Goal: Task Accomplishment & Management: Manage account settings

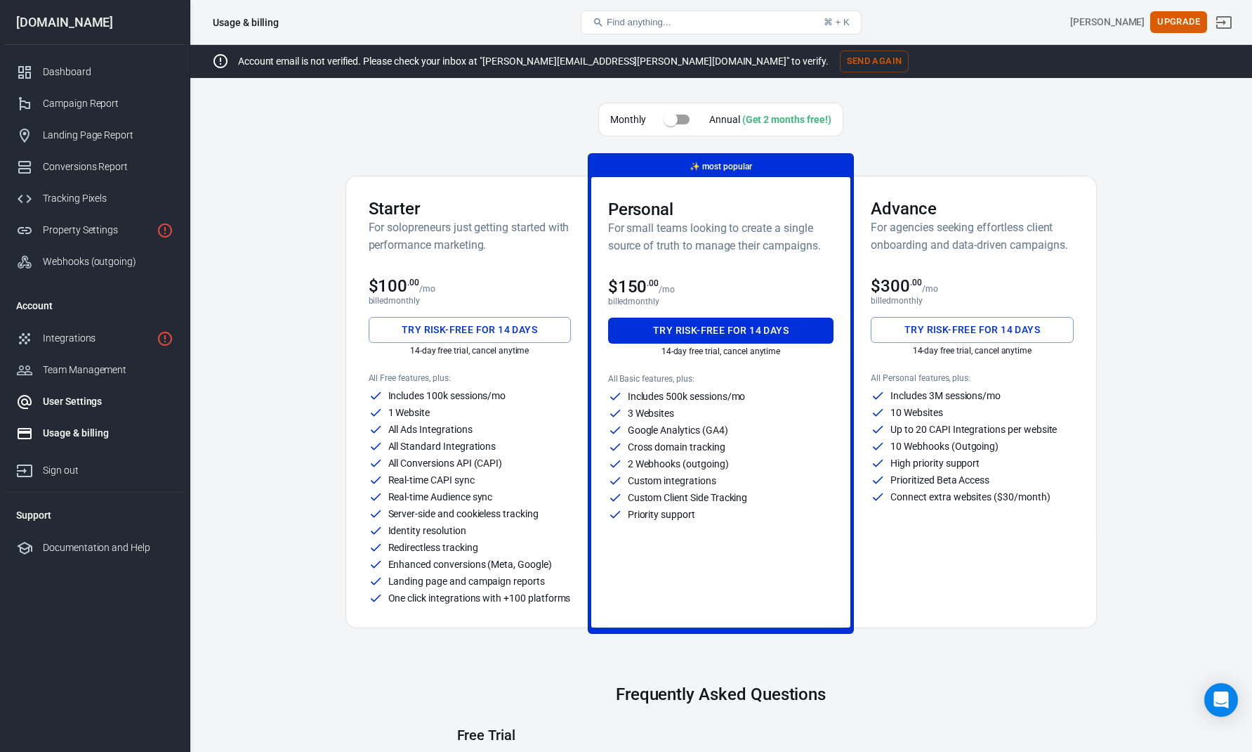
click at [91, 395] on div "User Settings" at bounding box center [108, 401] width 131 height 15
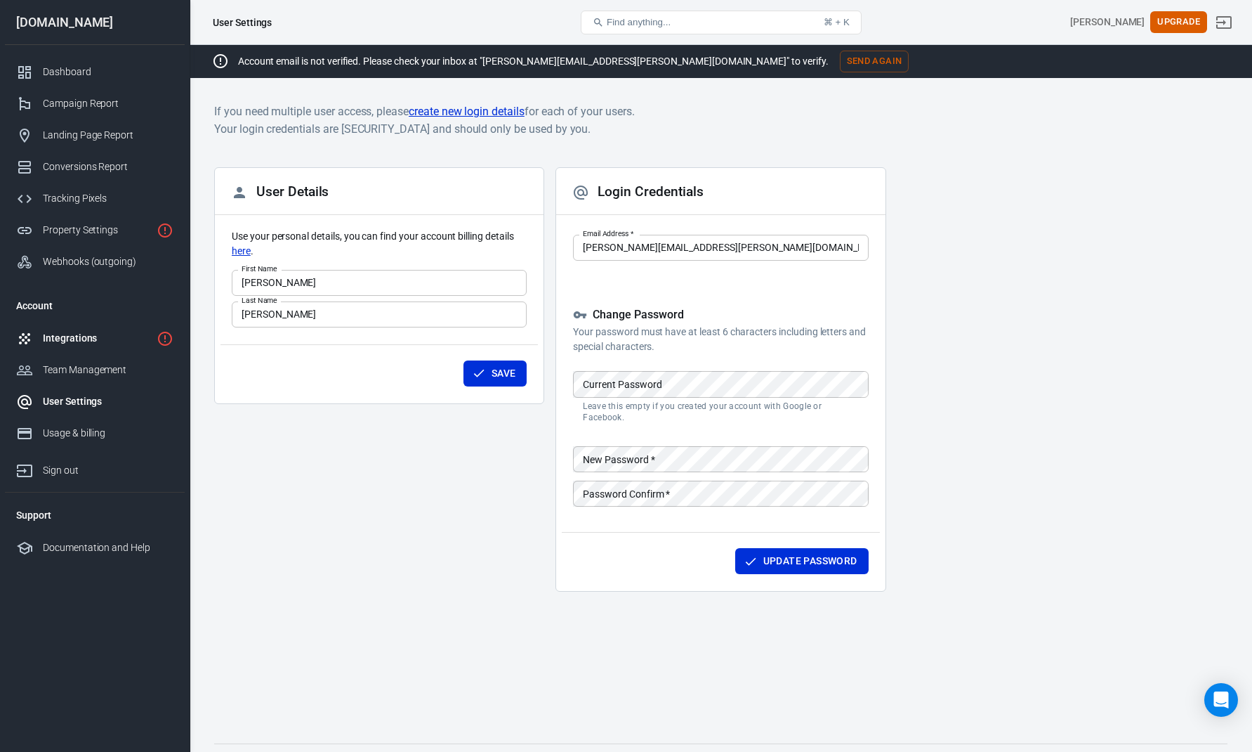
click at [70, 341] on div "Integrations" at bounding box center [97, 338] width 108 height 15
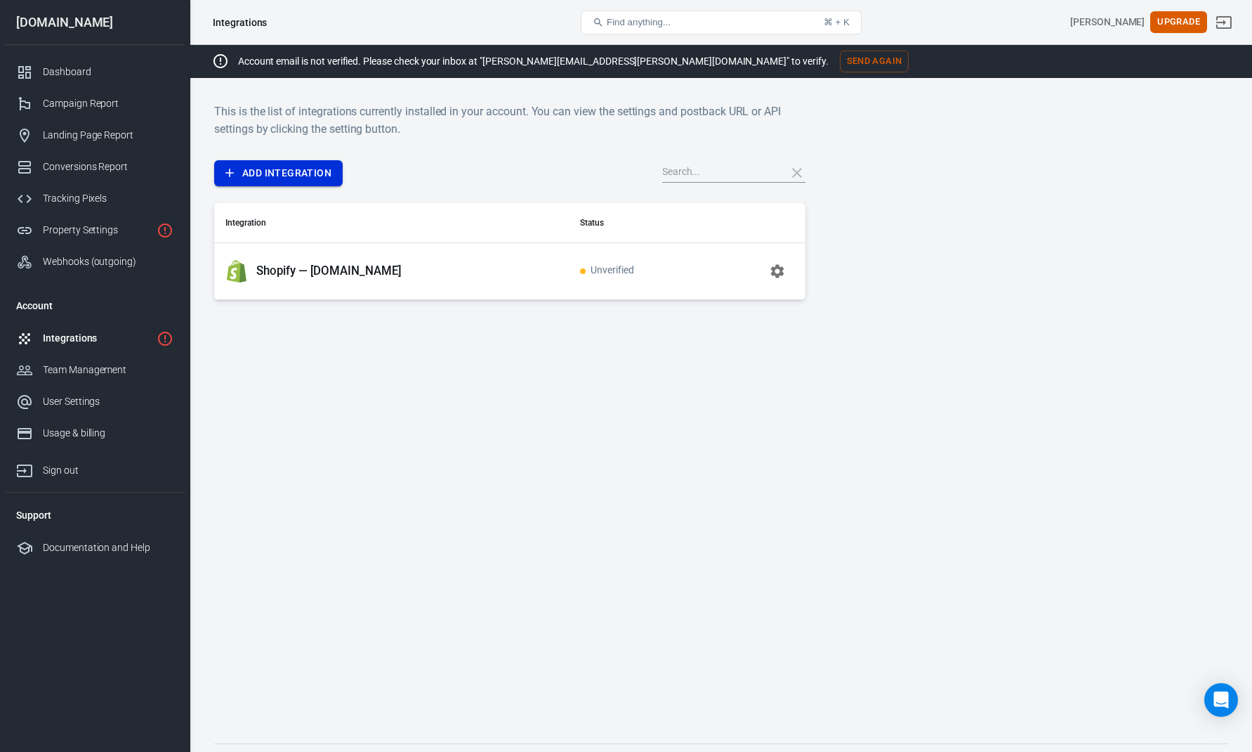
click at [287, 176] on link "Add Integration" at bounding box center [278, 173] width 129 height 26
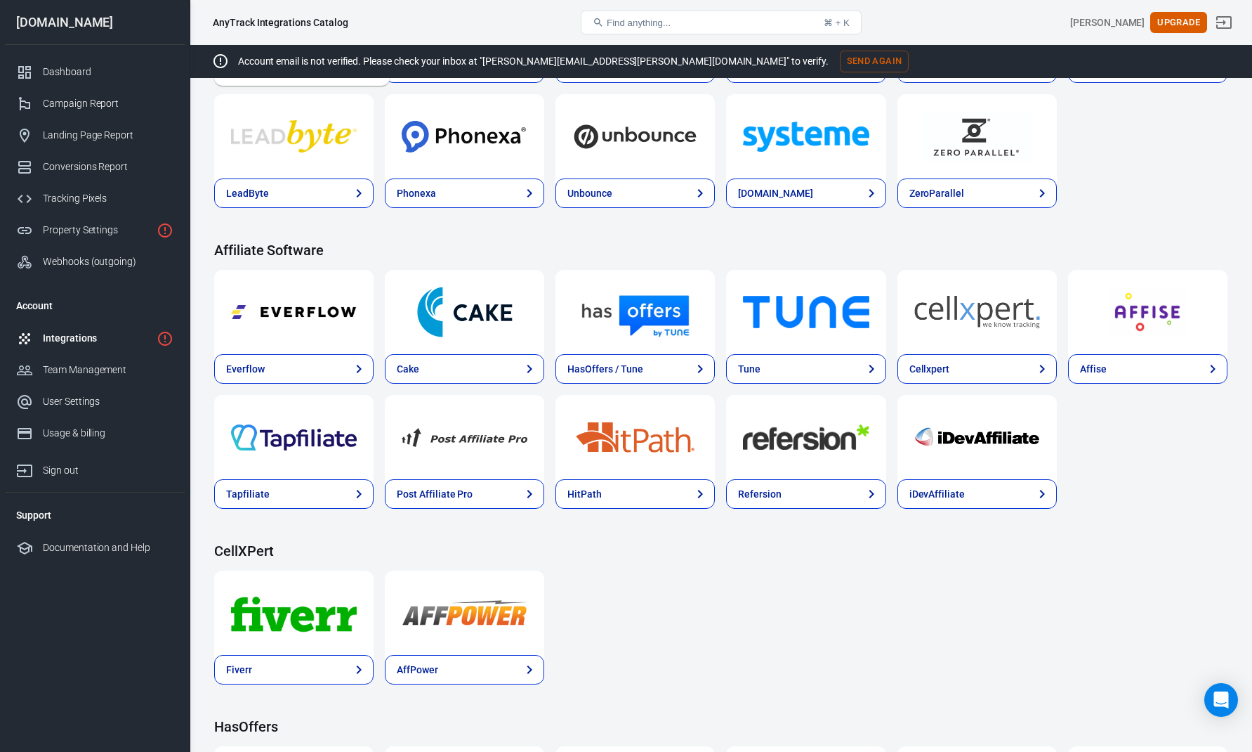
scroll to position [421, 0]
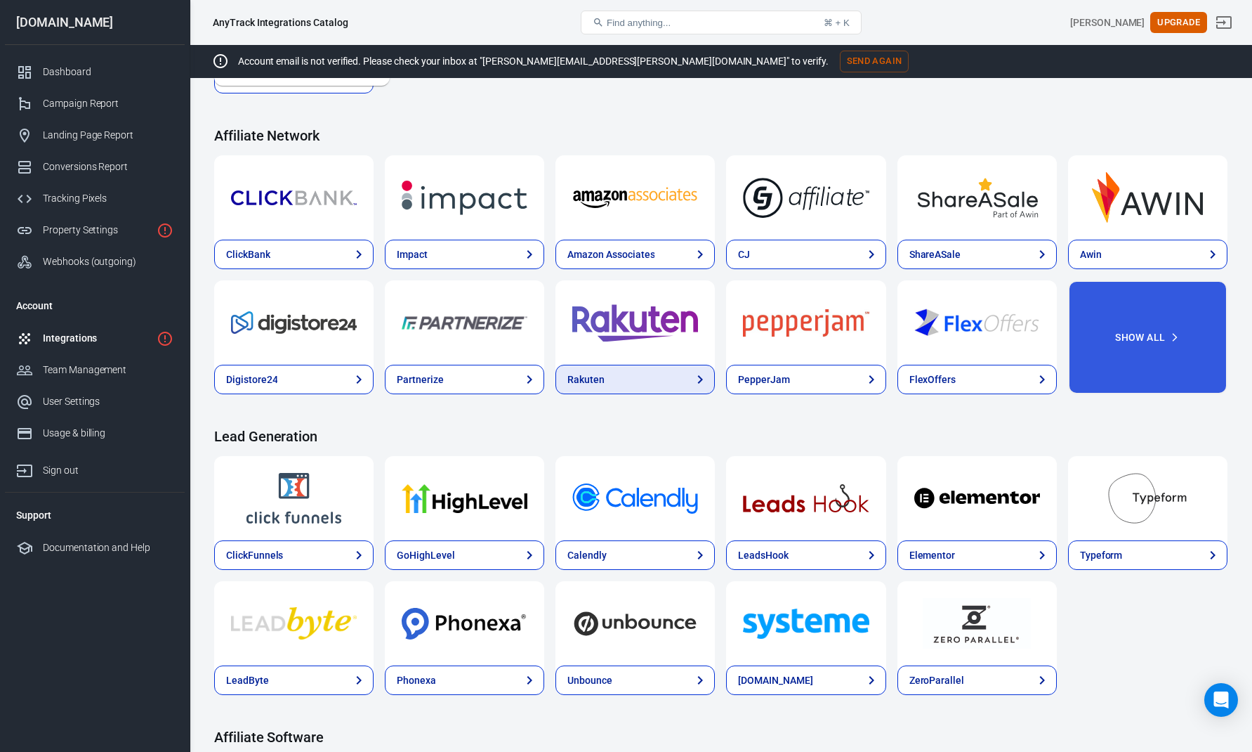
click at [653, 383] on link "Rakuten" at bounding box center [635, 380] width 159 height 30
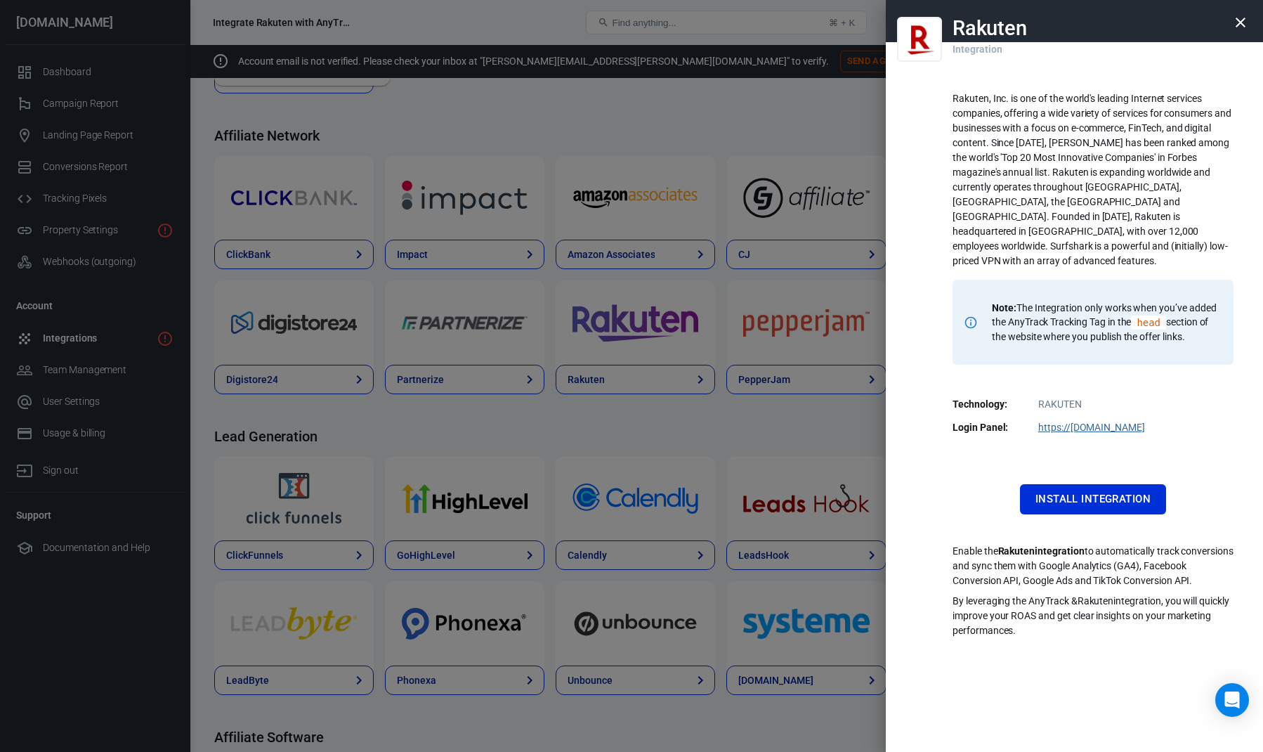
click at [655, 410] on div at bounding box center [631, 376] width 1263 height 752
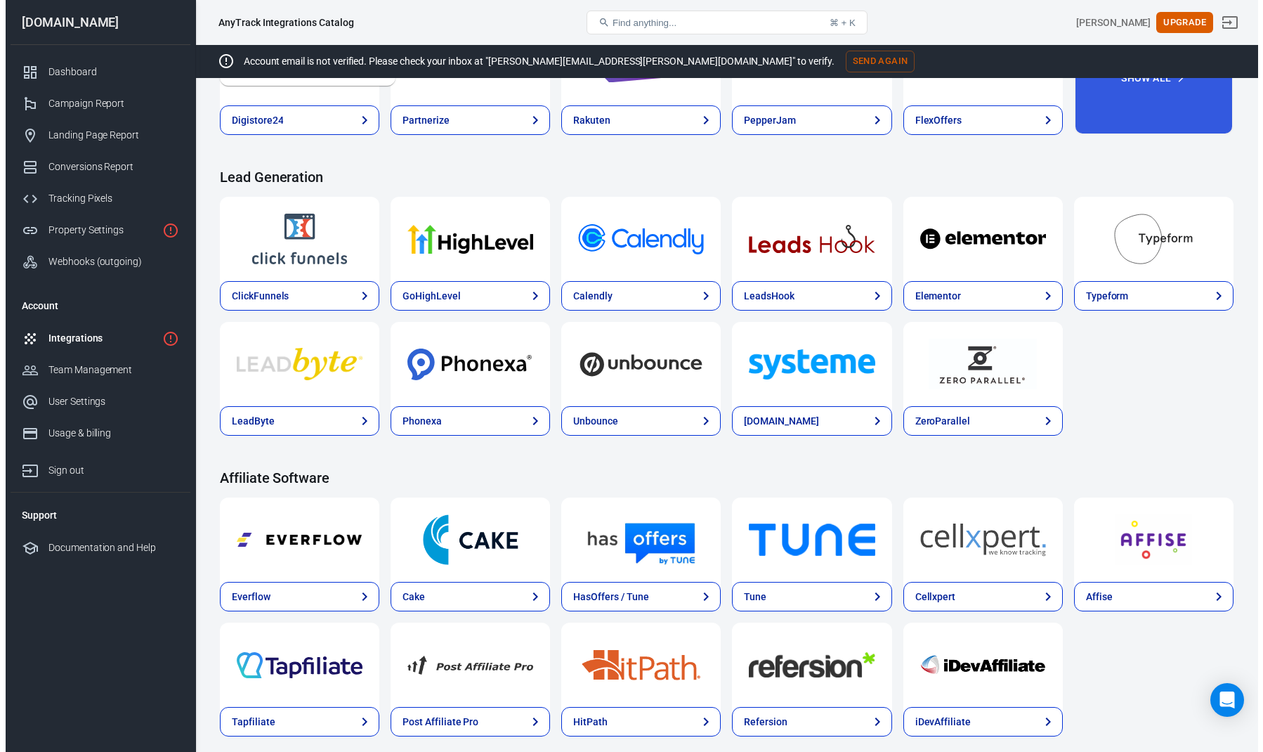
scroll to position [674, 0]
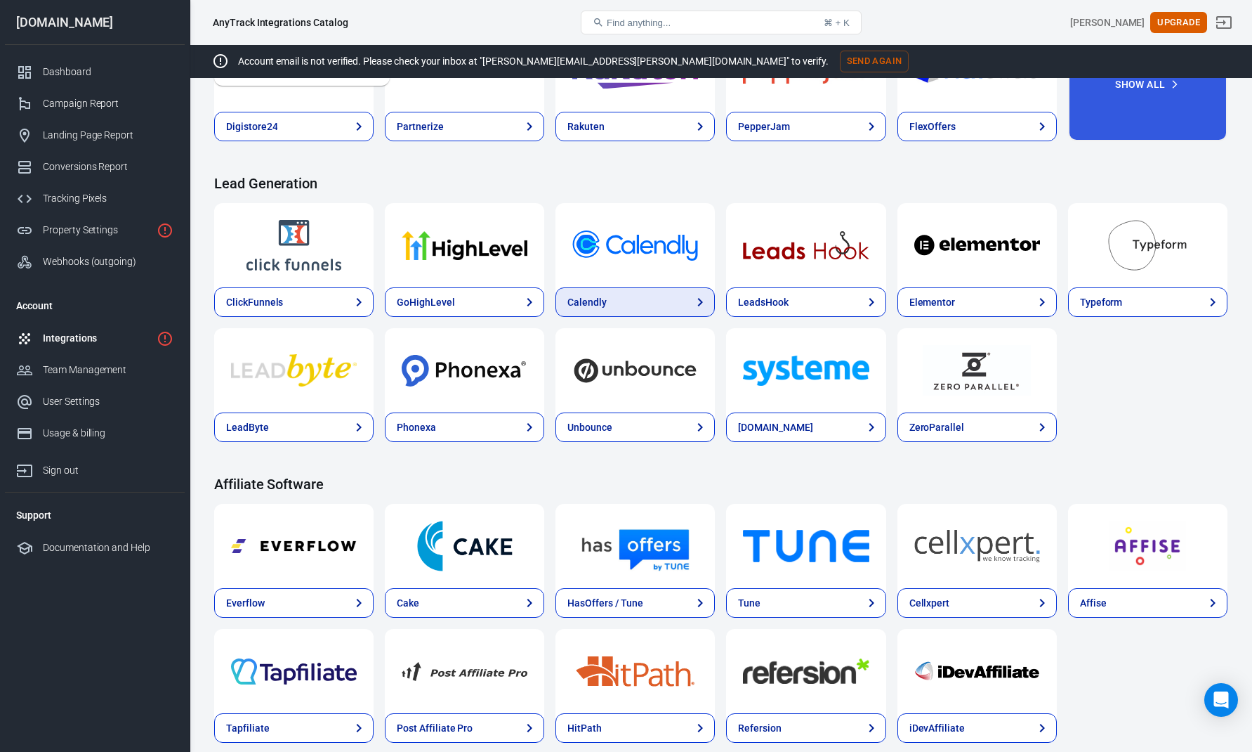
click at [658, 299] on link "Calendly" at bounding box center [635, 302] width 159 height 30
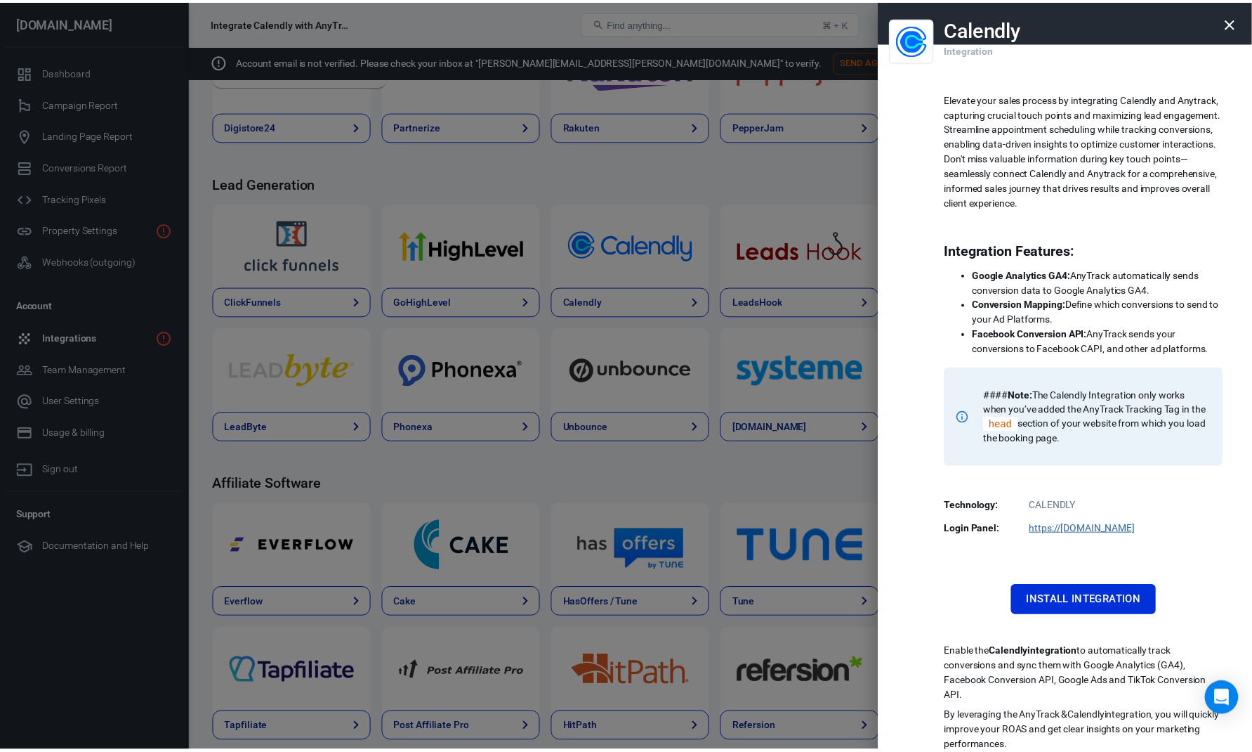
scroll to position [13, 0]
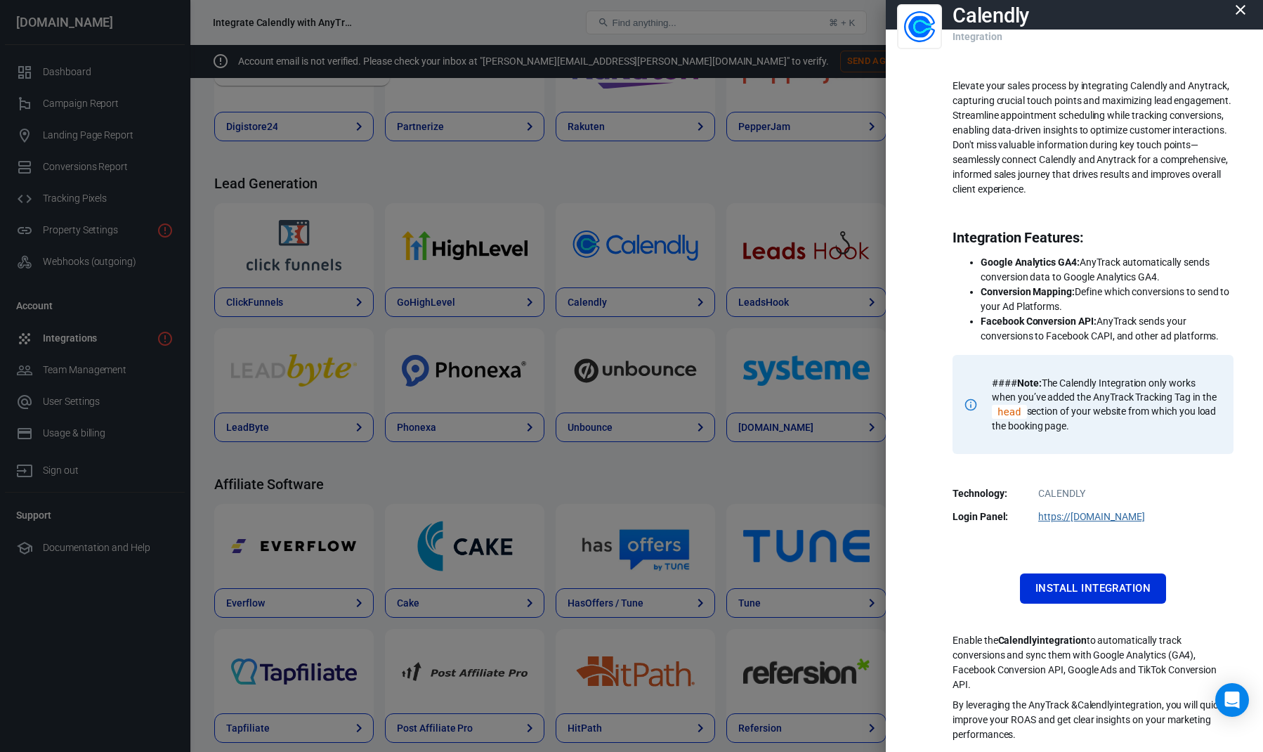
click at [788, 328] on div at bounding box center [631, 376] width 1263 height 752
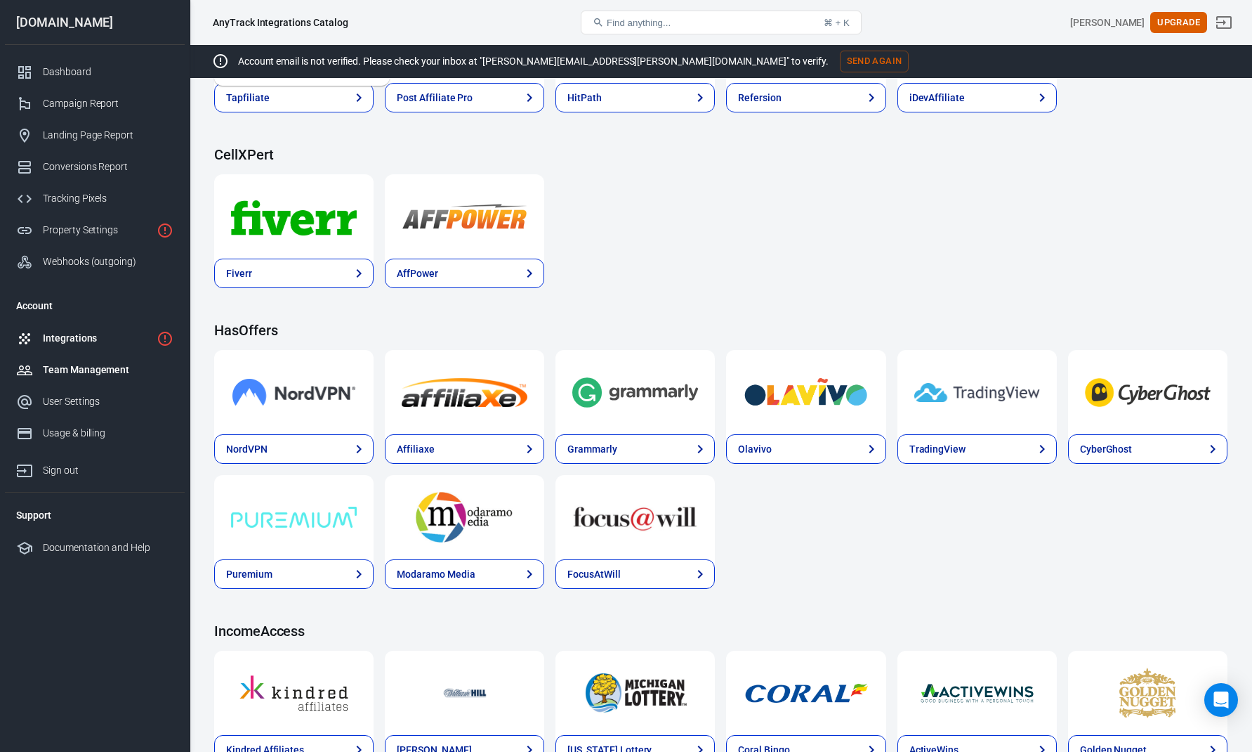
click at [69, 370] on div "Team Management" at bounding box center [108, 369] width 131 height 15
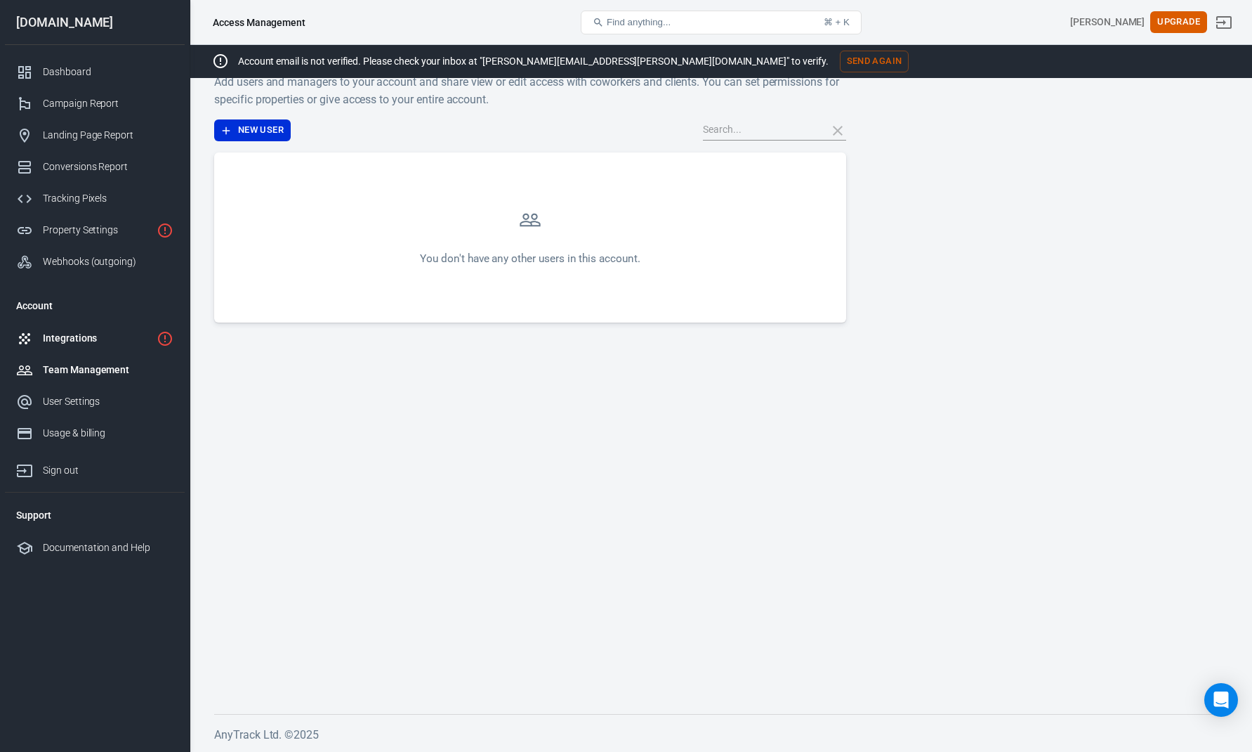
click at [87, 348] on link "Integrations" at bounding box center [95, 338] width 180 height 32
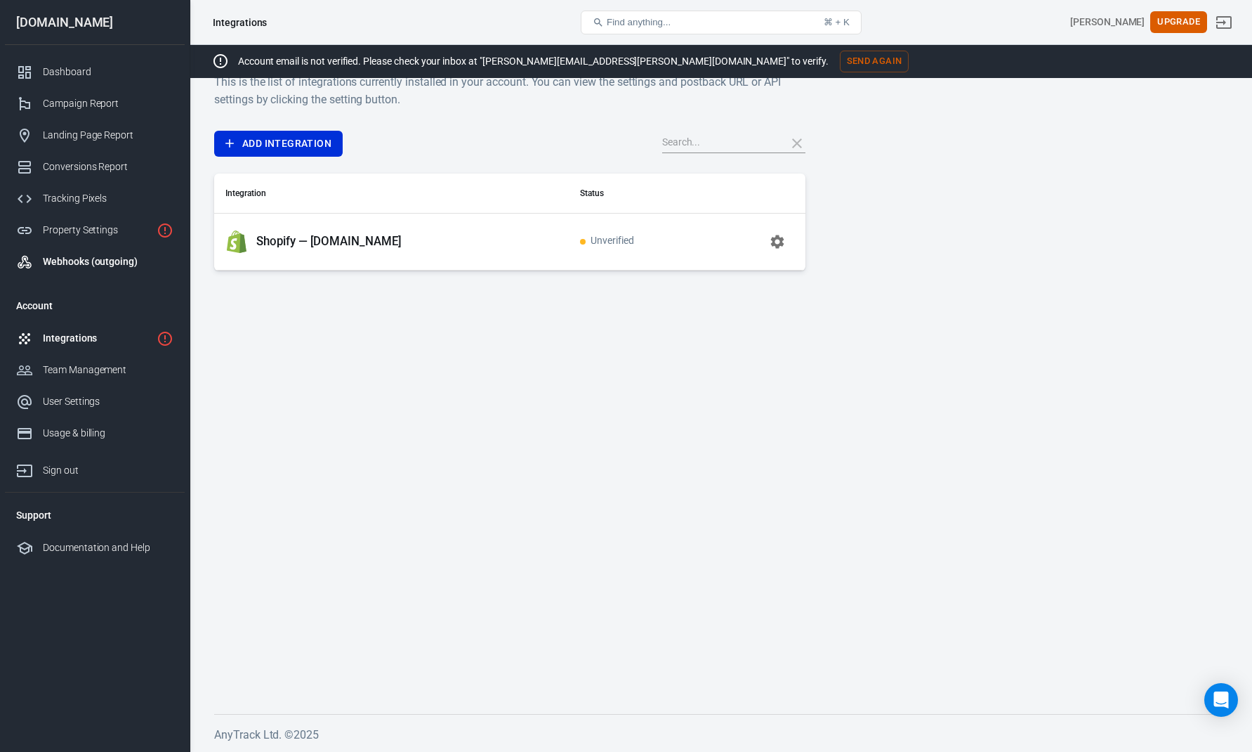
click at [86, 266] on div "Webhooks (outgoing)" at bounding box center [108, 261] width 131 height 15
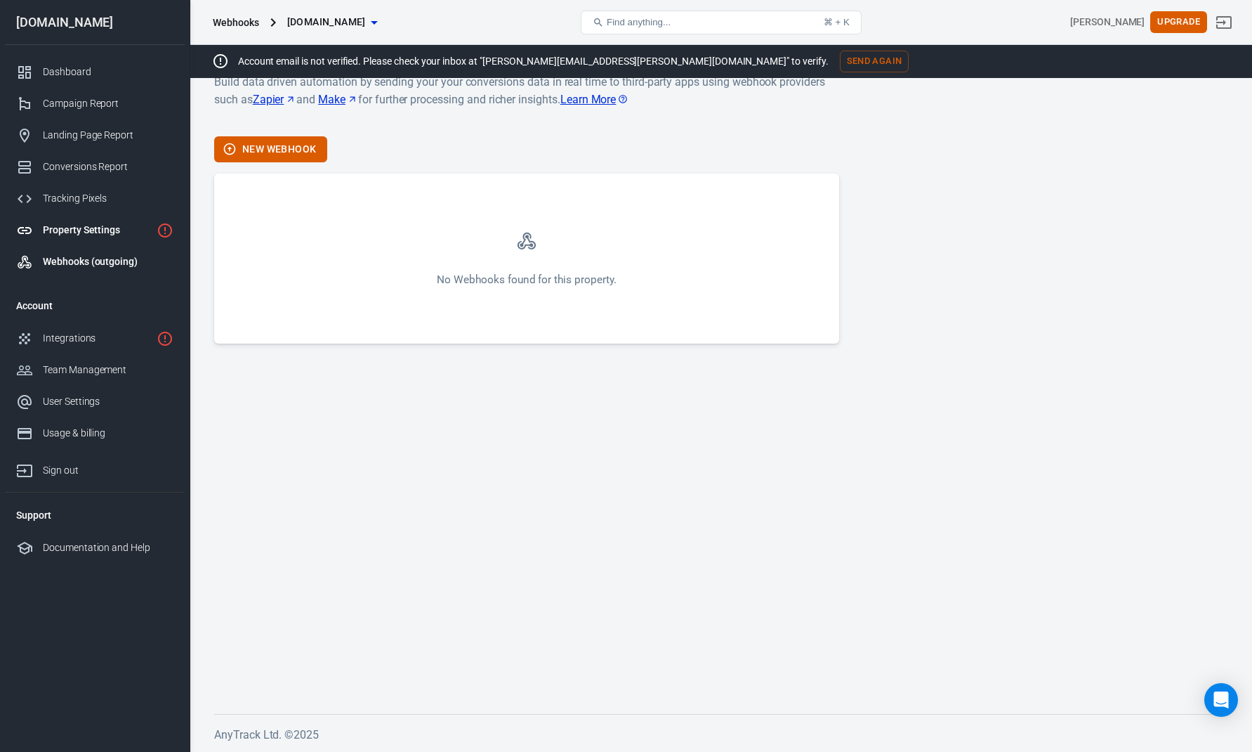
click at [89, 217] on link "Property Settings" at bounding box center [95, 230] width 180 height 32
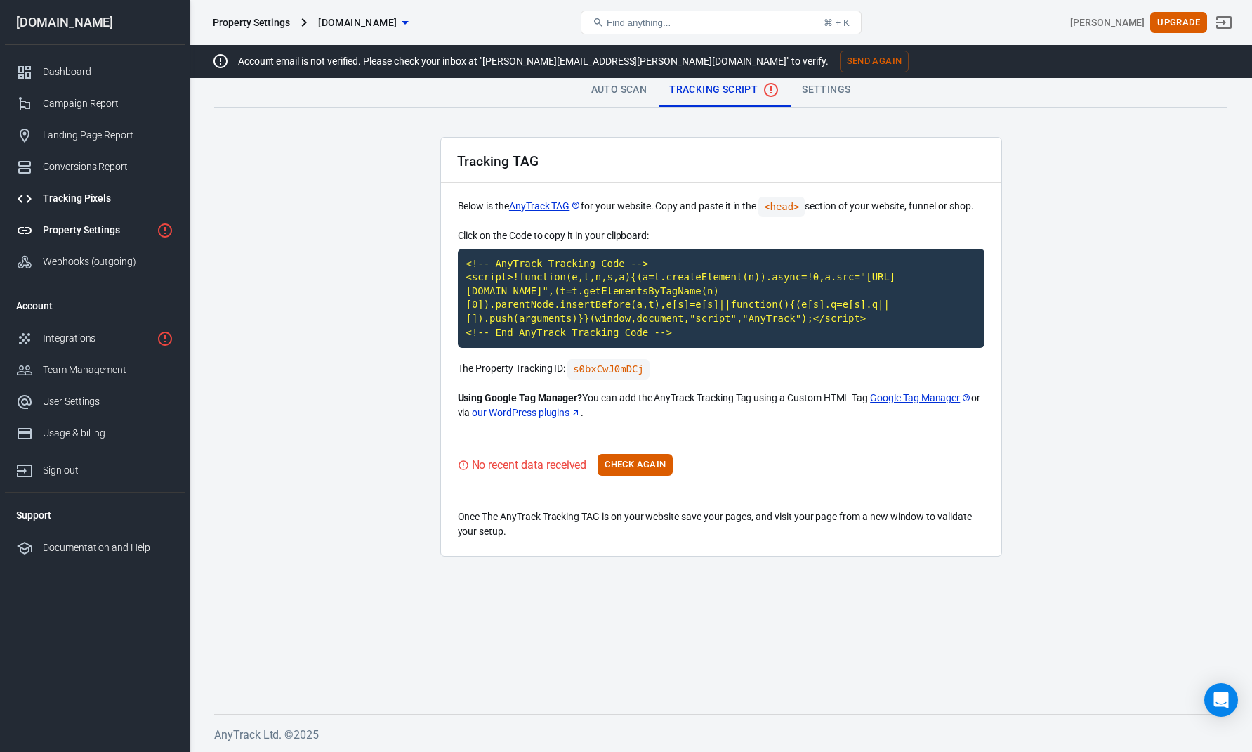
click at [95, 202] on div "Tracking Pixels" at bounding box center [108, 198] width 131 height 15
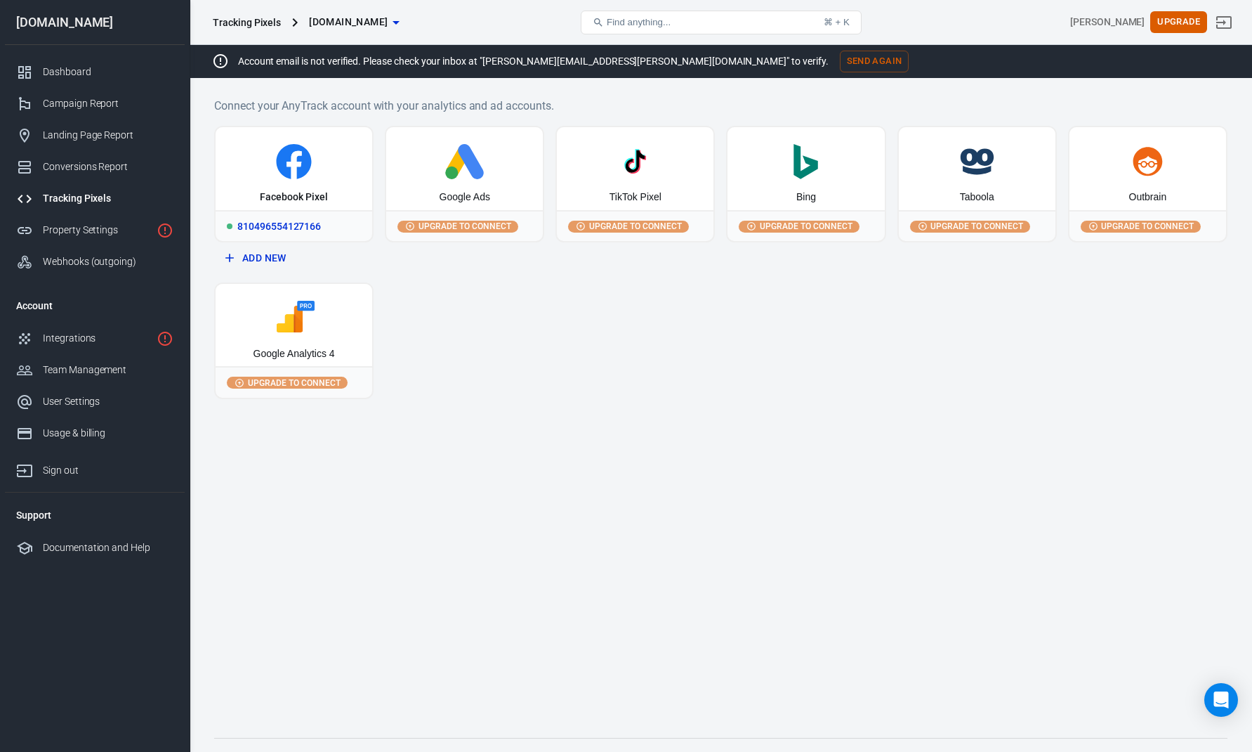
click at [284, 212] on div "810496554127166" at bounding box center [294, 225] width 157 height 31
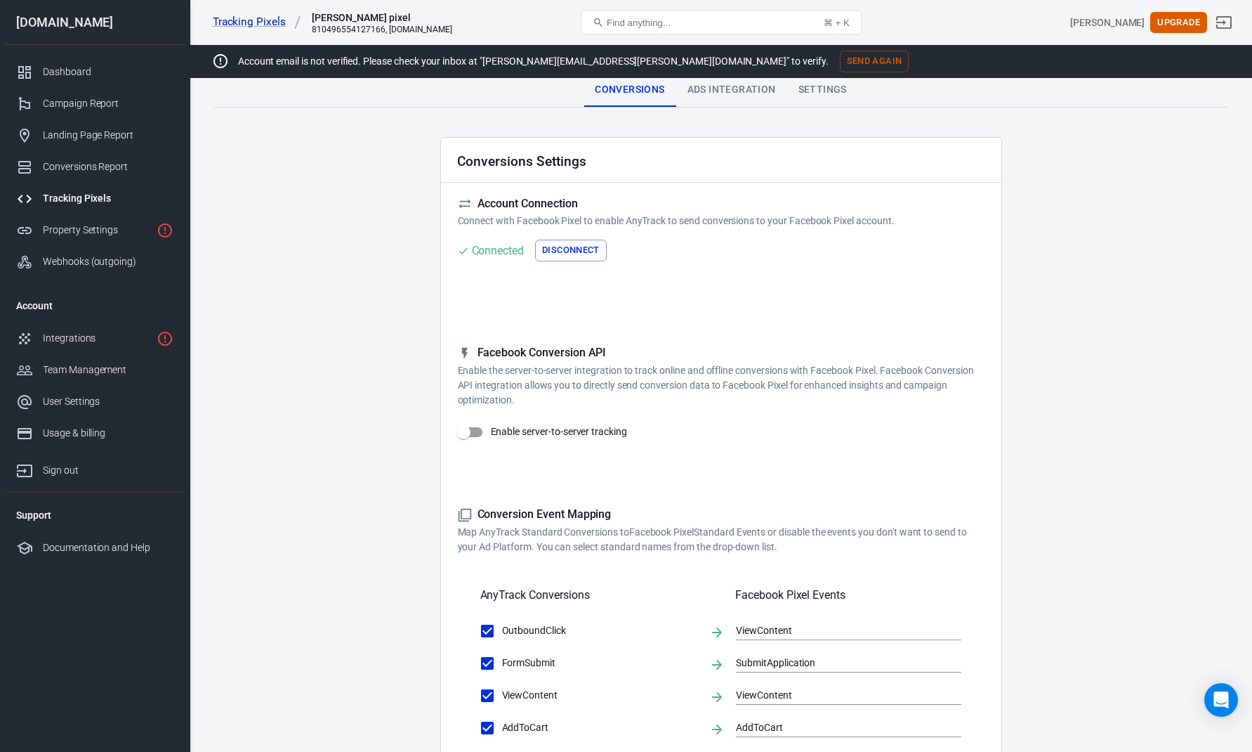
click at [575, 244] on button "Disconnect" at bounding box center [571, 251] width 72 height 22
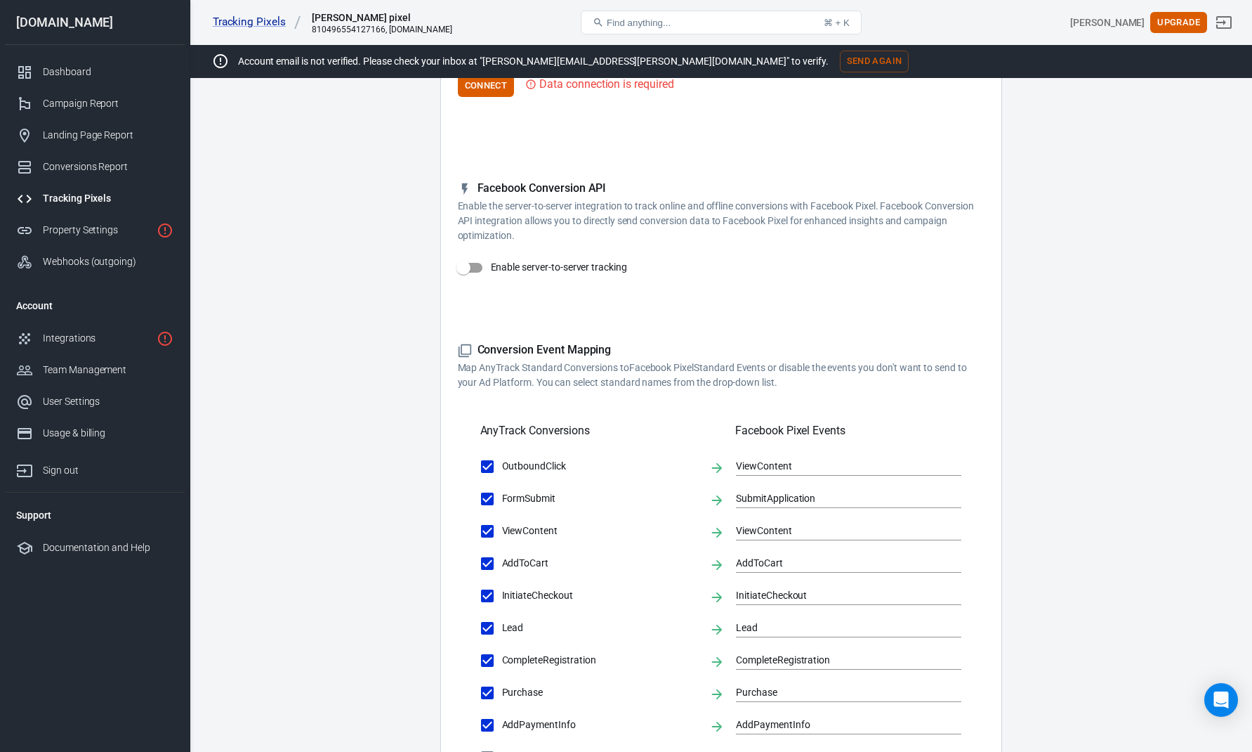
scroll to position [530, 0]
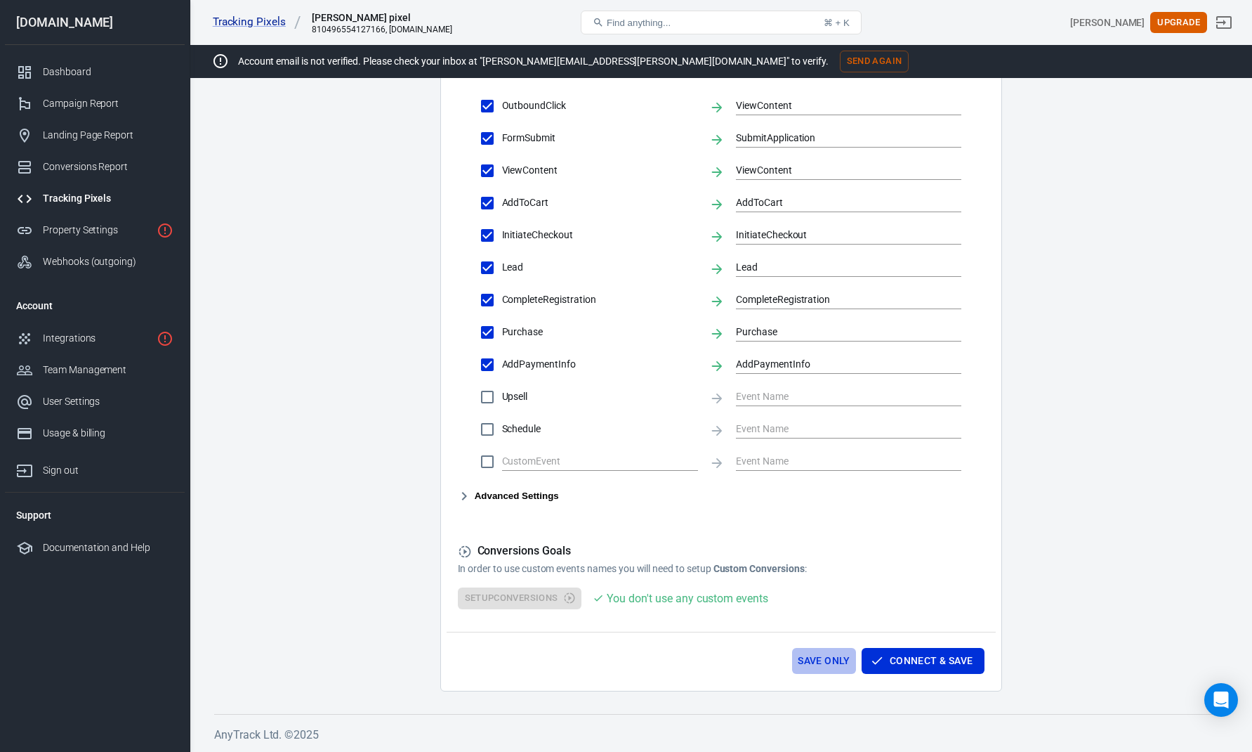
click at [828, 655] on button "Save Only" at bounding box center [824, 661] width 64 height 26
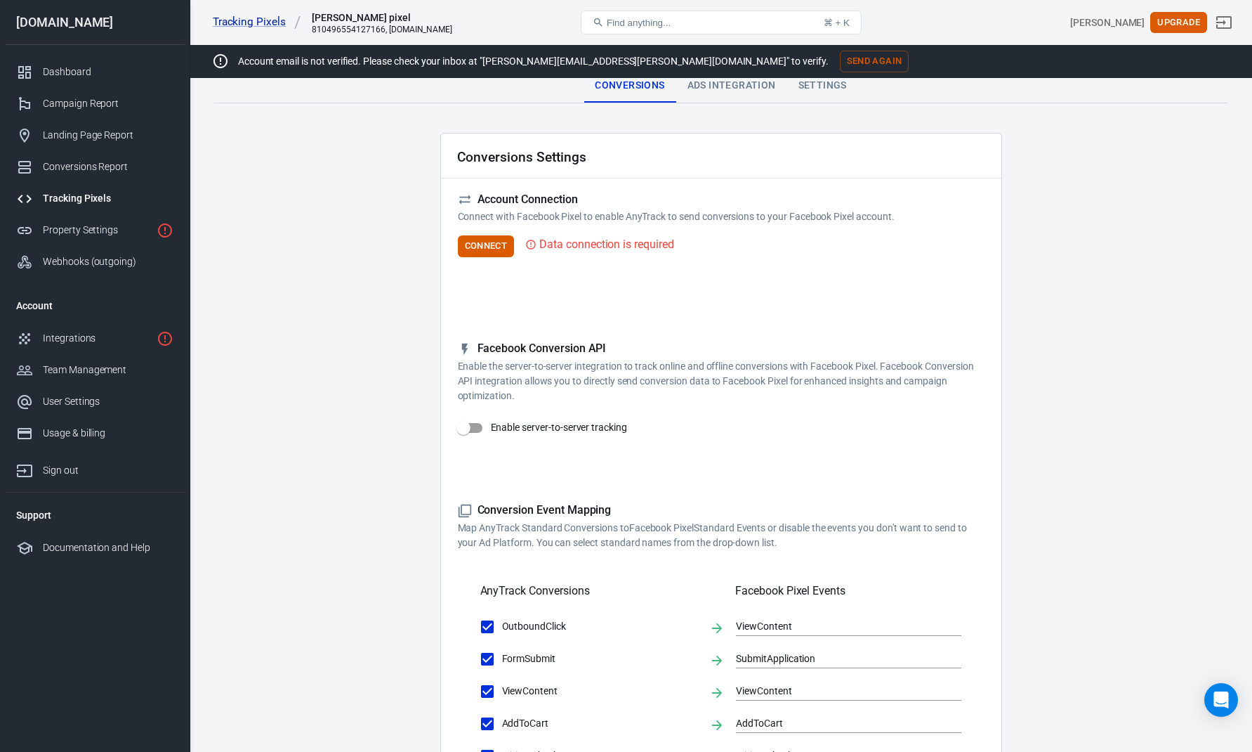
scroll to position [0, 0]
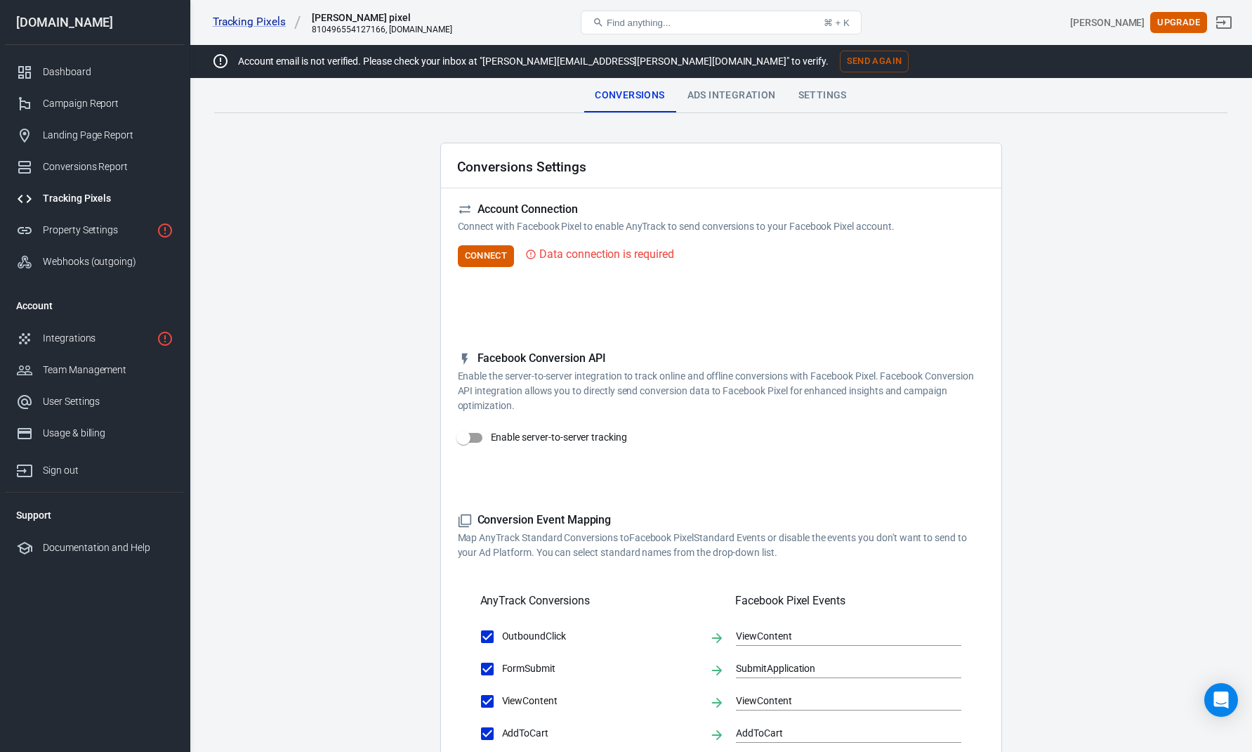
click at [631, 91] on div "Conversions" at bounding box center [630, 96] width 92 height 34
click at [747, 98] on div "Ads Integration" at bounding box center [731, 96] width 111 height 34
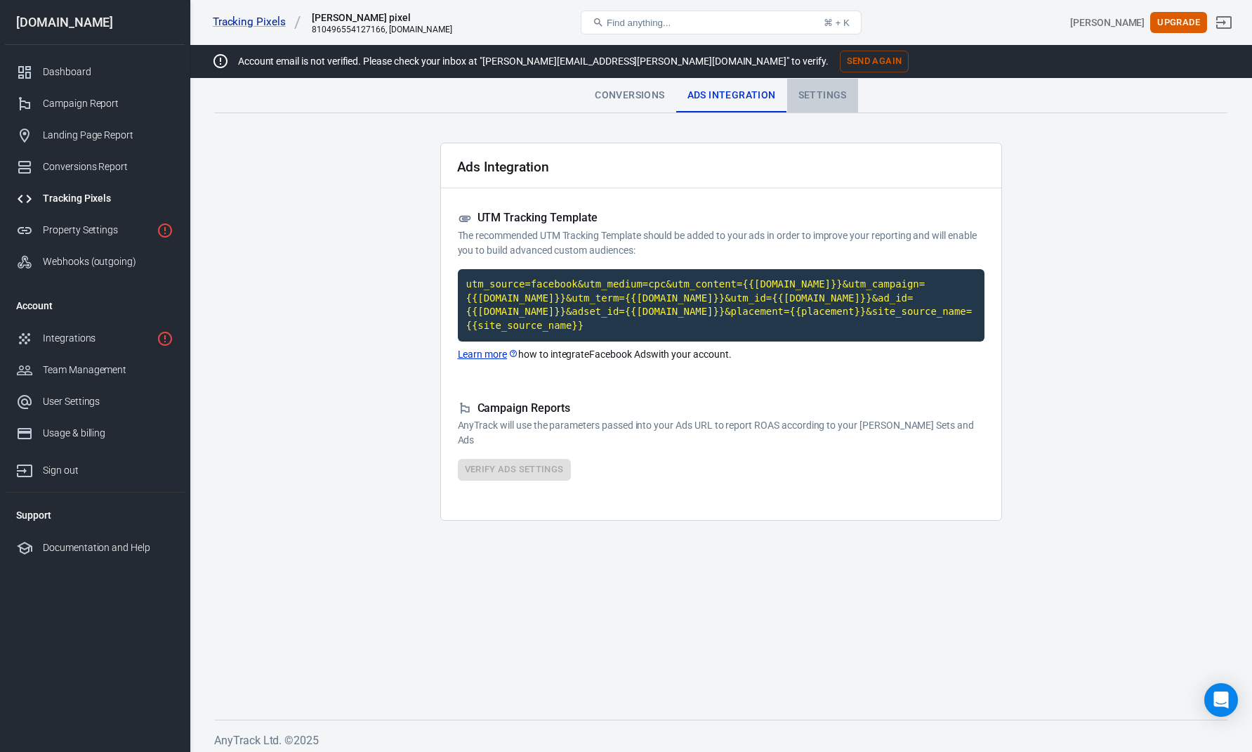
click at [825, 96] on div "Settings" at bounding box center [822, 96] width 71 height 34
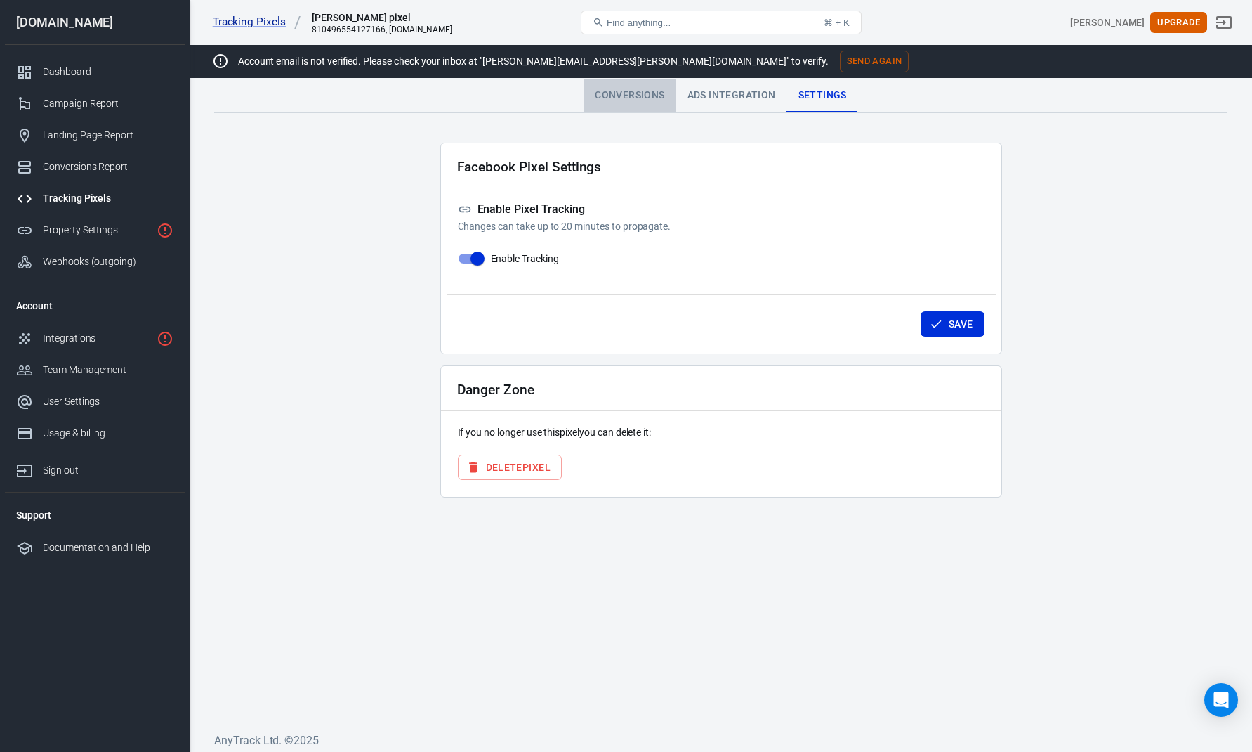
click at [629, 97] on div "Conversions" at bounding box center [630, 96] width 92 height 34
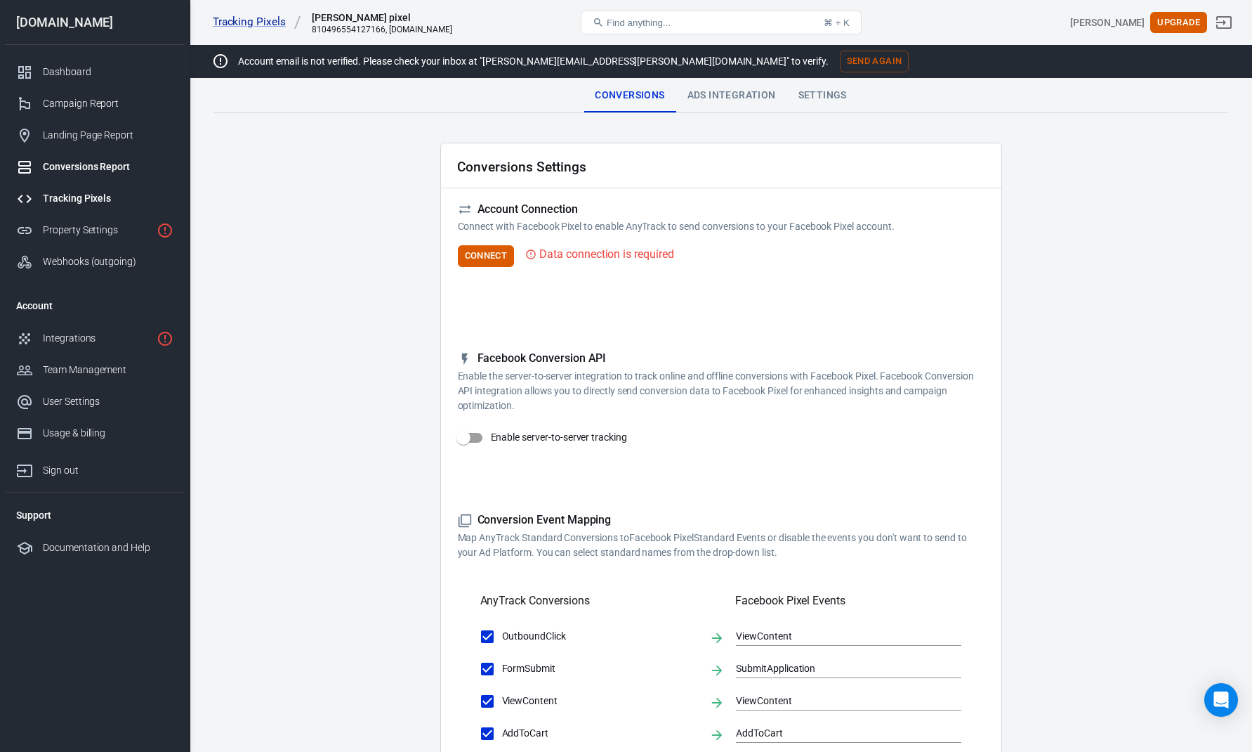
click at [81, 169] on div "Conversions Report" at bounding box center [108, 166] width 131 height 15
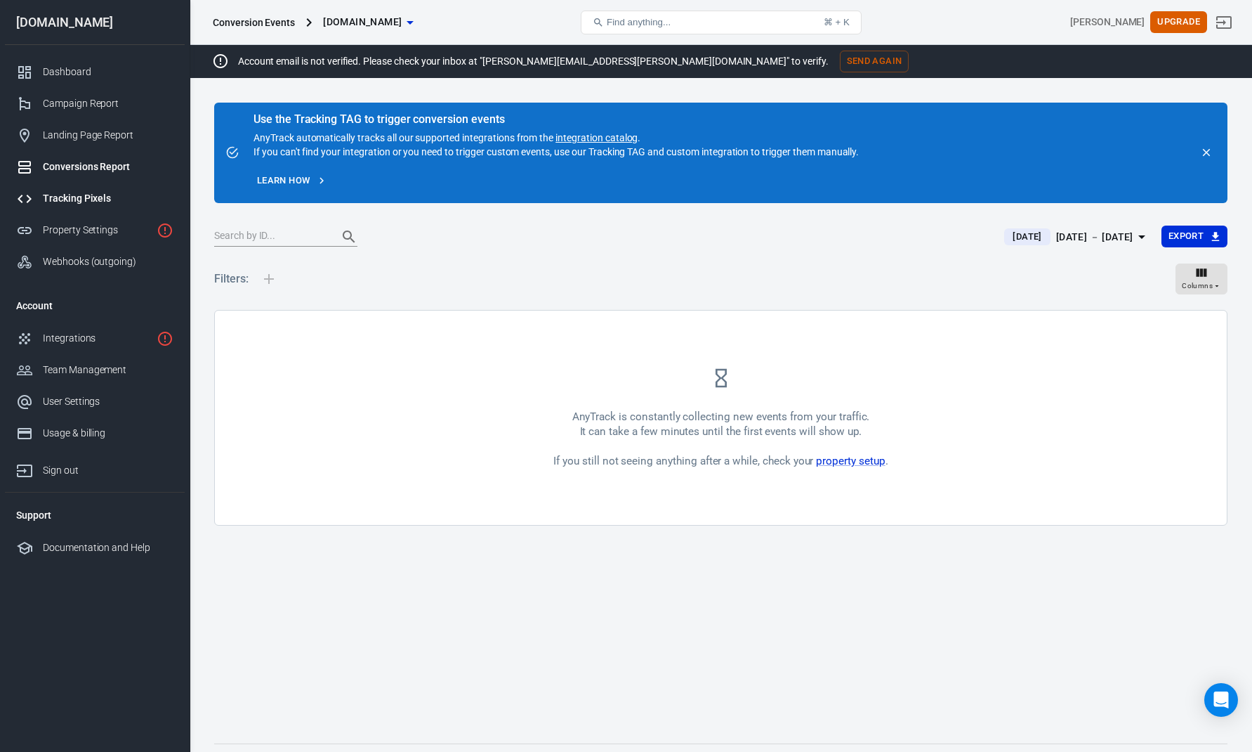
click at [76, 196] on div "Tracking Pixels" at bounding box center [108, 198] width 131 height 15
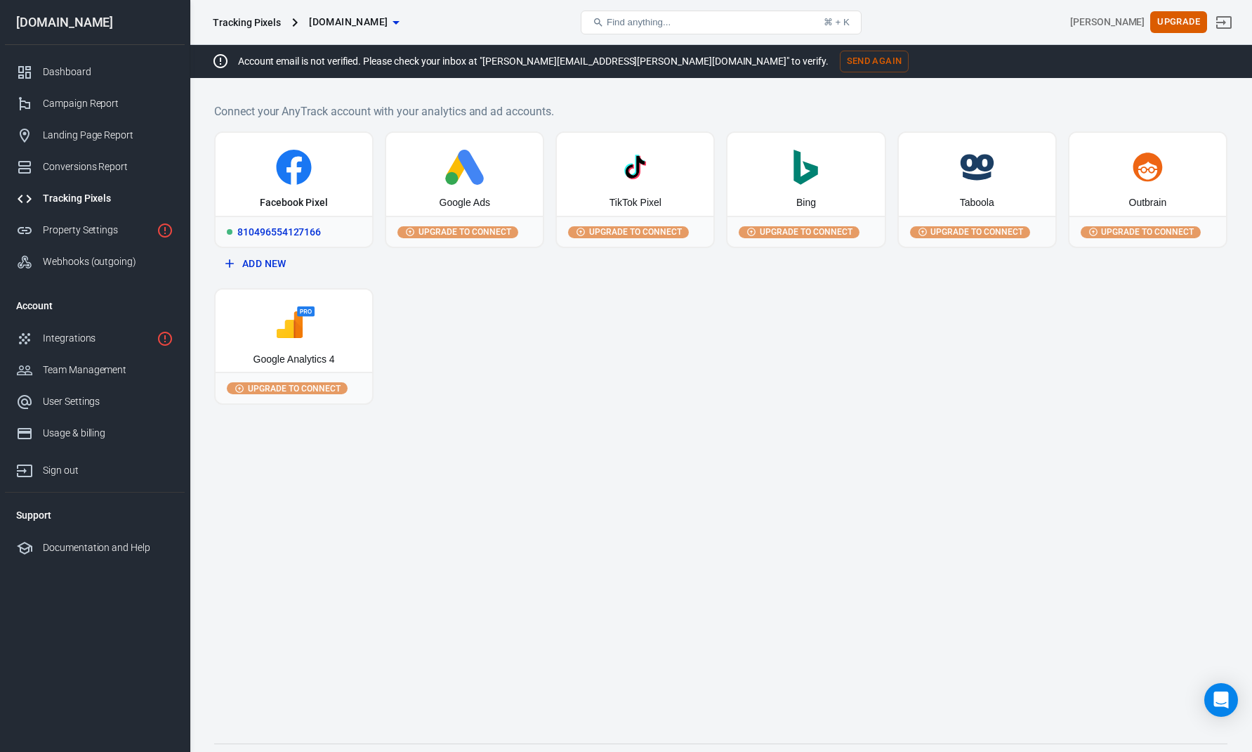
click at [340, 206] on div "Facebook Pixel" at bounding box center [294, 174] width 157 height 83
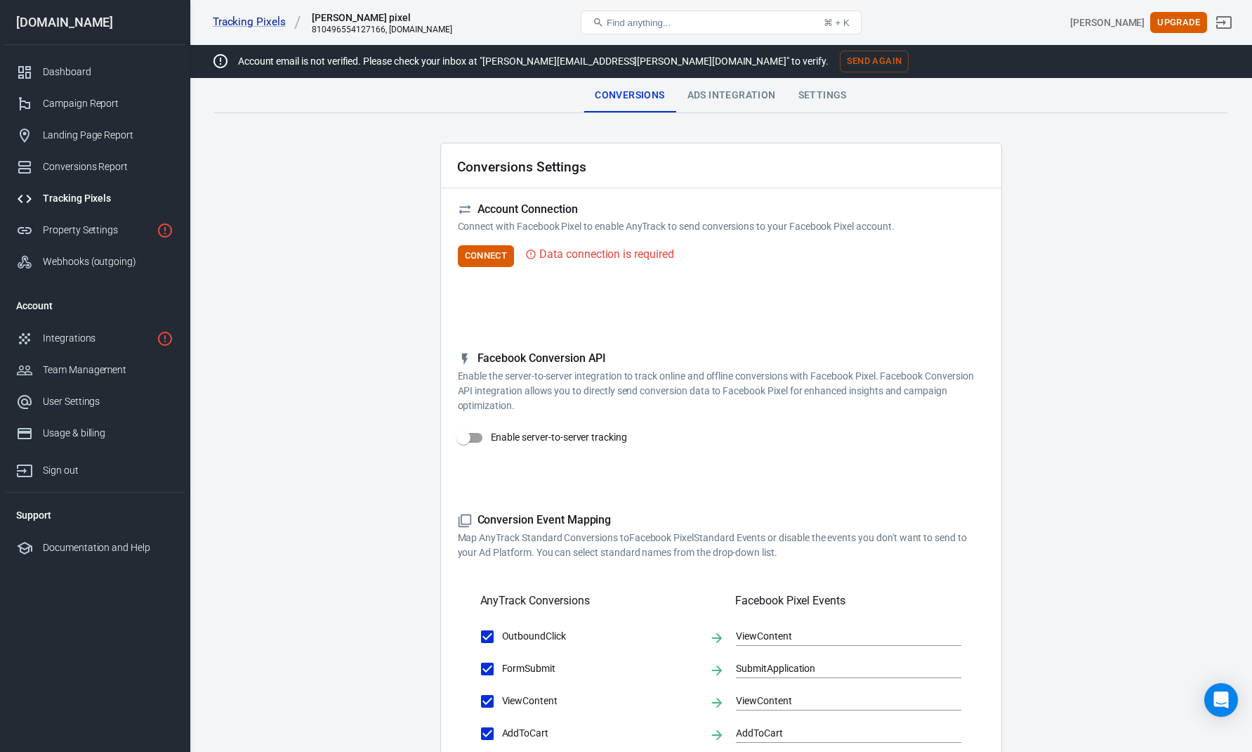
click at [819, 102] on div "Settings" at bounding box center [822, 96] width 71 height 34
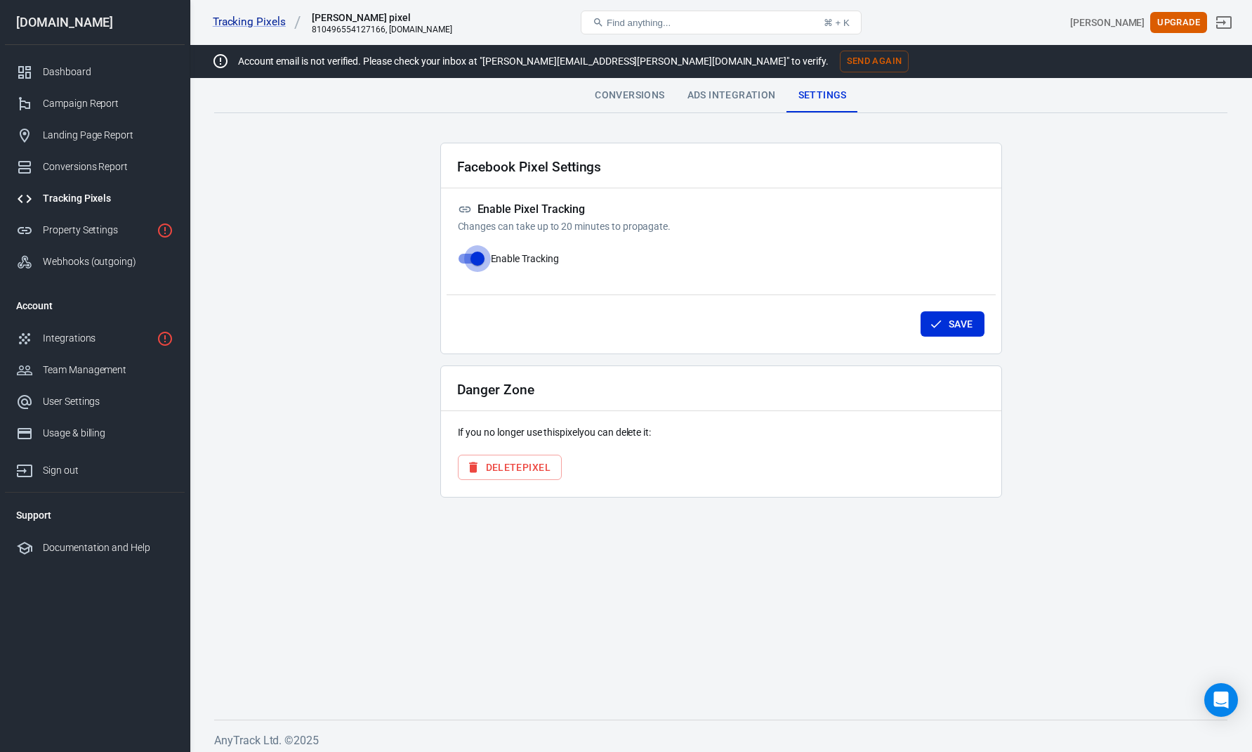
click at [471, 255] on input "Enable Tracking" at bounding box center [478, 258] width 80 height 27
checkbox input "false"
click at [955, 320] on button "Save" at bounding box center [953, 324] width 64 height 26
click at [88, 192] on div "Tracking Pixels" at bounding box center [108, 198] width 131 height 15
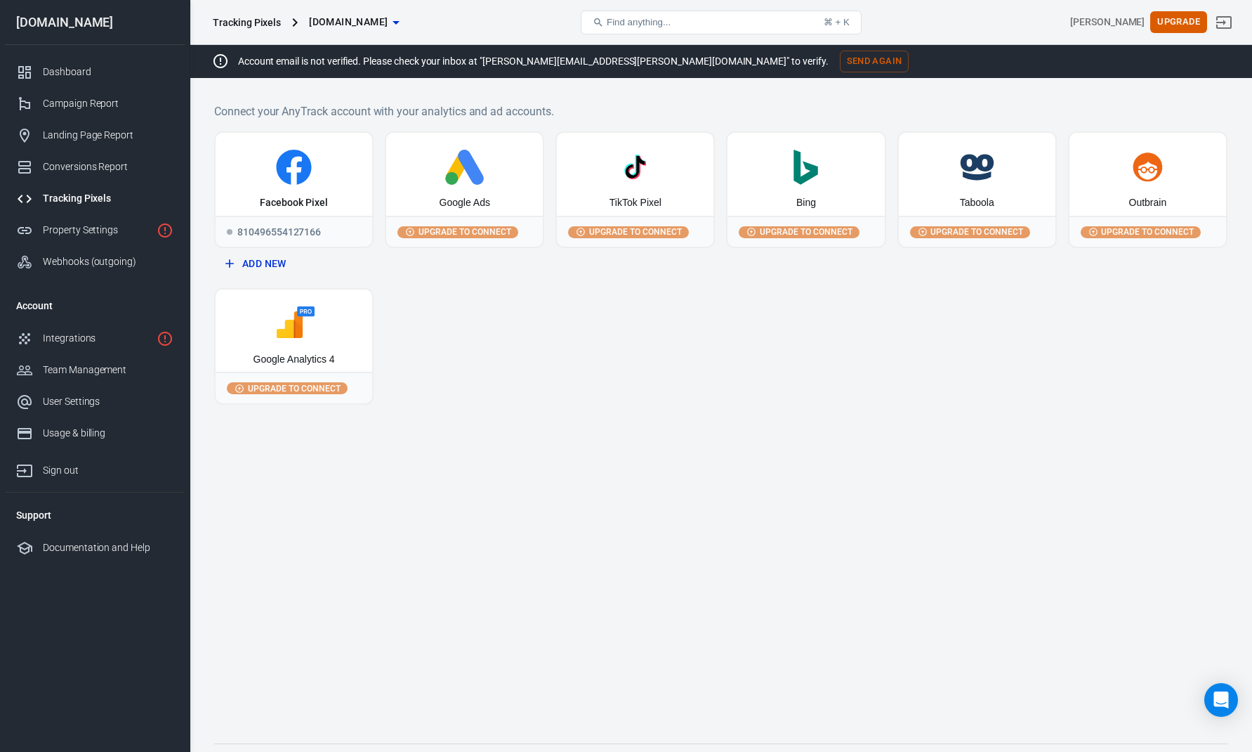
click at [315, 355] on div "Google Analytics 4" at bounding box center [294, 360] width 81 height 14
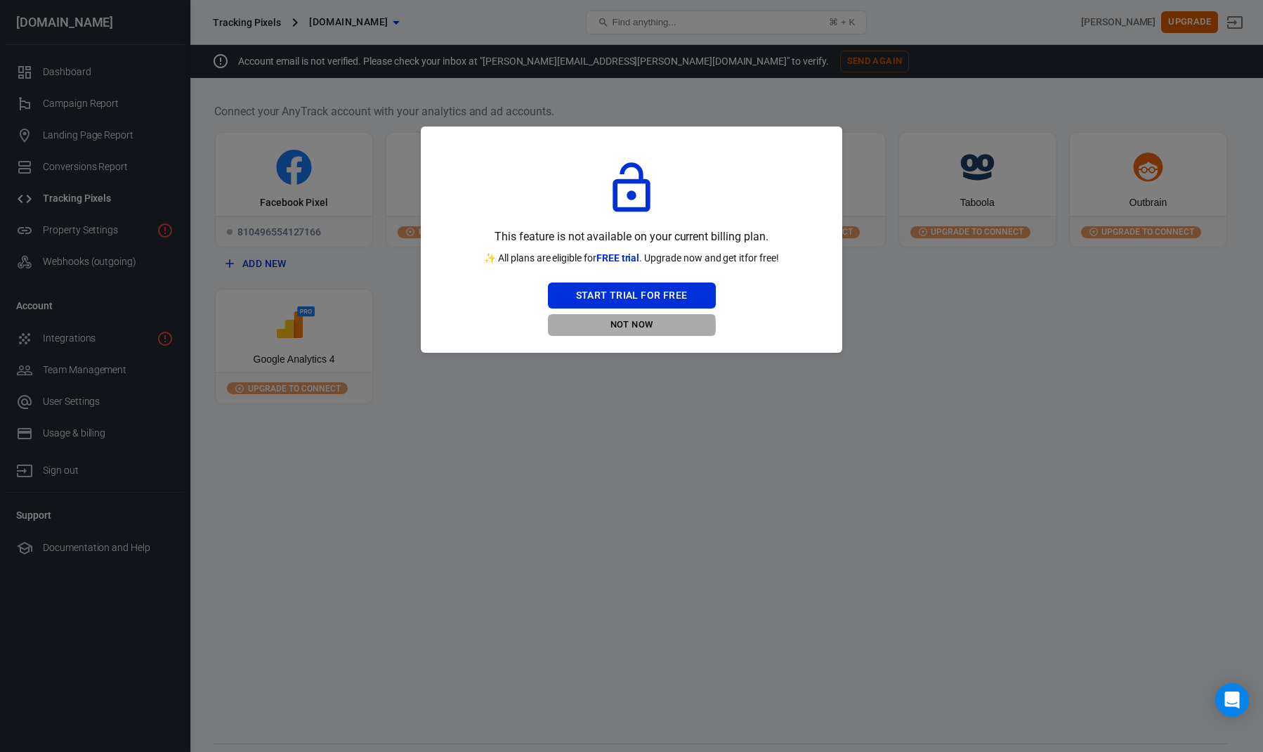
click at [631, 326] on button "Not Now" at bounding box center [632, 325] width 168 height 22
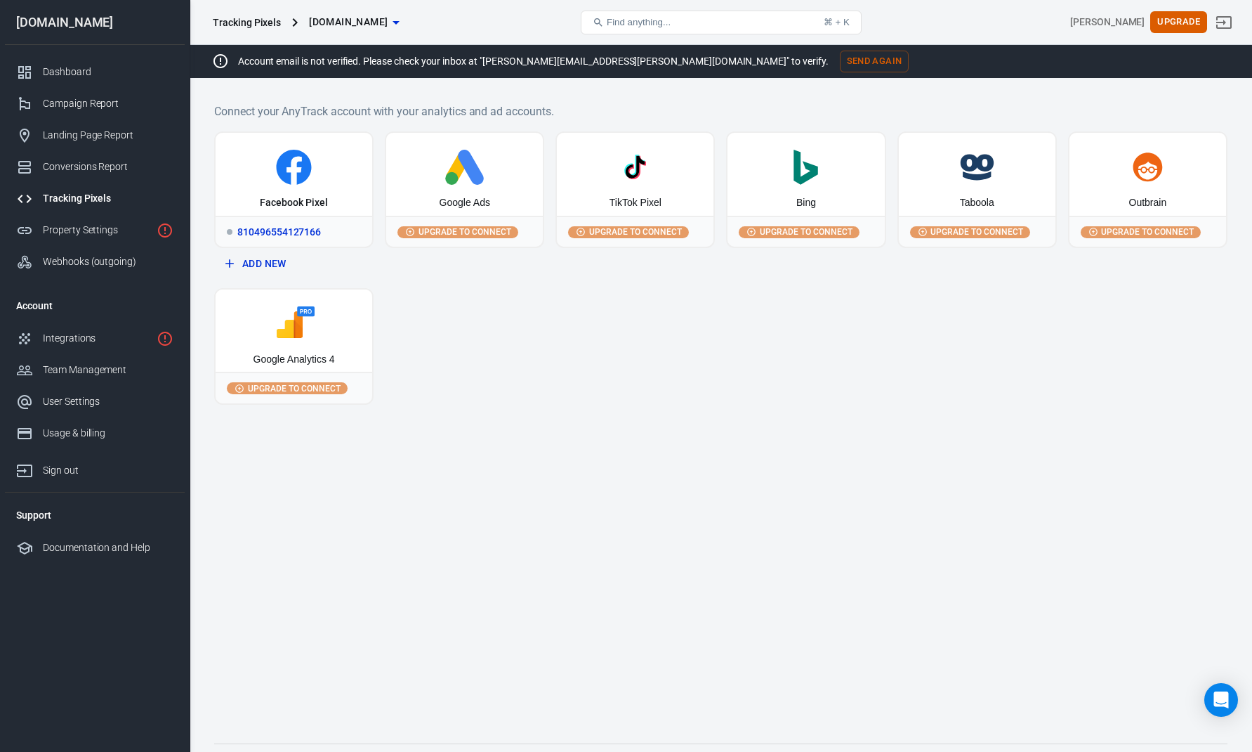
click at [340, 200] on div "Facebook Pixel" at bounding box center [294, 174] width 157 height 83
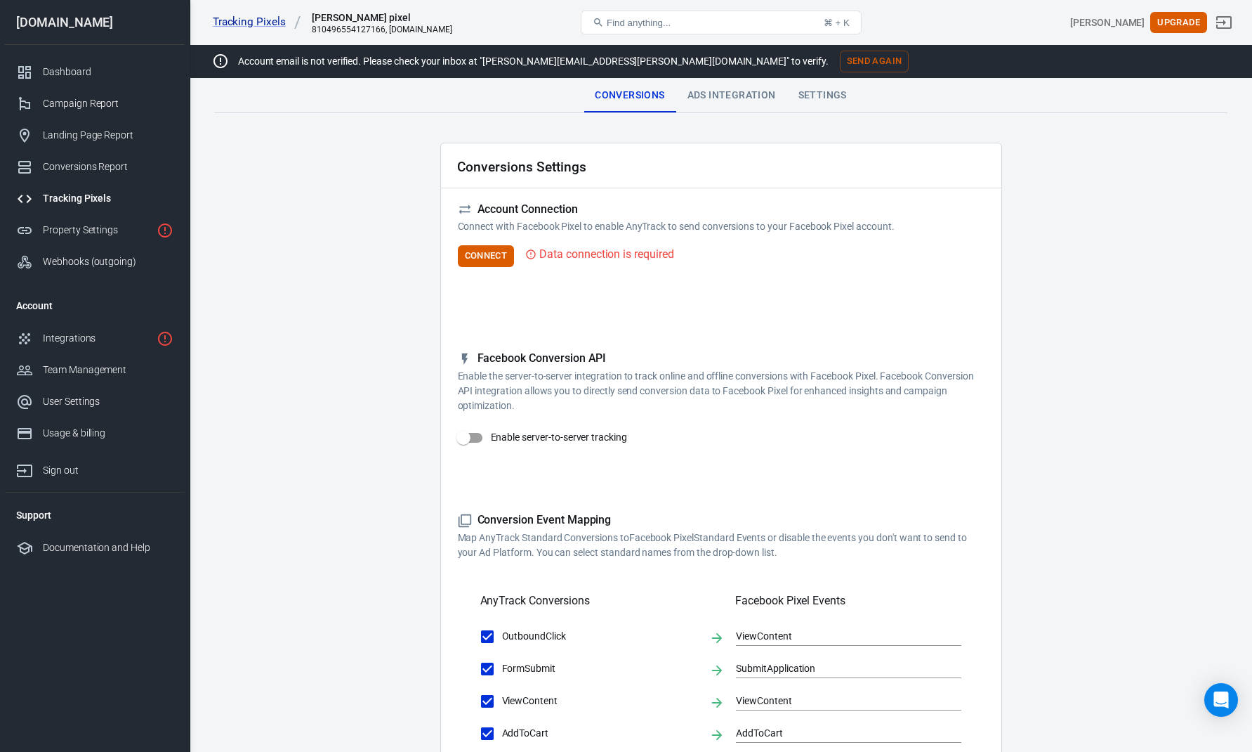
click at [735, 99] on div "Ads Integration" at bounding box center [731, 96] width 111 height 34
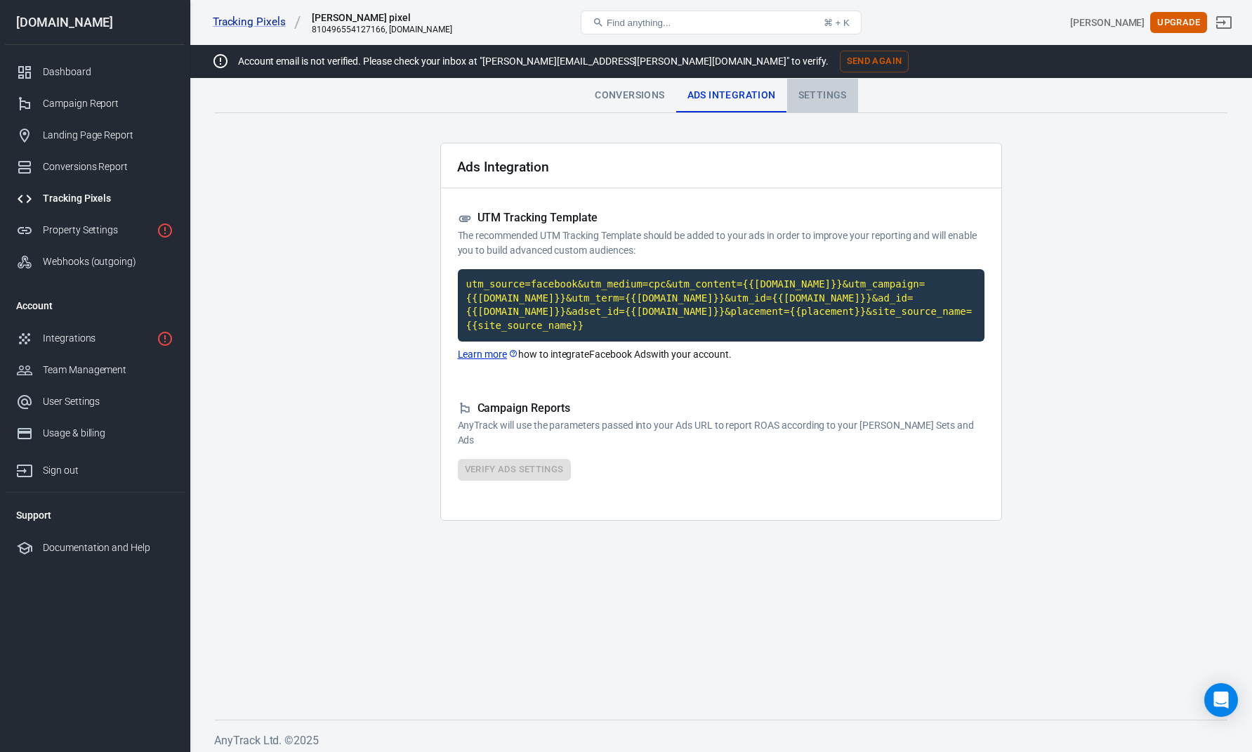
click at [819, 91] on div "Settings" at bounding box center [822, 96] width 71 height 34
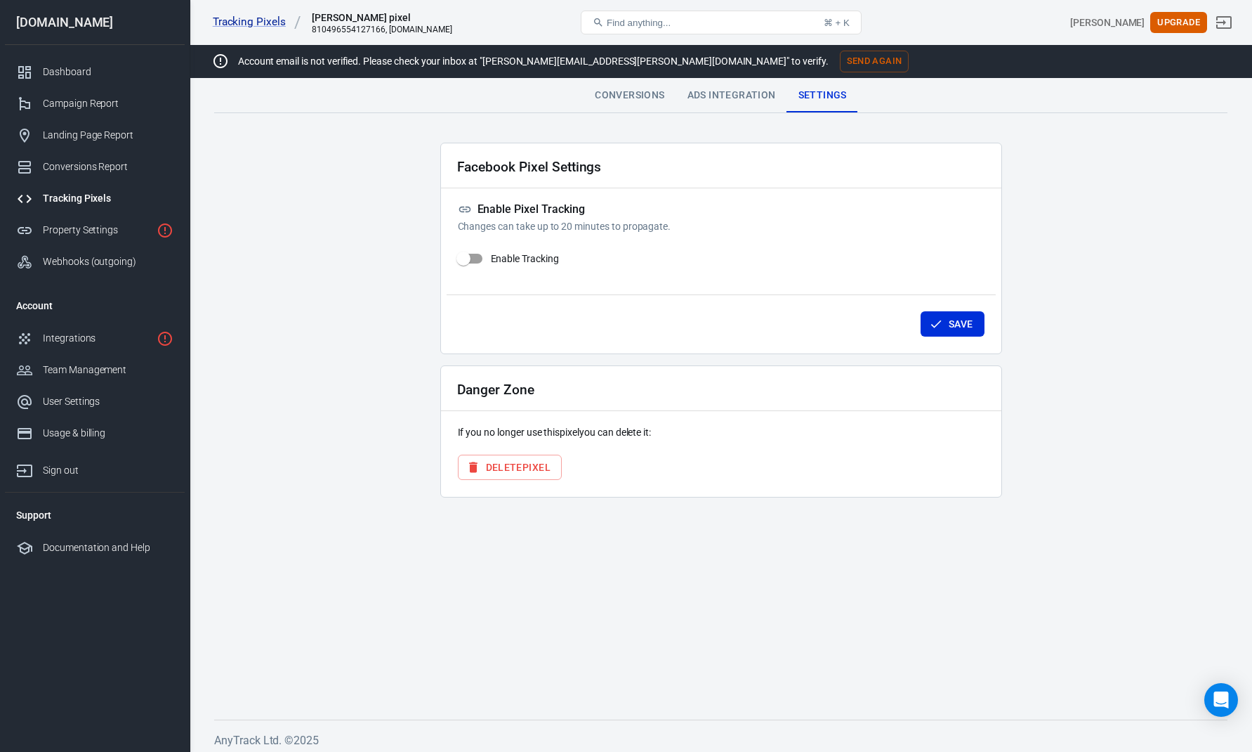
click at [500, 476] on button "Delete Pixel" at bounding box center [510, 467] width 104 height 26
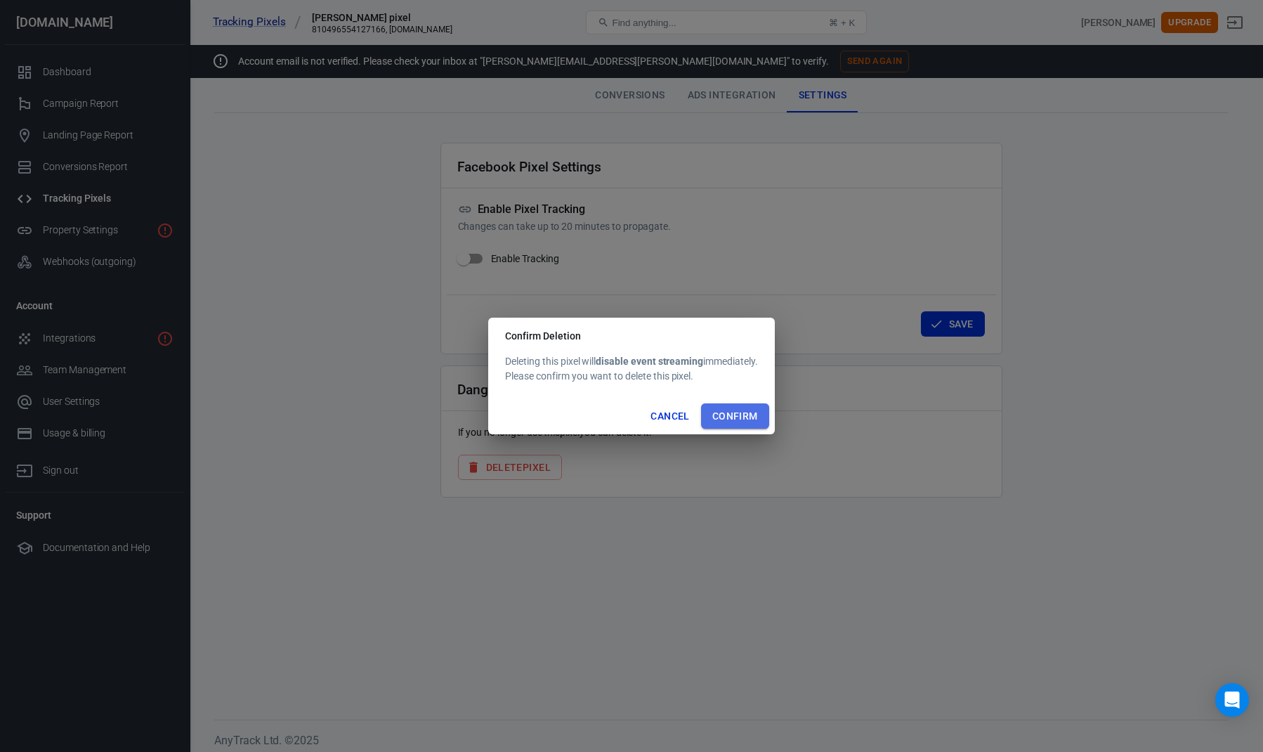
click at [726, 417] on button "Confirm" at bounding box center [735, 416] width 68 height 26
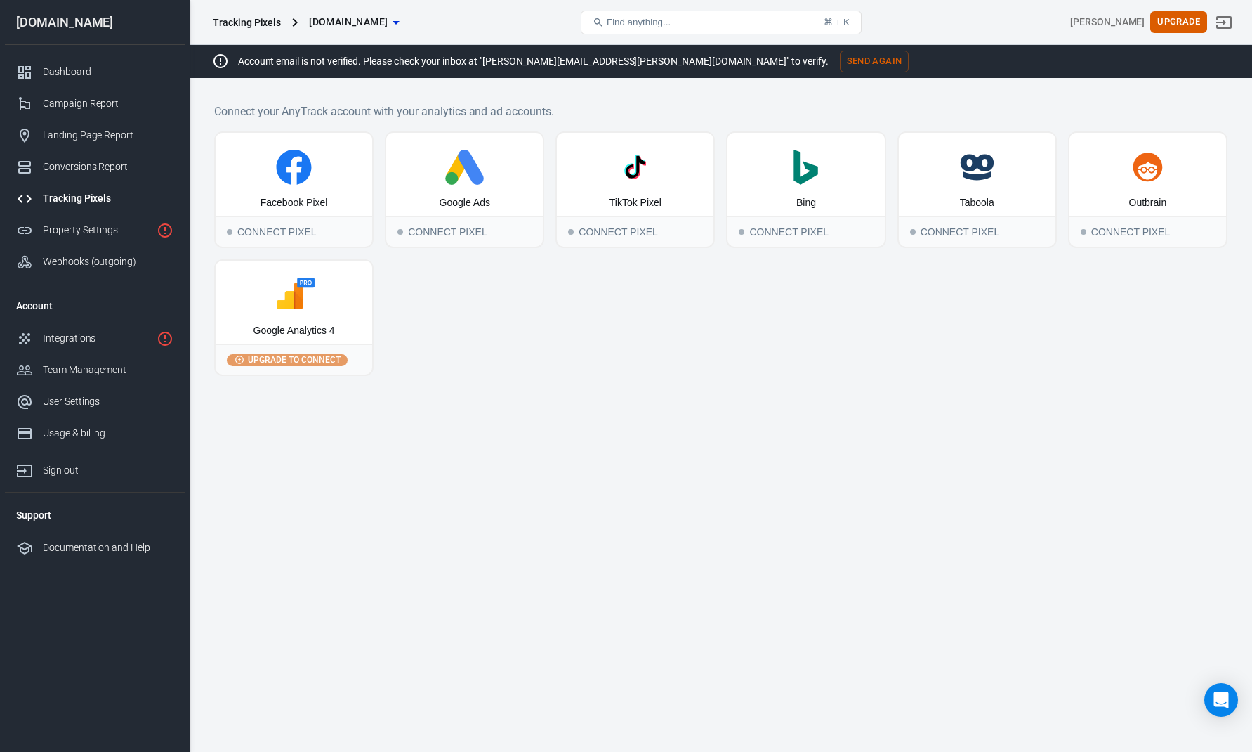
click at [312, 316] on div "Google Analytics 4" at bounding box center [294, 302] width 157 height 83
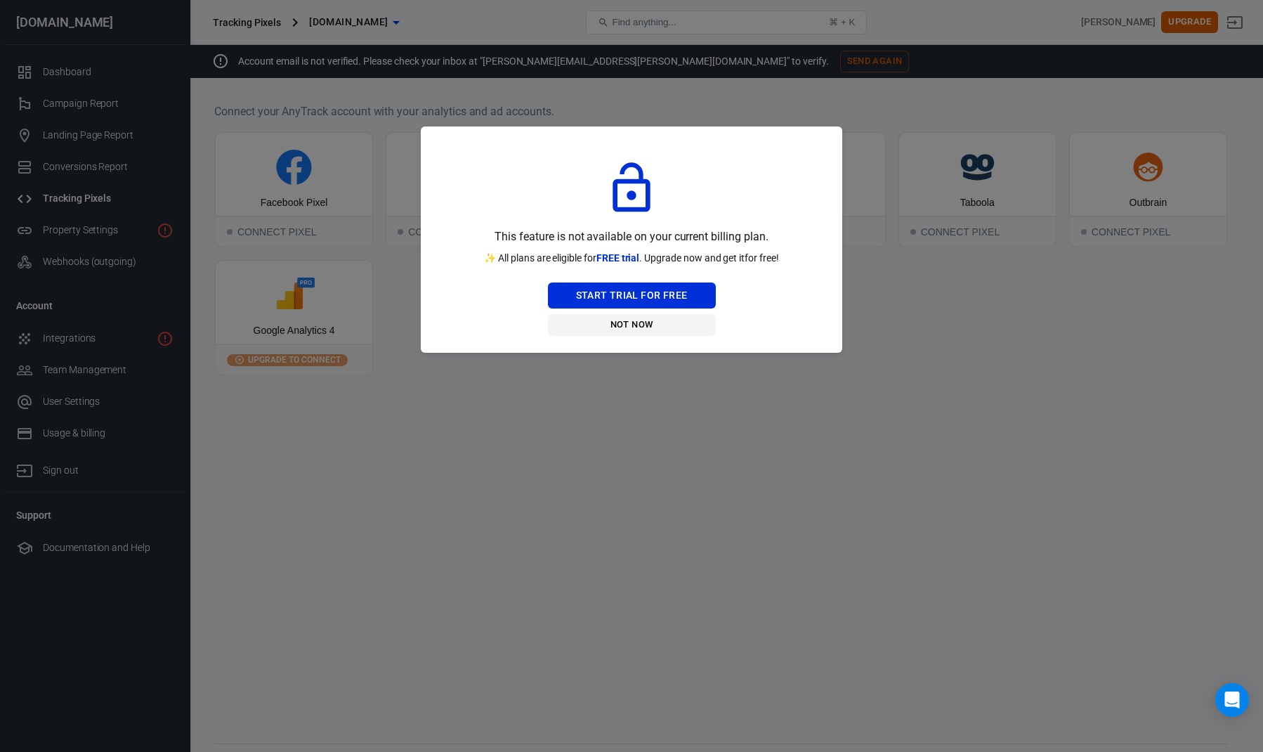
click at [631, 325] on button "Not Now" at bounding box center [632, 325] width 168 height 22
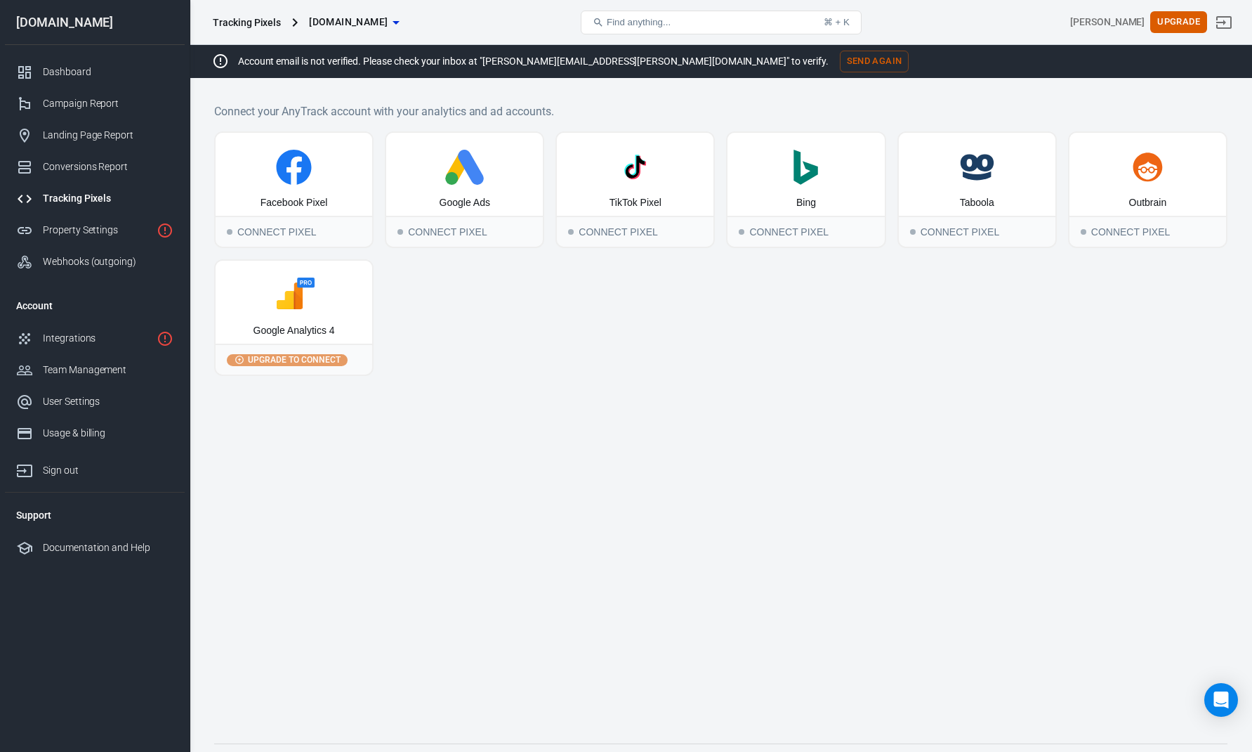
click at [631, 345] on div "Facebook Pixel Connect Pixel Google Ads Connect Pixel TikTok Pixel Connect Pixe…" at bounding box center [721, 253] width 1014 height 244
click at [71, 174] on div "Conversions Report" at bounding box center [108, 166] width 131 height 15
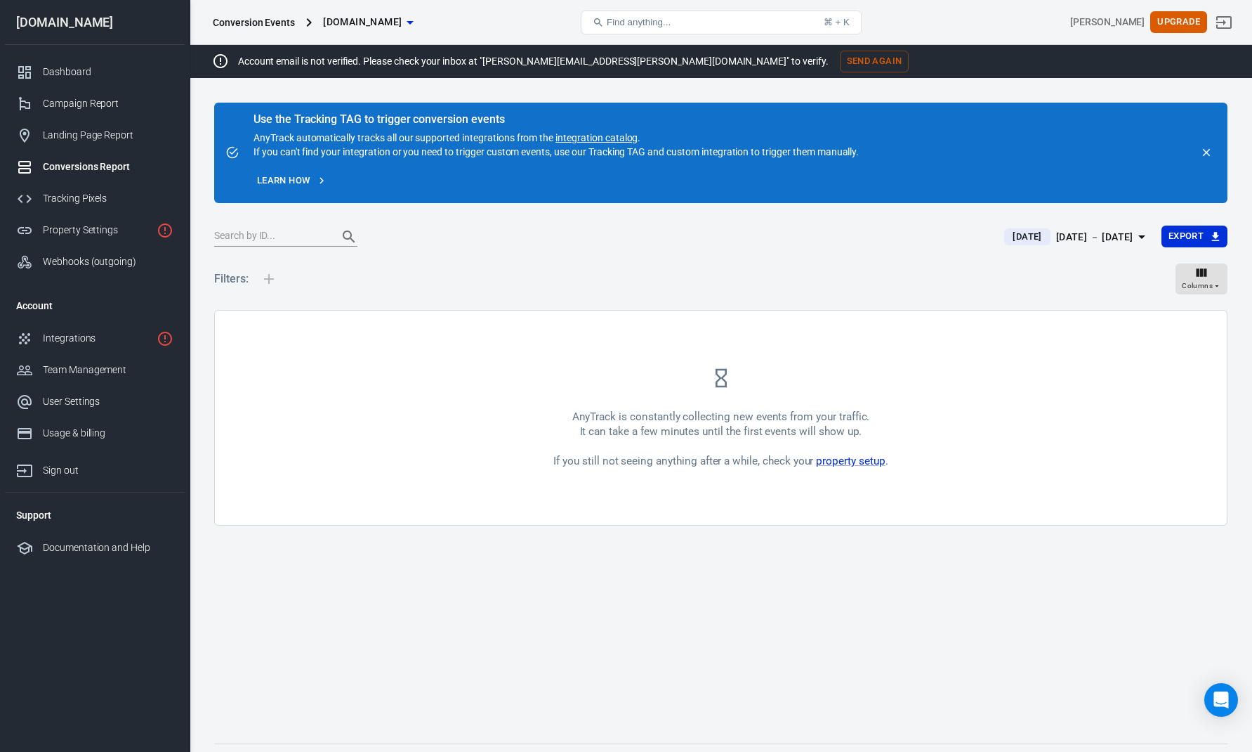
click at [282, 279] on div at bounding box center [269, 278] width 30 height 45
click at [271, 235] on input "text" at bounding box center [270, 237] width 112 height 18
click at [72, 130] on div "Landing Page Report" at bounding box center [108, 135] width 131 height 15
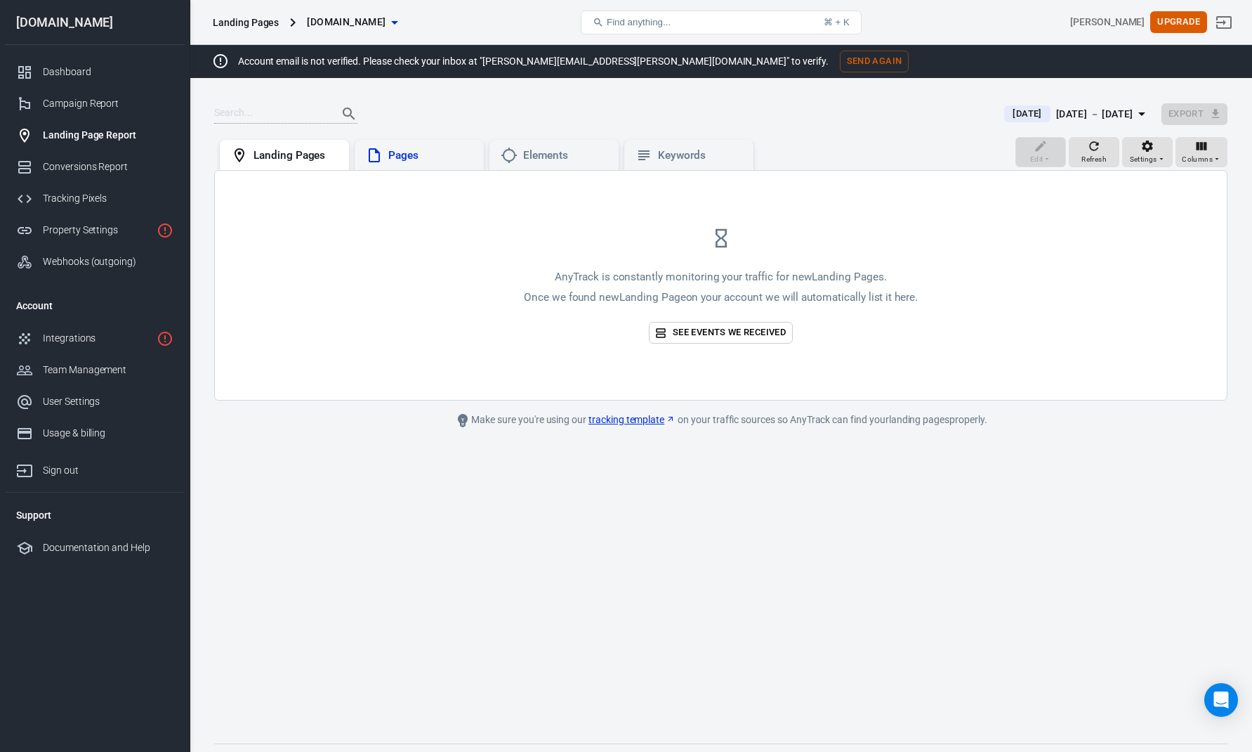
click at [421, 151] on div "Pages" at bounding box center [430, 155] width 84 height 15
click at [553, 158] on div "Elements" at bounding box center [565, 155] width 84 height 15
click at [736, 153] on div "Keywords" at bounding box center [700, 155] width 84 height 15
click at [271, 150] on div "Landing Pages" at bounding box center [296, 155] width 84 height 15
click at [55, 108] on div "Campaign Report" at bounding box center [108, 103] width 131 height 15
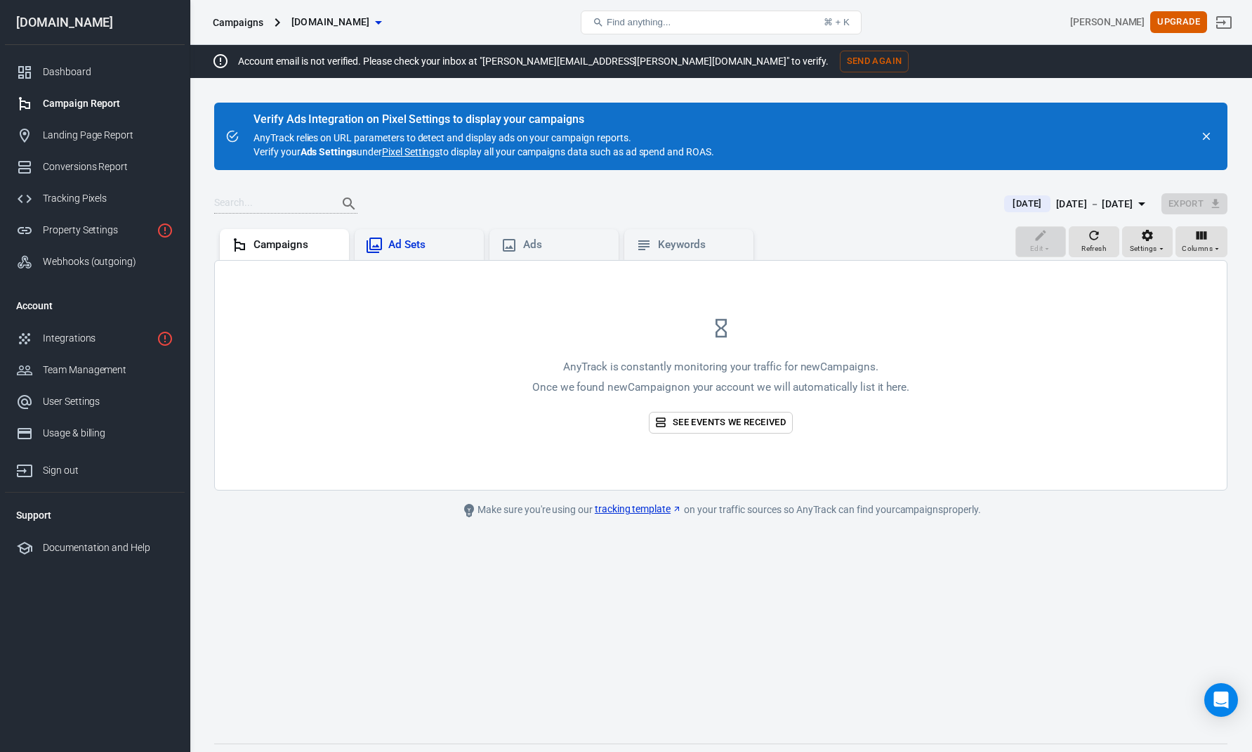
click at [424, 251] on div "Ad Sets" at bounding box center [430, 244] width 84 height 15
click at [539, 244] on div "Ads" at bounding box center [565, 244] width 84 height 15
click at [662, 247] on div "Keywords" at bounding box center [700, 244] width 84 height 15
click at [91, 60] on link "Dashboard" at bounding box center [95, 72] width 180 height 32
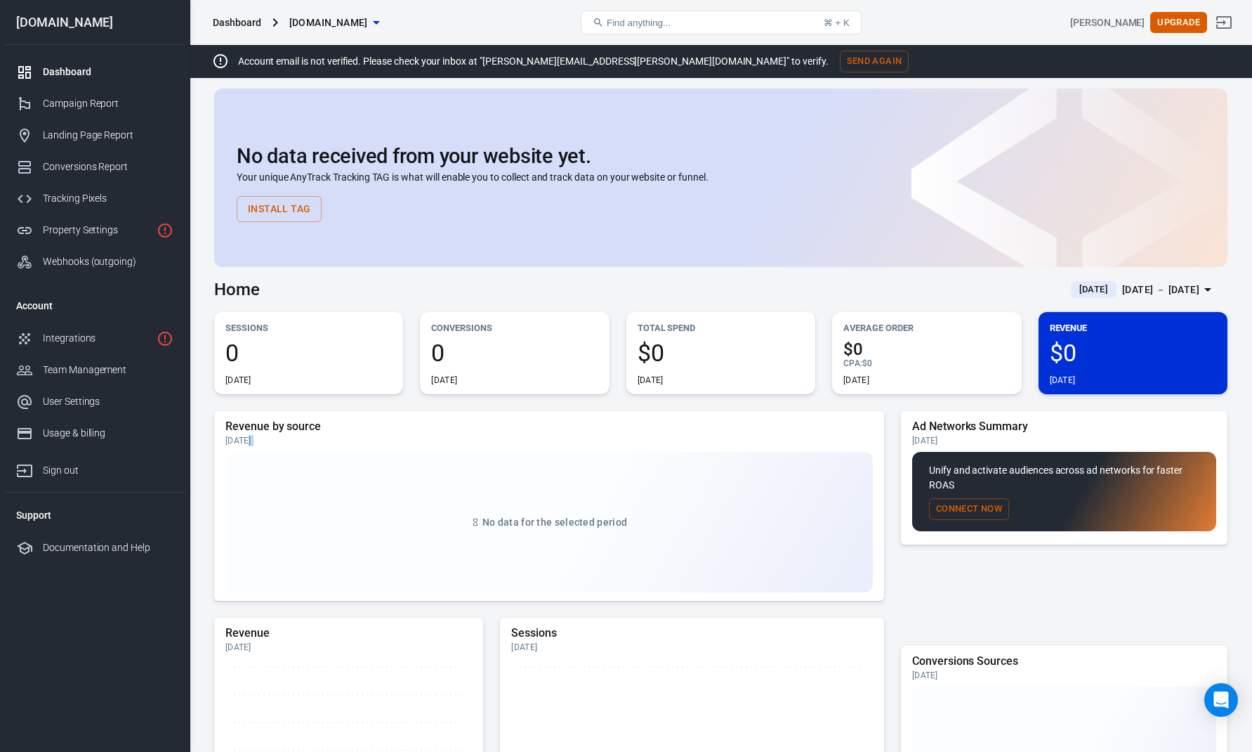
drag, startPoint x: 653, startPoint y: 452, endPoint x: 740, endPoint y: 443, distance: 88.2
click at [721, 445] on div "Revenue by source [DATE] No data for the selected period" at bounding box center [549, 505] width 648 height 173
drag, startPoint x: 745, startPoint y: 439, endPoint x: 683, endPoint y: 432, distance: 61.5
click at [682, 424] on div "Revenue by source [DATE]" at bounding box center [549, 432] width 648 height 27
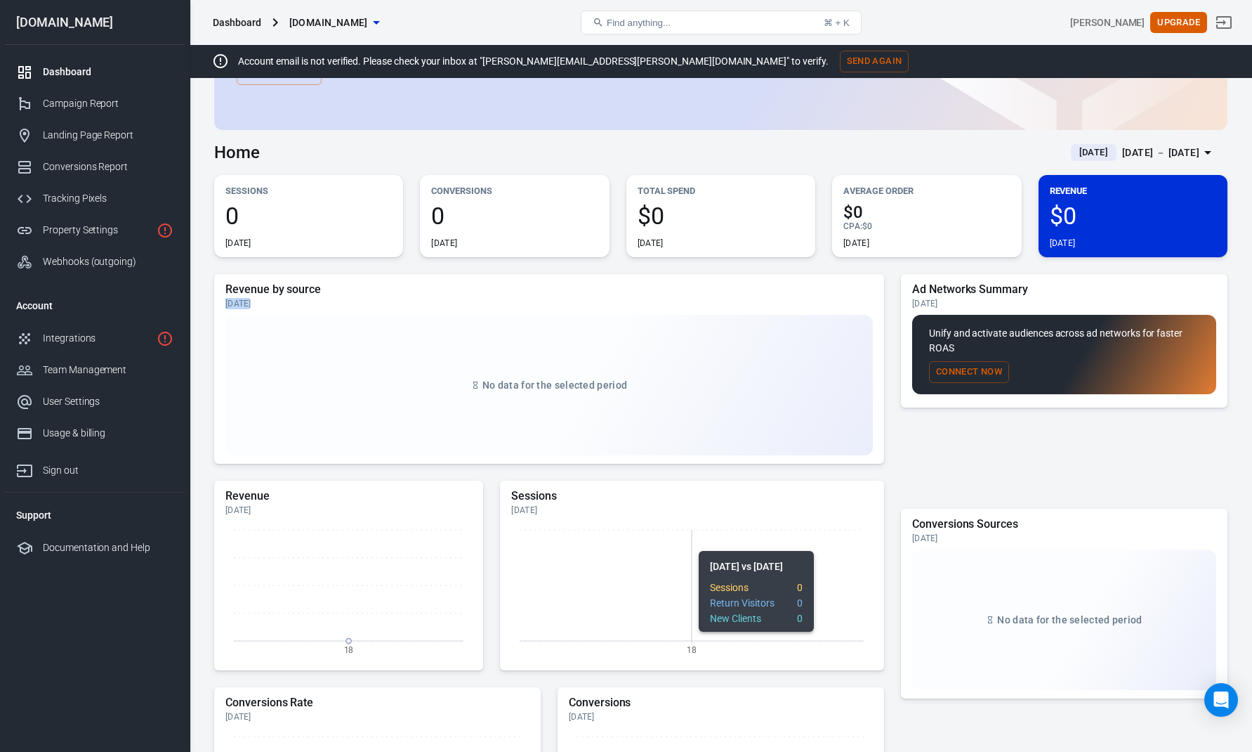
scroll to position [421, 0]
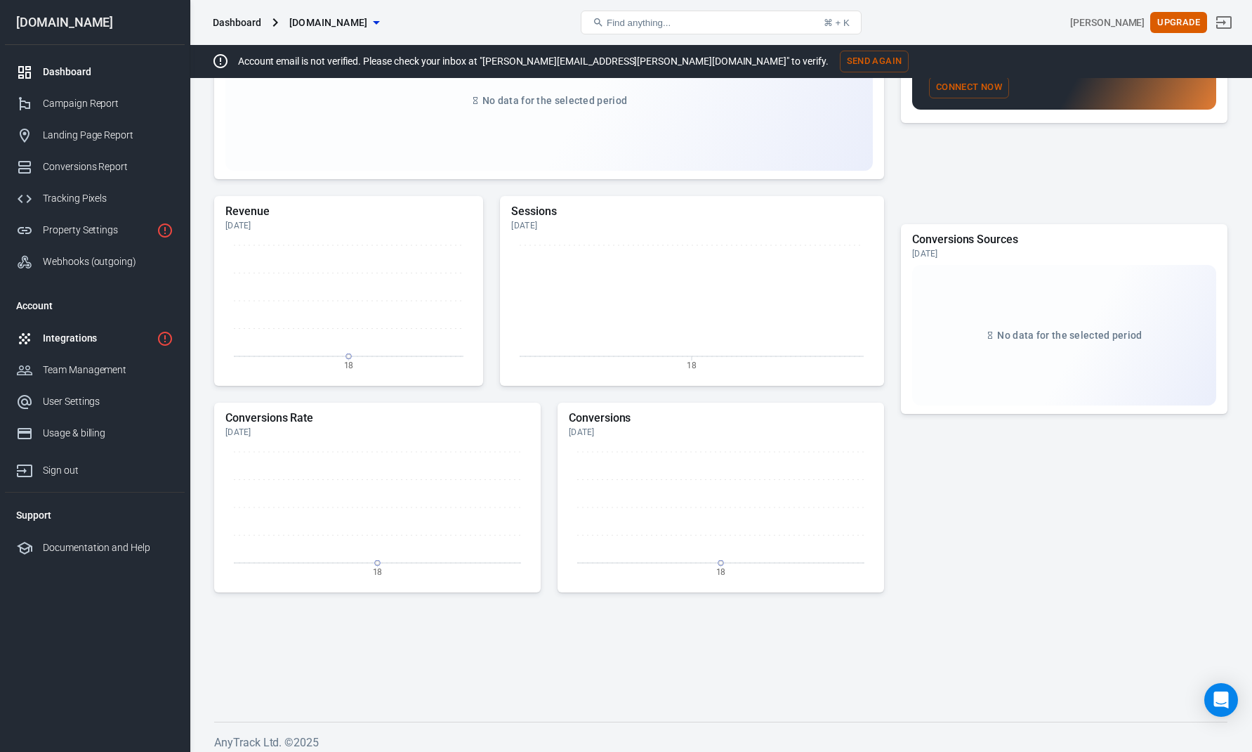
click at [89, 344] on div "Integrations" at bounding box center [97, 338] width 108 height 15
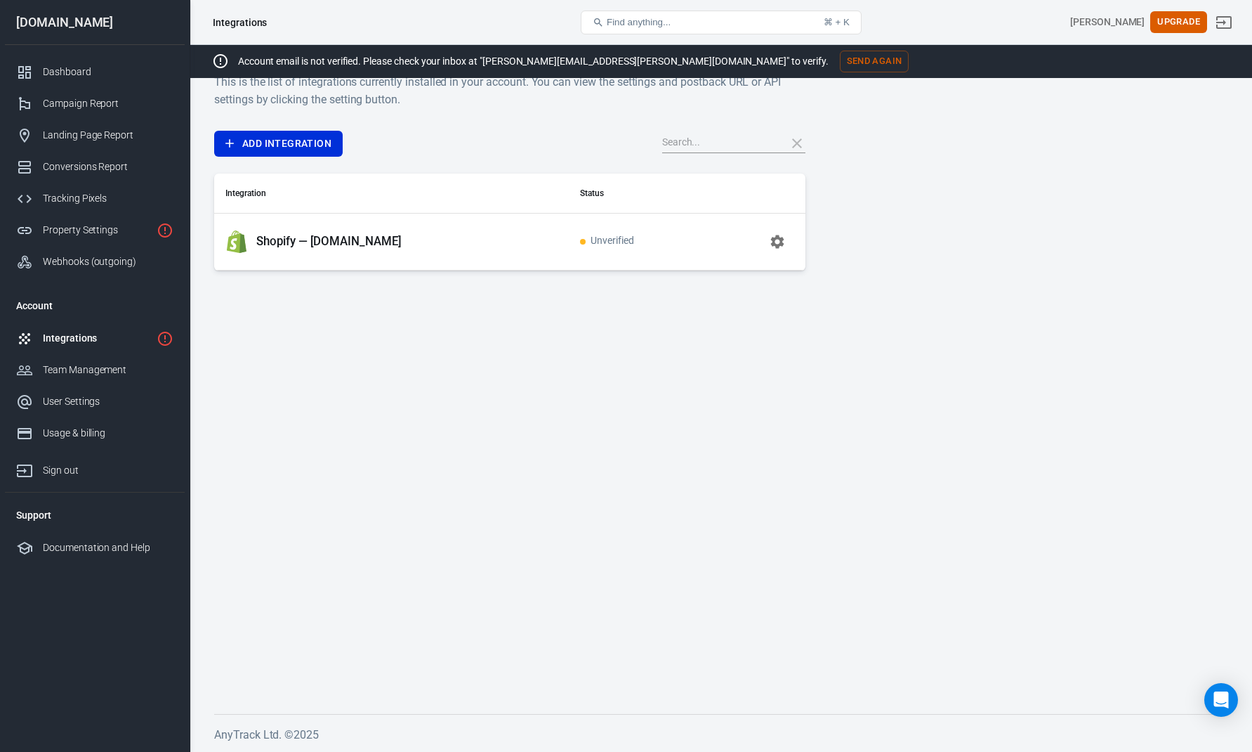
scroll to position [30, 0]
click at [591, 238] on span "Unverified" at bounding box center [607, 241] width 54 height 12
click at [774, 238] on icon "button" at bounding box center [777, 241] width 13 height 13
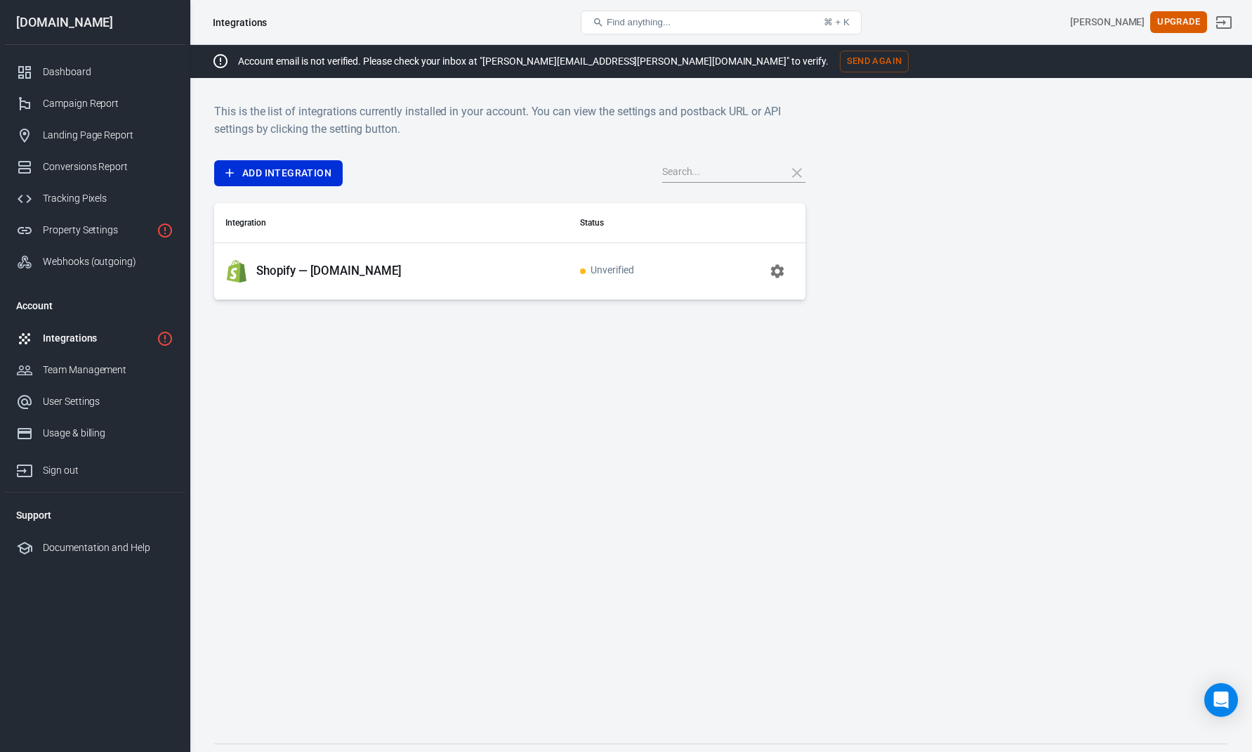
scroll to position [30, 0]
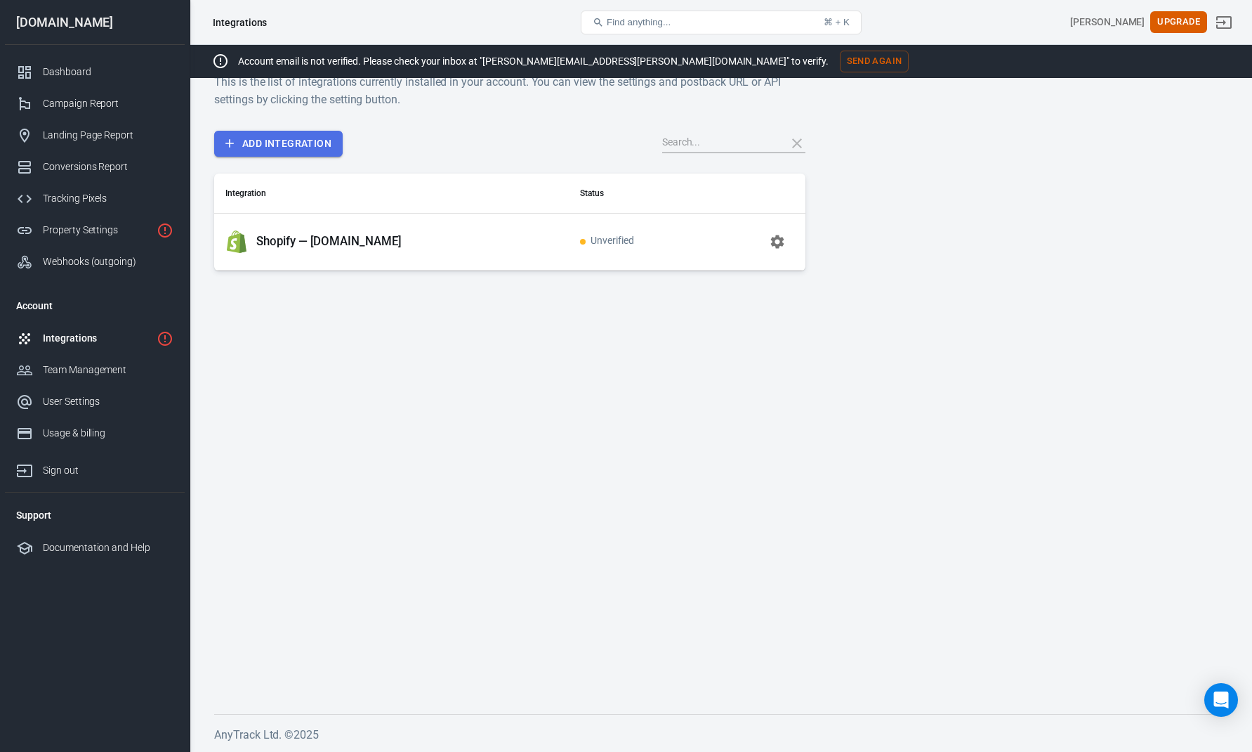
click at [266, 142] on link "Add Integration" at bounding box center [278, 144] width 129 height 26
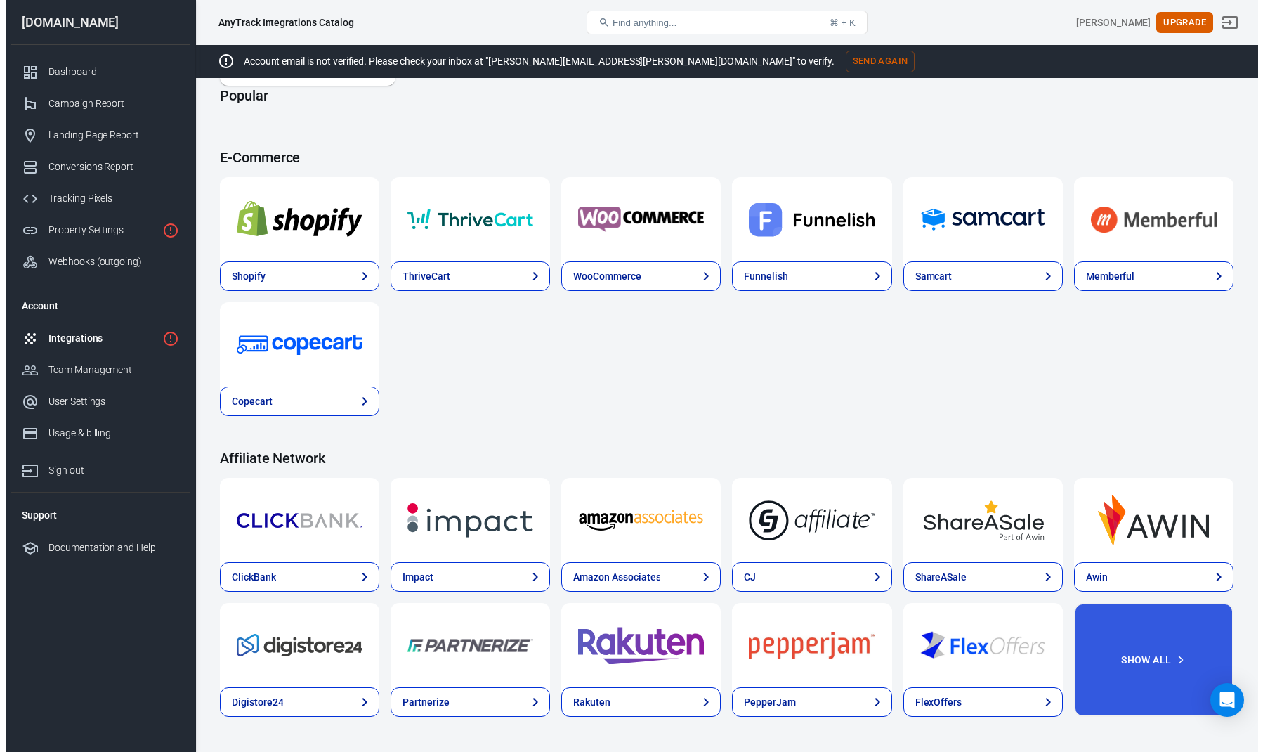
scroll to position [377, 0]
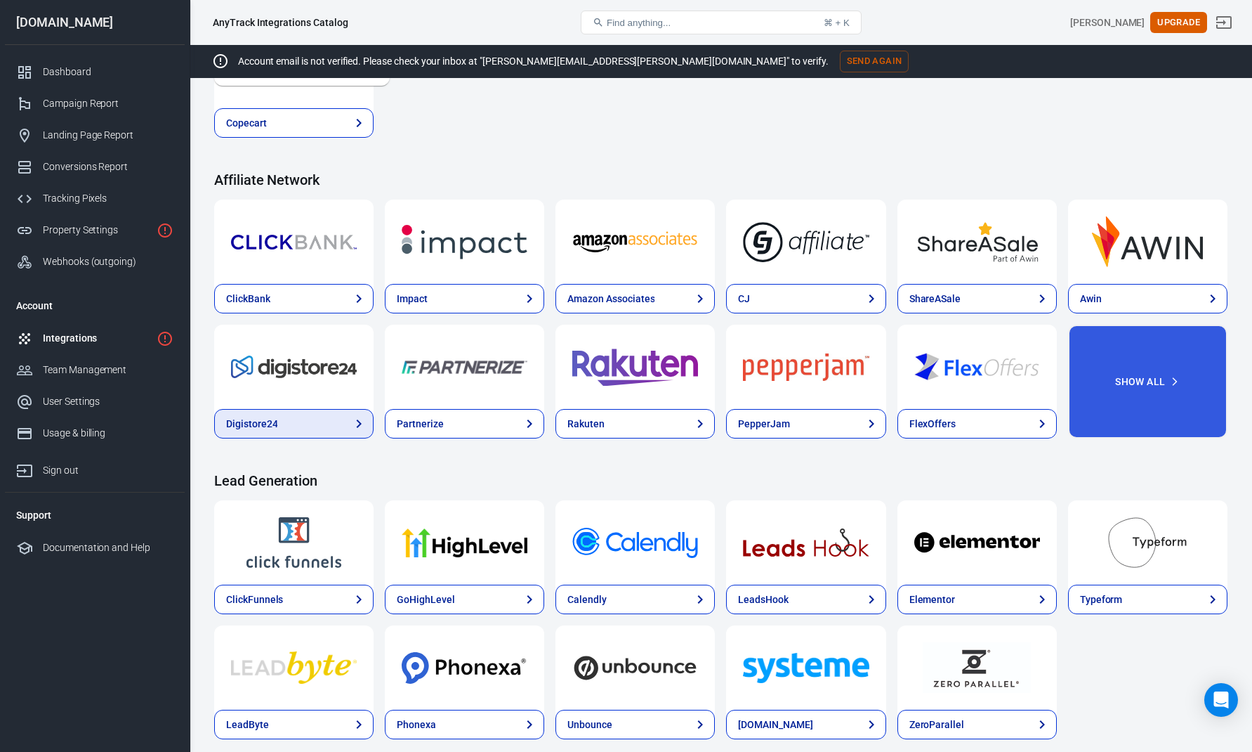
click at [306, 418] on link "Digistore24" at bounding box center [293, 424] width 159 height 30
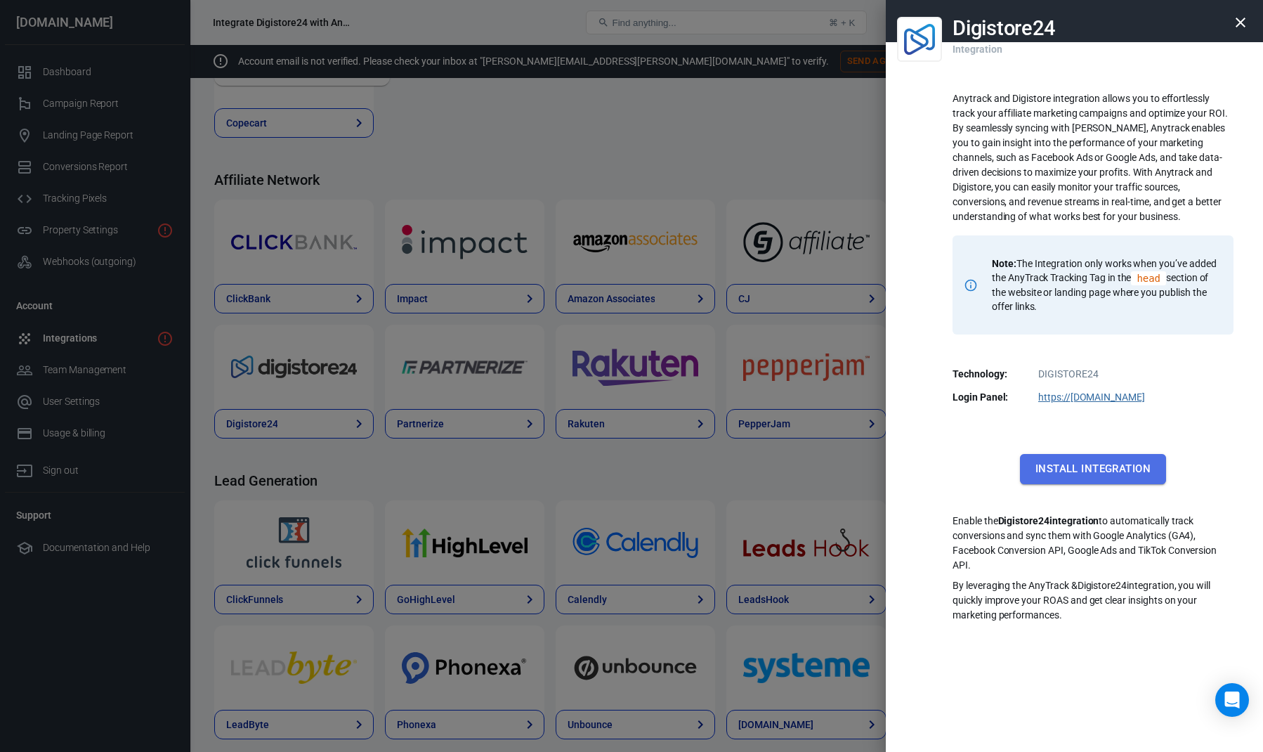
click at [1072, 457] on button "Install Integration" at bounding box center [1093, 469] width 146 height 30
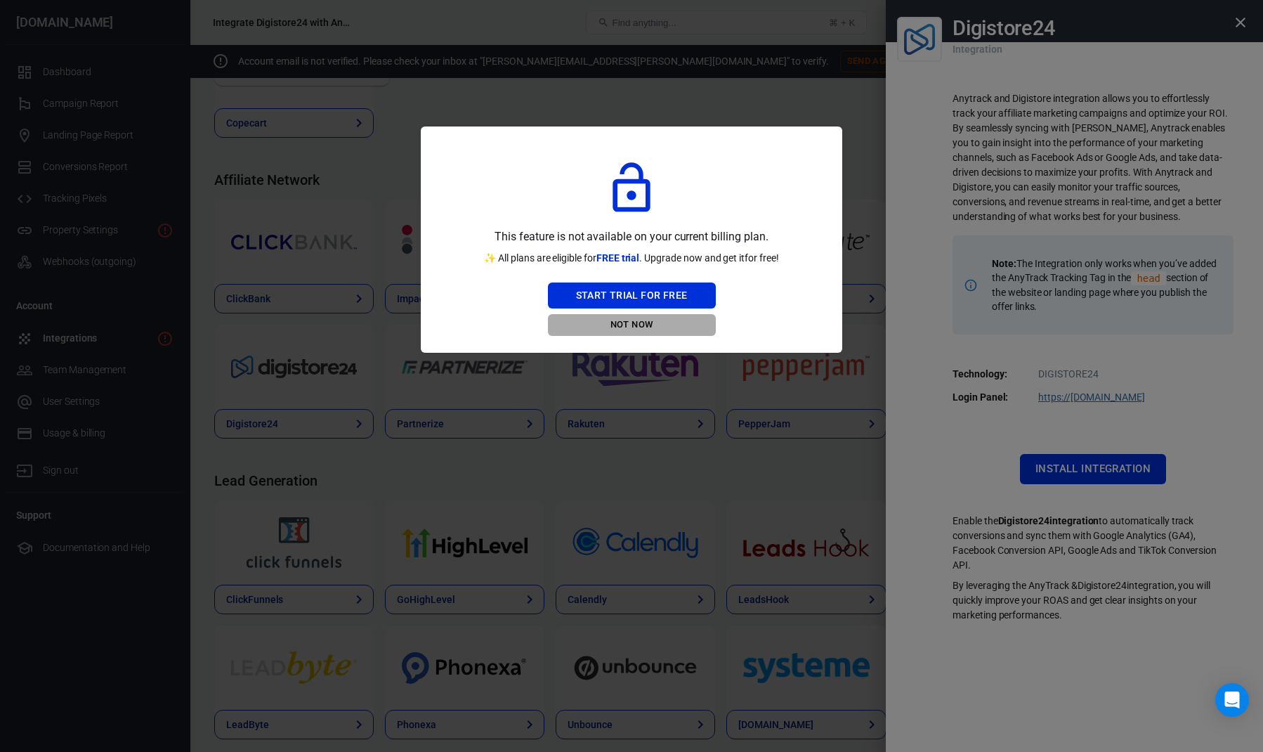
click at [633, 319] on button "Not Now" at bounding box center [632, 325] width 168 height 22
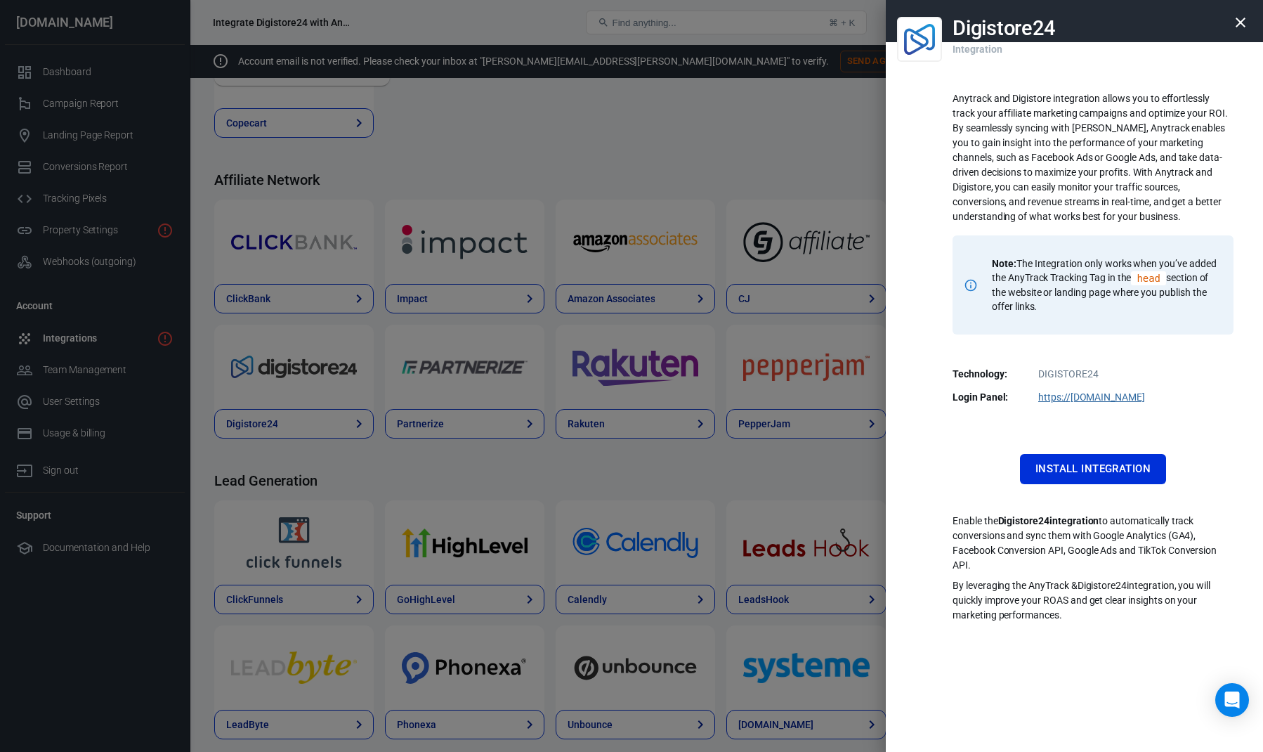
click at [626, 351] on div at bounding box center [631, 376] width 1263 height 752
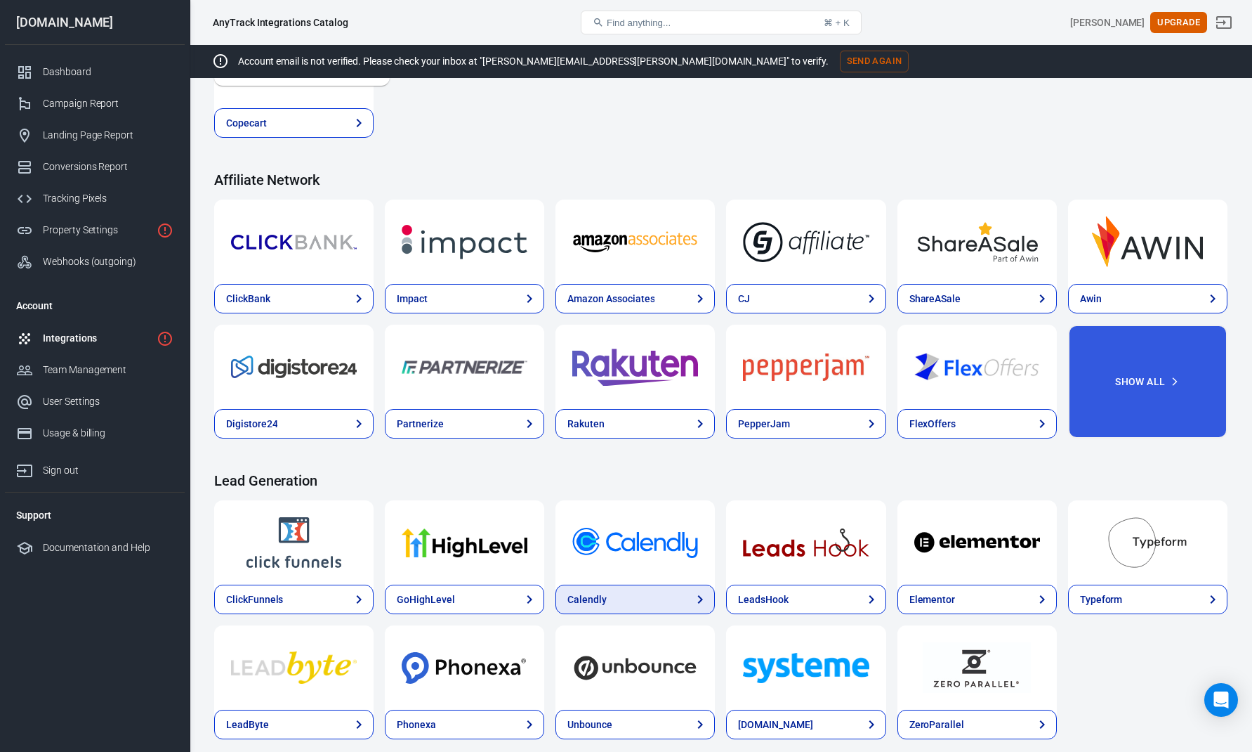
click at [625, 603] on link "Calendly" at bounding box center [635, 599] width 159 height 30
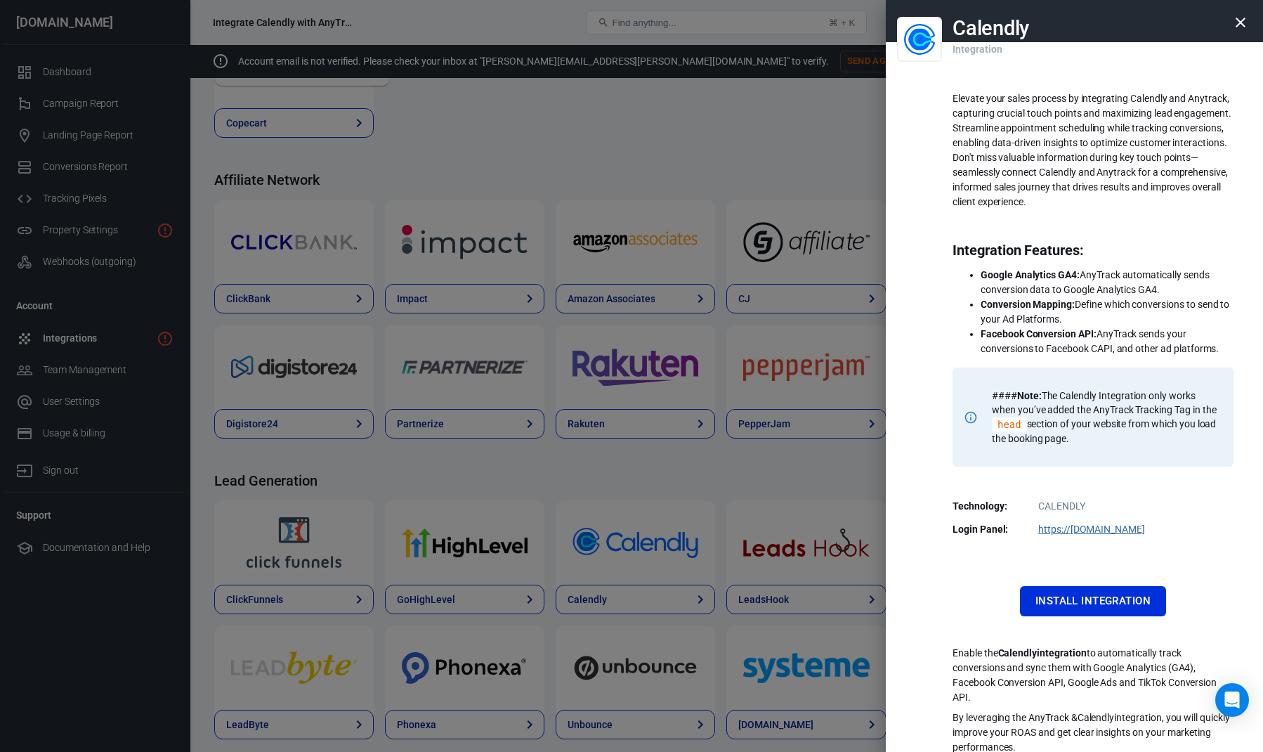
drag, startPoint x: 1066, startPoint y: 270, endPoint x: 1210, endPoint y: 344, distance: 161.2
click at [1210, 344] on ul "Google Analytics GA4: AnyTrack automatically sends conversion data to Google An…" at bounding box center [1093, 312] width 281 height 89
click at [1210, 344] on li "Facebook Conversion API: AnyTrack sends your conversions to Facebook CAPI, and …" at bounding box center [1107, 342] width 253 height 30
drag, startPoint x: 1212, startPoint y: 345, endPoint x: 1005, endPoint y: 283, distance: 215.6
click at [1046, 294] on ul "Google Analytics GA4: AnyTrack automatically sends conversion data to Google An…" at bounding box center [1093, 312] width 281 height 89
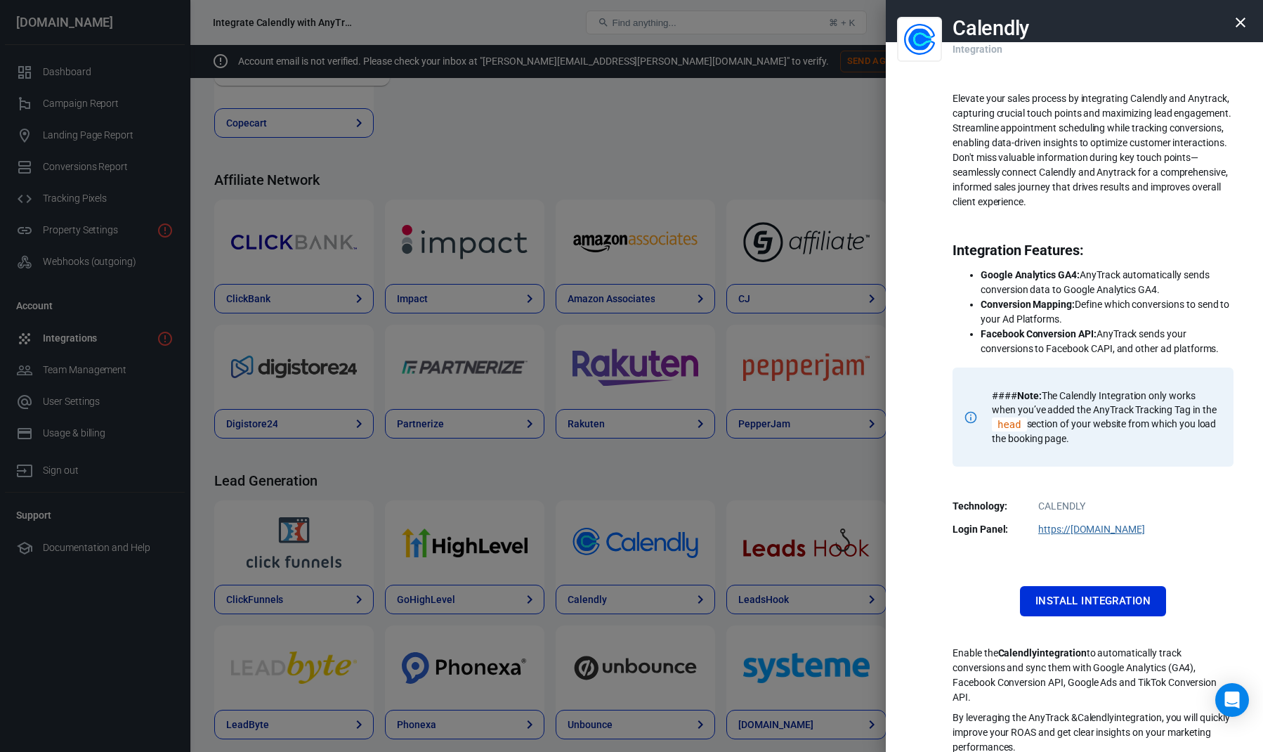
click at [995, 280] on li "Google Analytics GA4: AnyTrack automatically sends conversion data to Google An…" at bounding box center [1107, 283] width 253 height 30
drag, startPoint x: 1054, startPoint y: 286, endPoint x: 1137, endPoint y: 292, distance: 83.8
click at [1119, 289] on li "Google Analytics GA4: AnyTrack automatically sends conversion data to Google An…" at bounding box center [1107, 283] width 253 height 30
click at [1156, 296] on li "Google Analytics GA4: AnyTrack automatically sends conversion data to Google An…" at bounding box center [1107, 283] width 253 height 30
click at [468, 588] on div at bounding box center [631, 376] width 1263 height 752
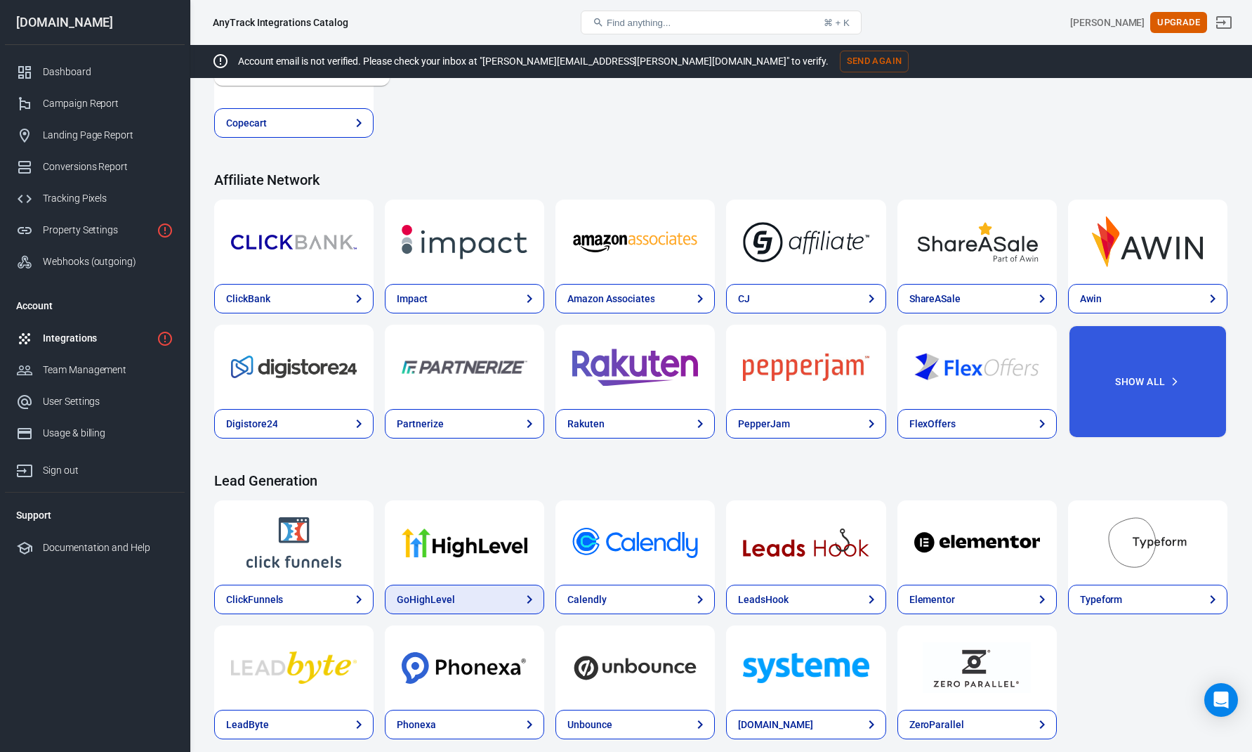
click at [446, 601] on div "GoHighLevel" at bounding box center [426, 599] width 58 height 15
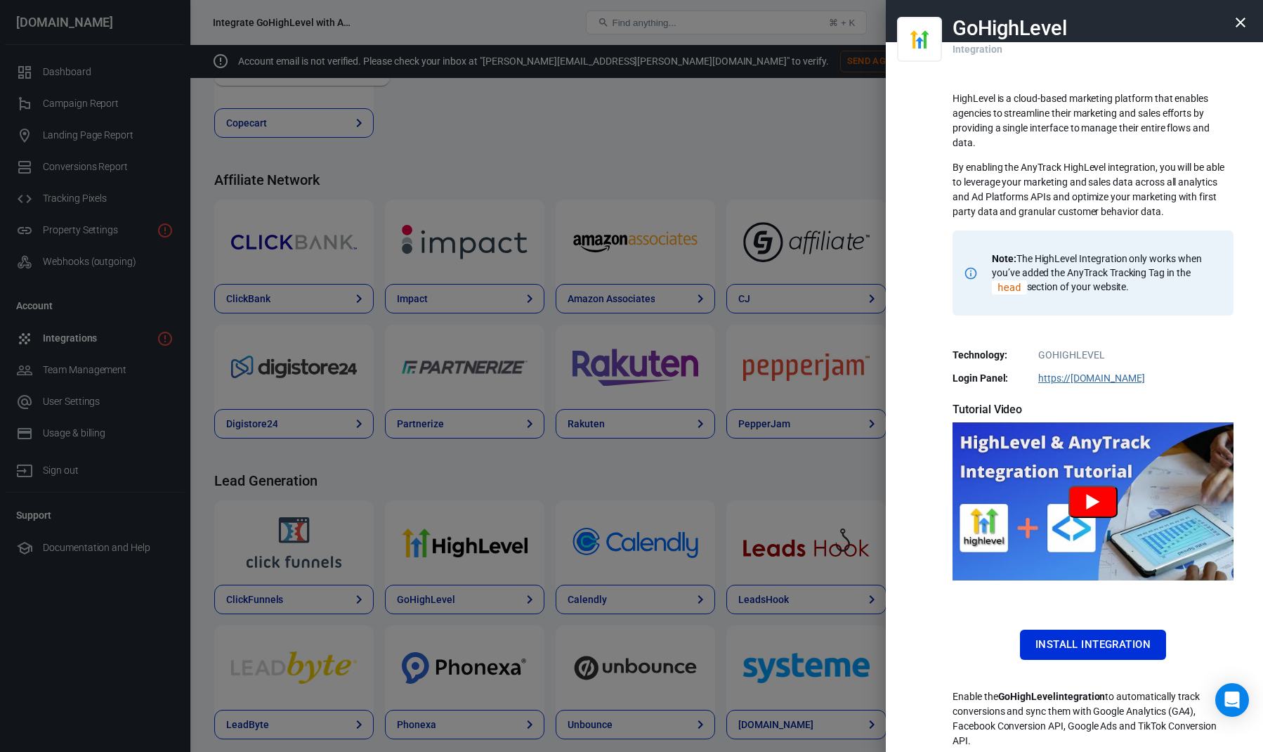
click at [1097, 502] on button "Watch GoHighLevel Tutorial" at bounding box center [1092, 501] width 49 height 32
click at [1193, 381] on dd "https:// [DOMAIN_NAME]" at bounding box center [1093, 378] width 264 height 15
drag, startPoint x: 1056, startPoint y: 256, endPoint x: 1194, endPoint y: 313, distance: 149.4
click at [1194, 313] on div "Note: The HighLevel Integration only works when you’ve added the AnyTrack Track…" at bounding box center [1093, 272] width 281 height 85
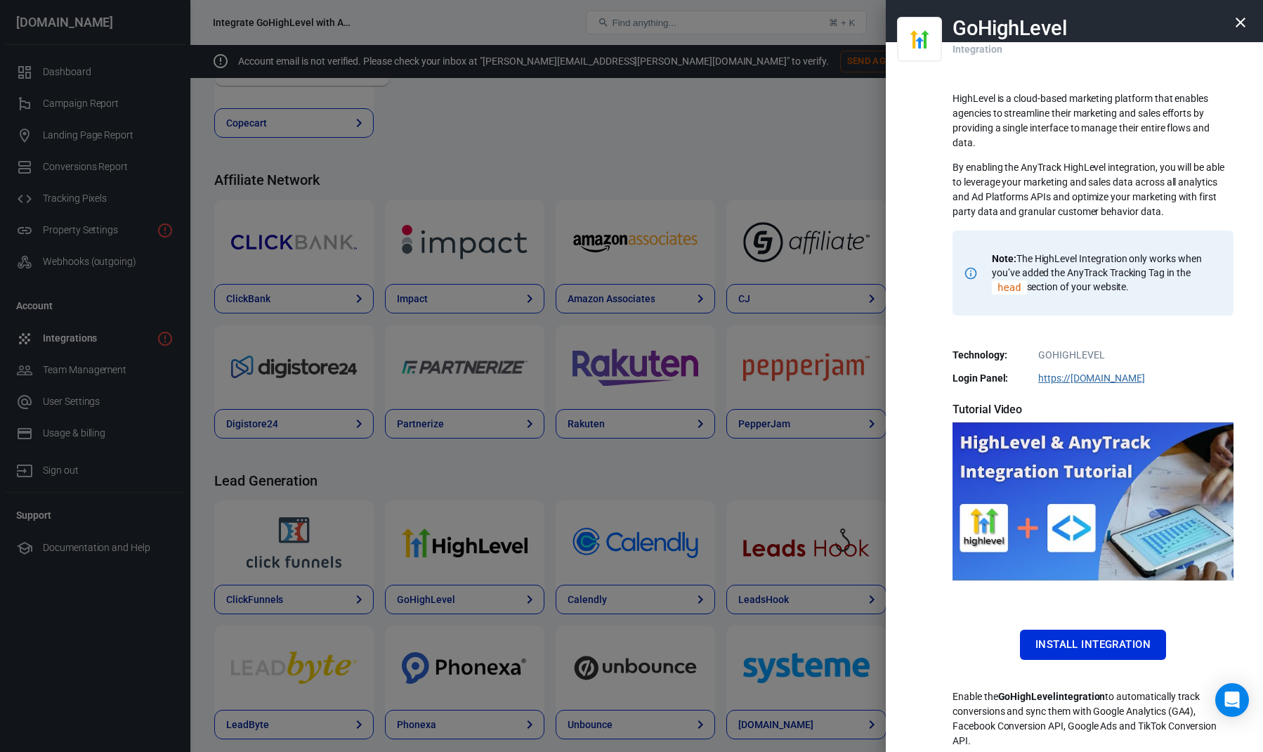
drag, startPoint x: 1144, startPoint y: 285, endPoint x: 1031, endPoint y: 256, distance: 117.6
click at [1031, 256] on p "Note: The HighLevel Integration only works when you’ve added the AnyTrack Track…" at bounding box center [1104, 272] width 225 height 43
click at [1062, 268] on p "Note: The HighLevel Integration only works when you’ve added the AnyTrack Track…" at bounding box center [1104, 272] width 225 height 43
drag, startPoint x: 1041, startPoint y: 275, endPoint x: 1156, endPoint y: 276, distance: 115.2
click at [1156, 276] on p "Note: The HighLevel Integration only works when you’ve added the AnyTrack Track…" at bounding box center [1104, 272] width 225 height 43
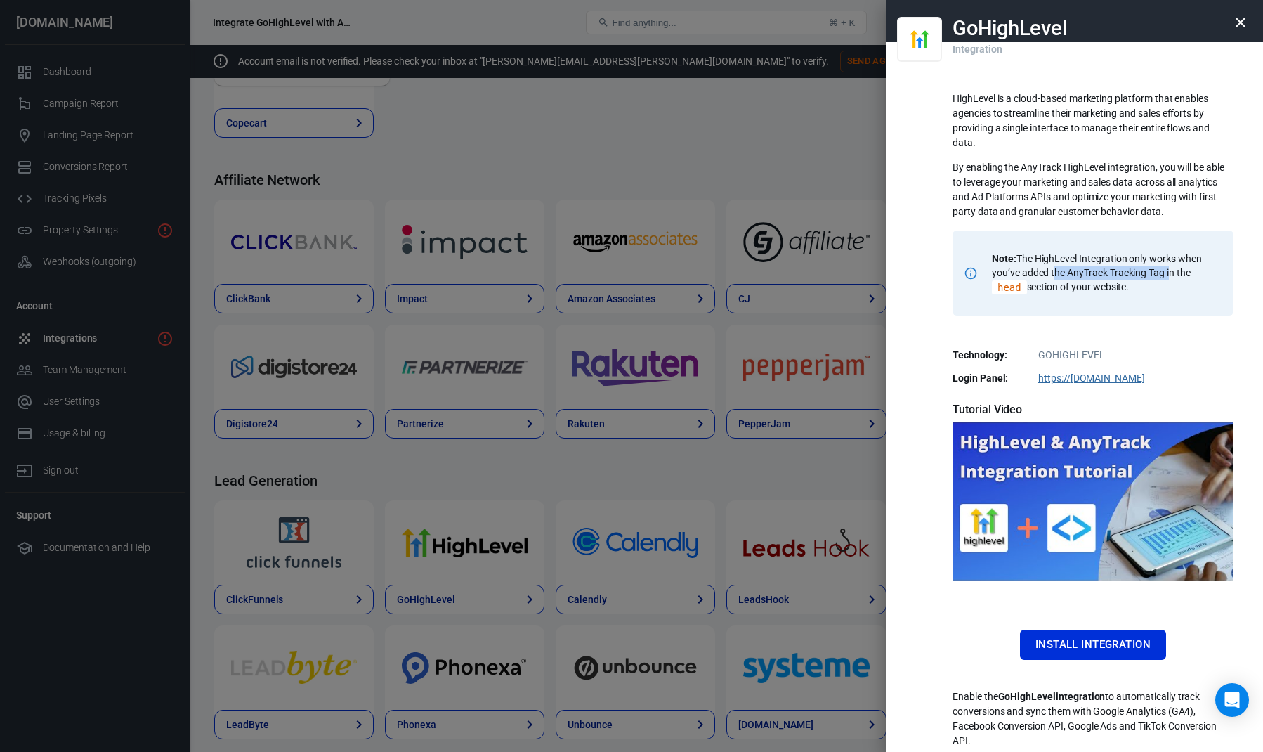
click at [1156, 276] on p "Note: The HighLevel Integration only works when you’ve added the AnyTrack Track…" at bounding box center [1104, 272] width 225 height 43
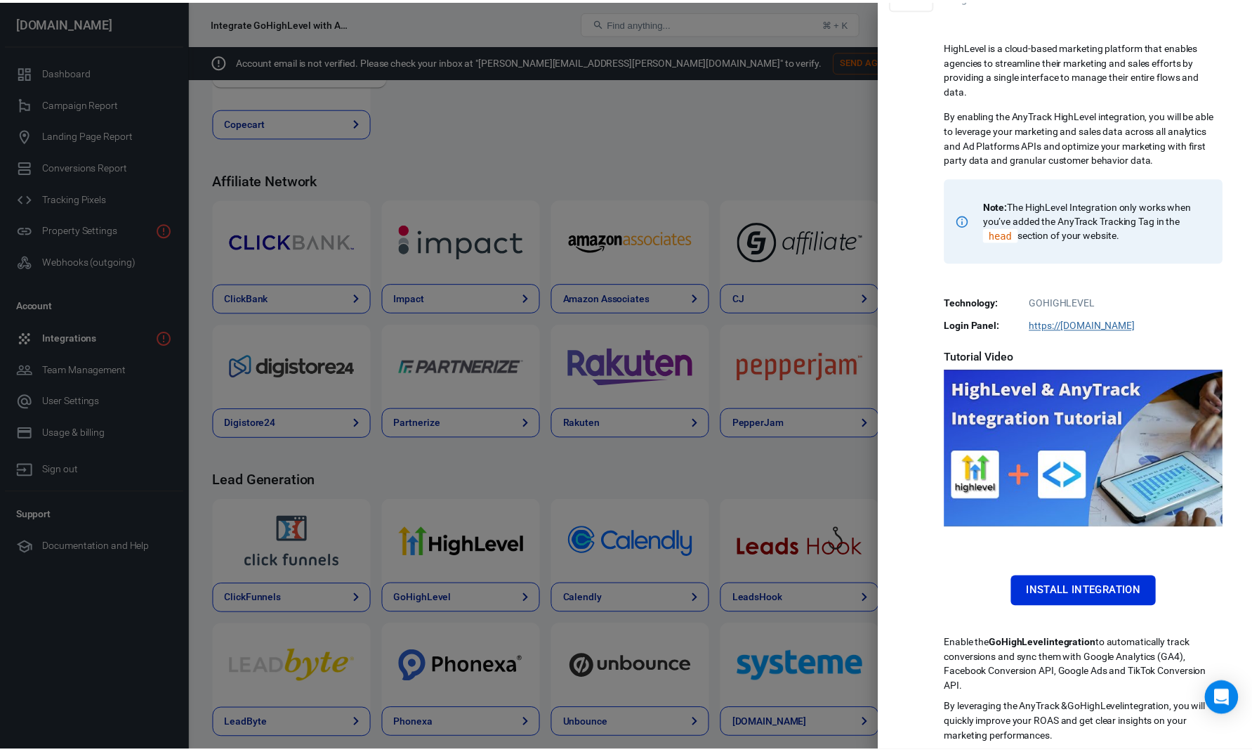
scroll to position [56, 0]
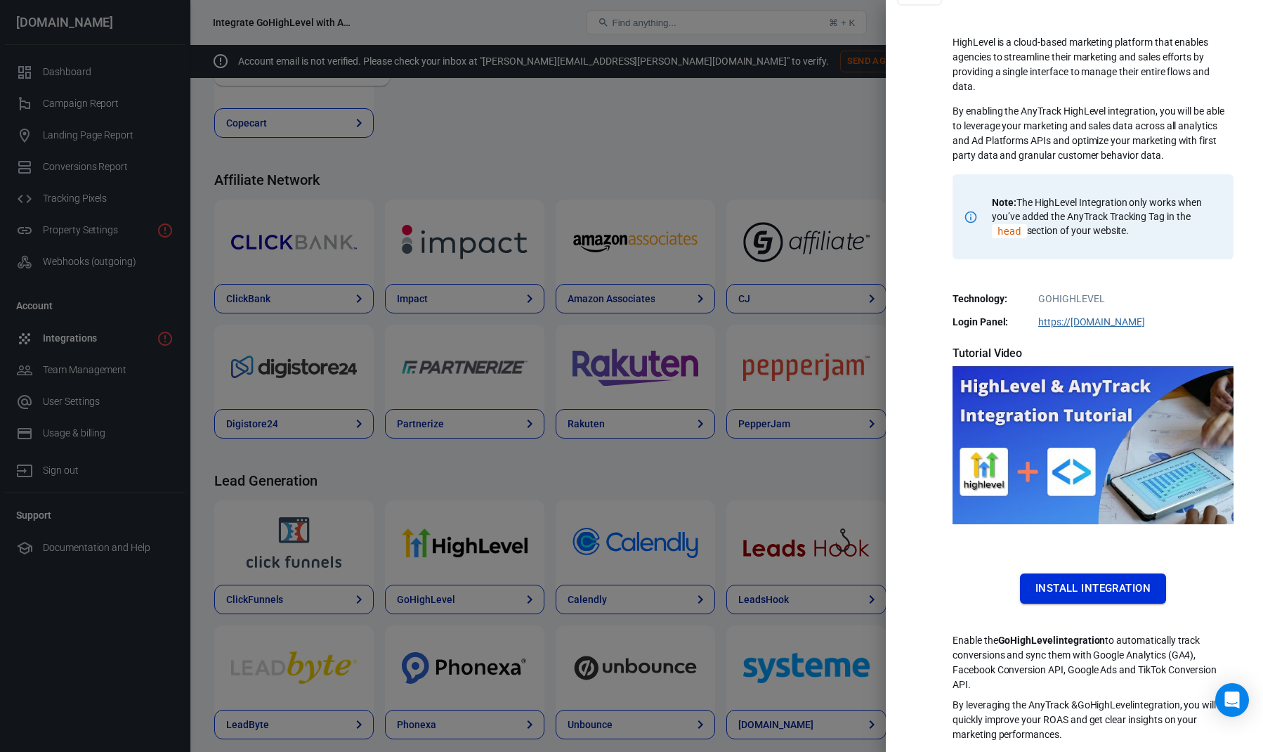
click at [1087, 584] on button "Install Integration" at bounding box center [1093, 588] width 146 height 30
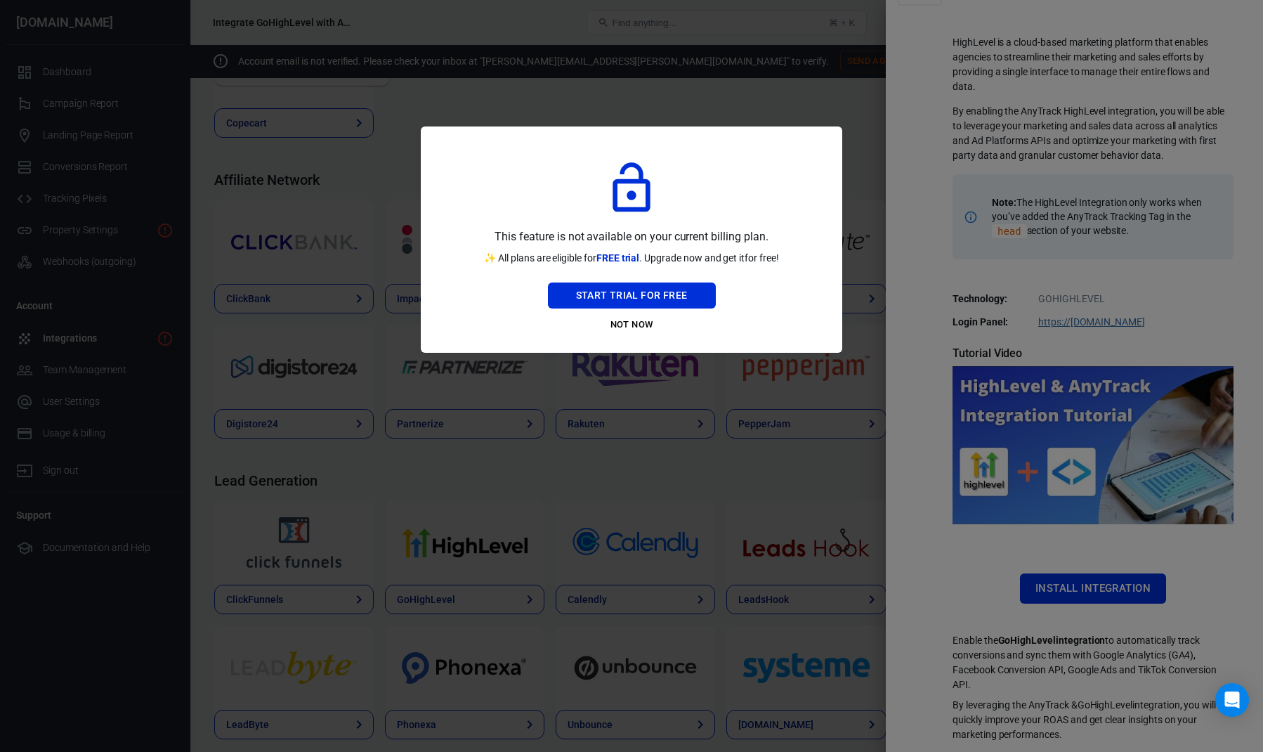
click at [973, 556] on div at bounding box center [631, 376] width 1263 height 752
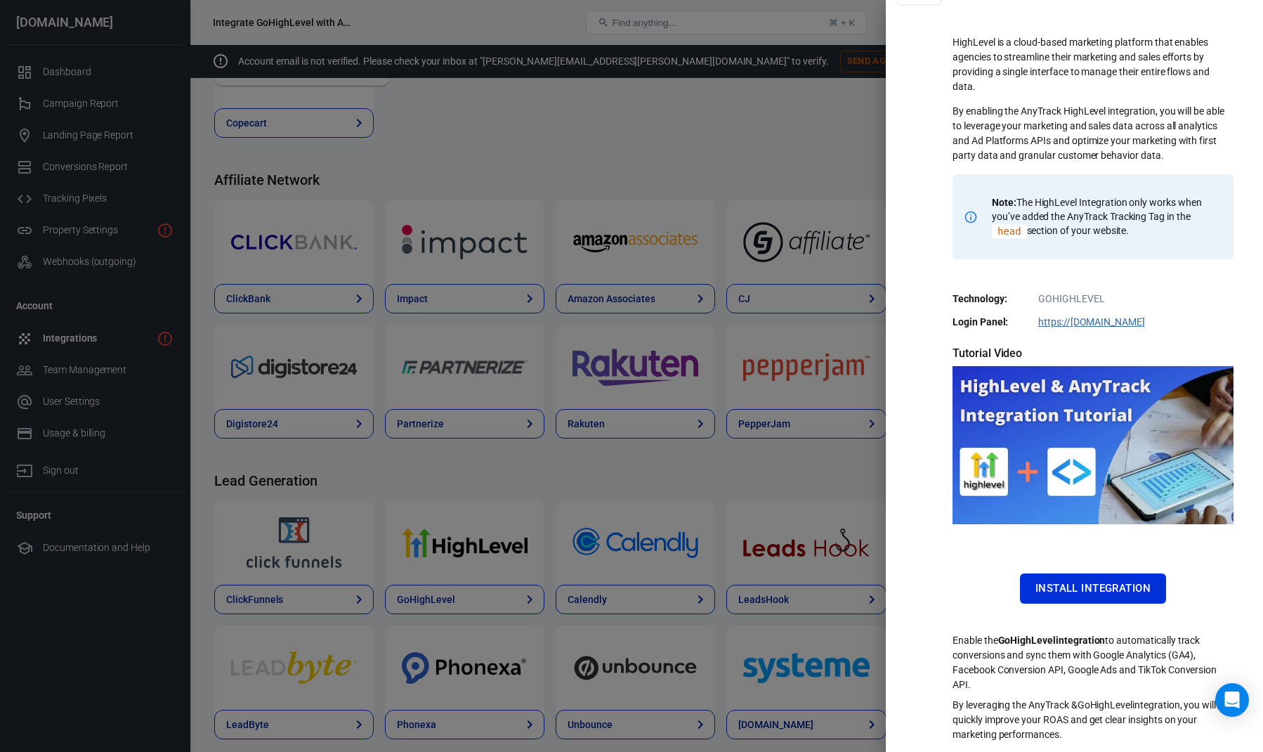
click at [785, 325] on div at bounding box center [631, 376] width 1263 height 752
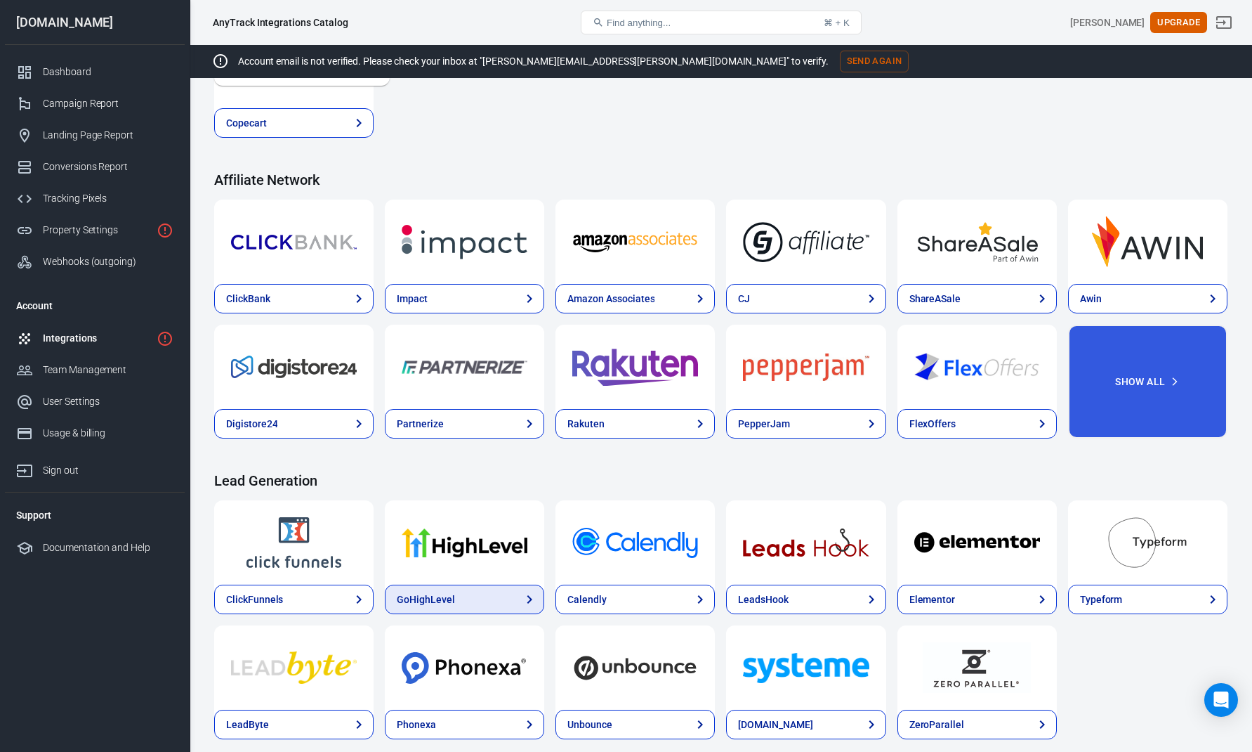
click at [448, 594] on div "GoHighLevel" at bounding box center [426, 599] width 58 height 15
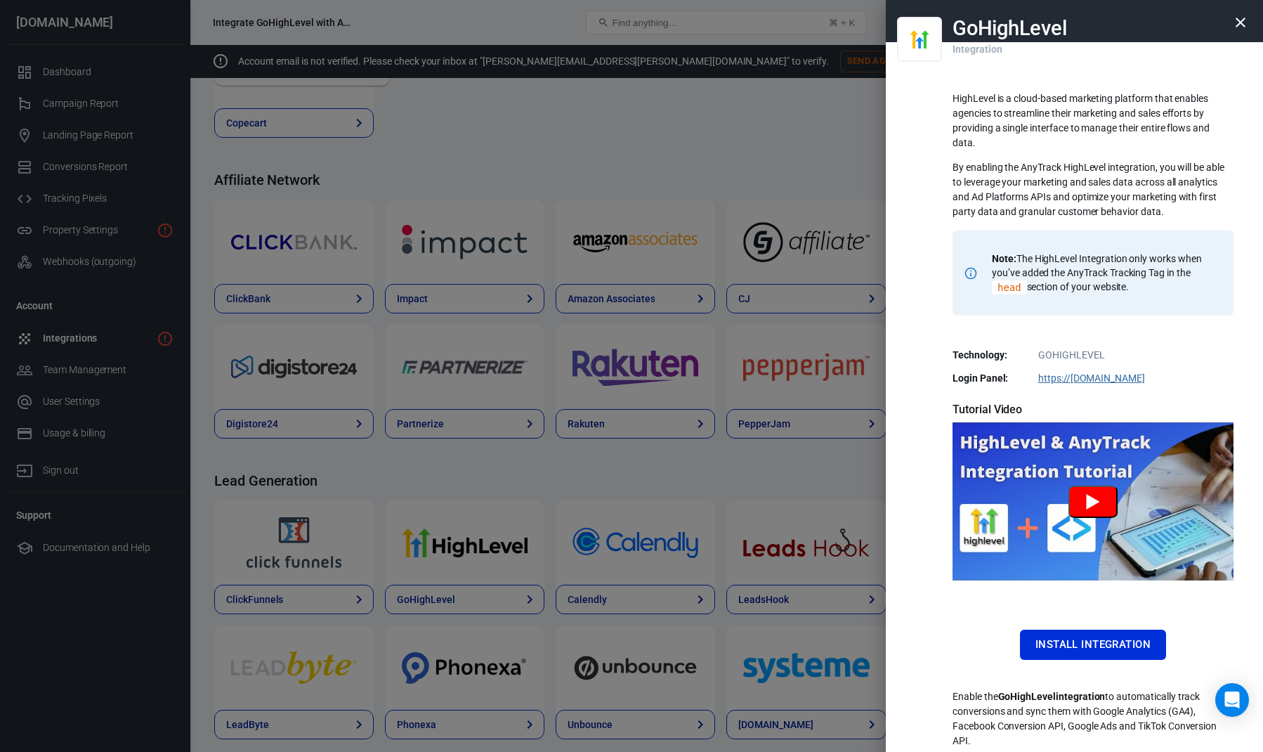
click at [1122, 521] on article at bounding box center [1093, 501] width 281 height 158
click at [808, 377] on div at bounding box center [631, 376] width 1263 height 752
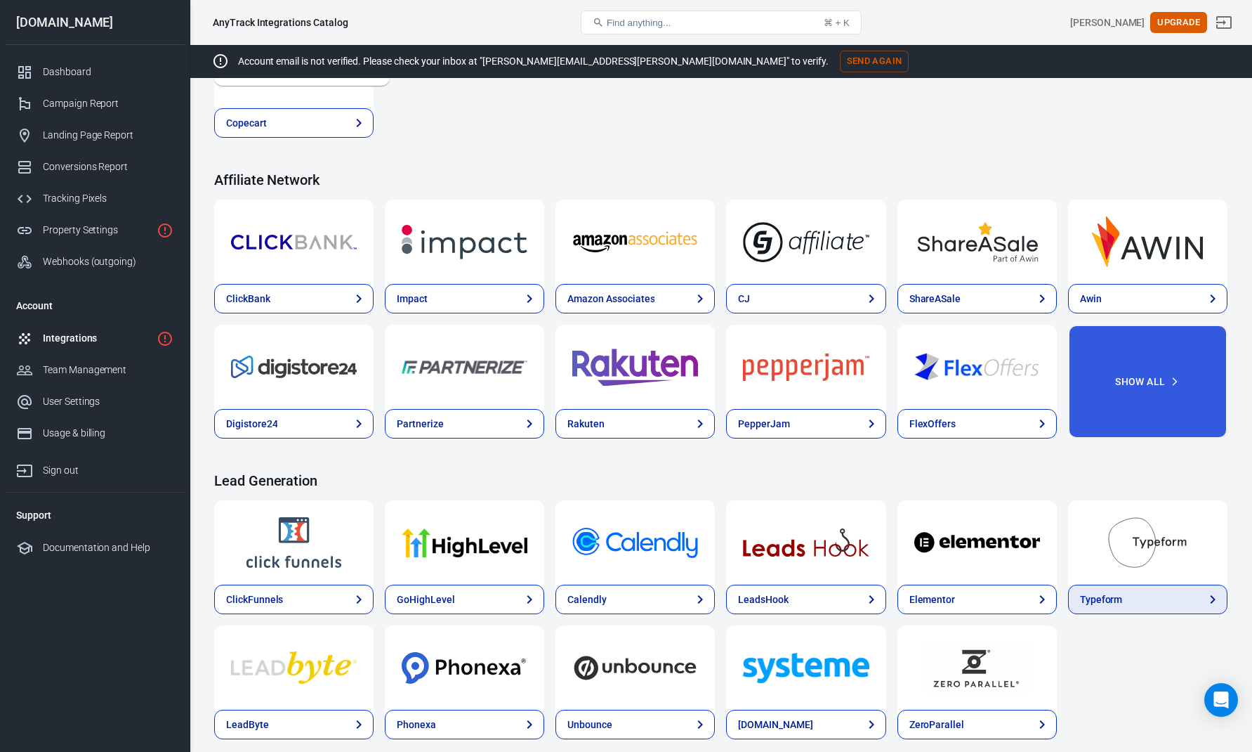
click at [1150, 613] on link "Typeform" at bounding box center [1147, 599] width 159 height 30
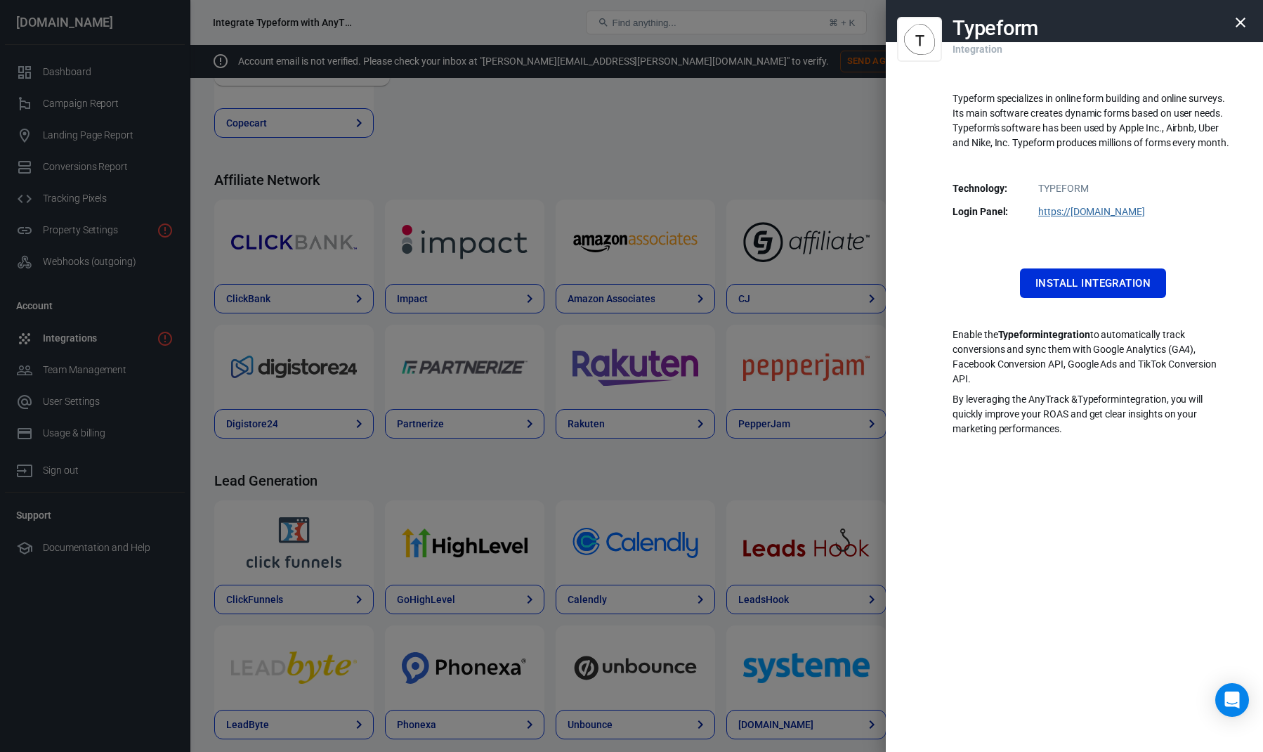
drag, startPoint x: 932, startPoint y: 325, endPoint x: 1108, endPoint y: 377, distance: 183.8
click at [1108, 377] on div "Typeform Integration Typeform specializes in online form building and online su…" at bounding box center [1074, 376] width 377 height 752
click at [1108, 377] on p "Enable the Typeform integration to automatically track conversions and sync the…" at bounding box center [1093, 356] width 281 height 59
click at [1158, 448] on div "Typeform Integration Typeform specializes in online form building and online su…" at bounding box center [1074, 376] width 377 height 752
click at [693, 341] on div at bounding box center [631, 376] width 1263 height 752
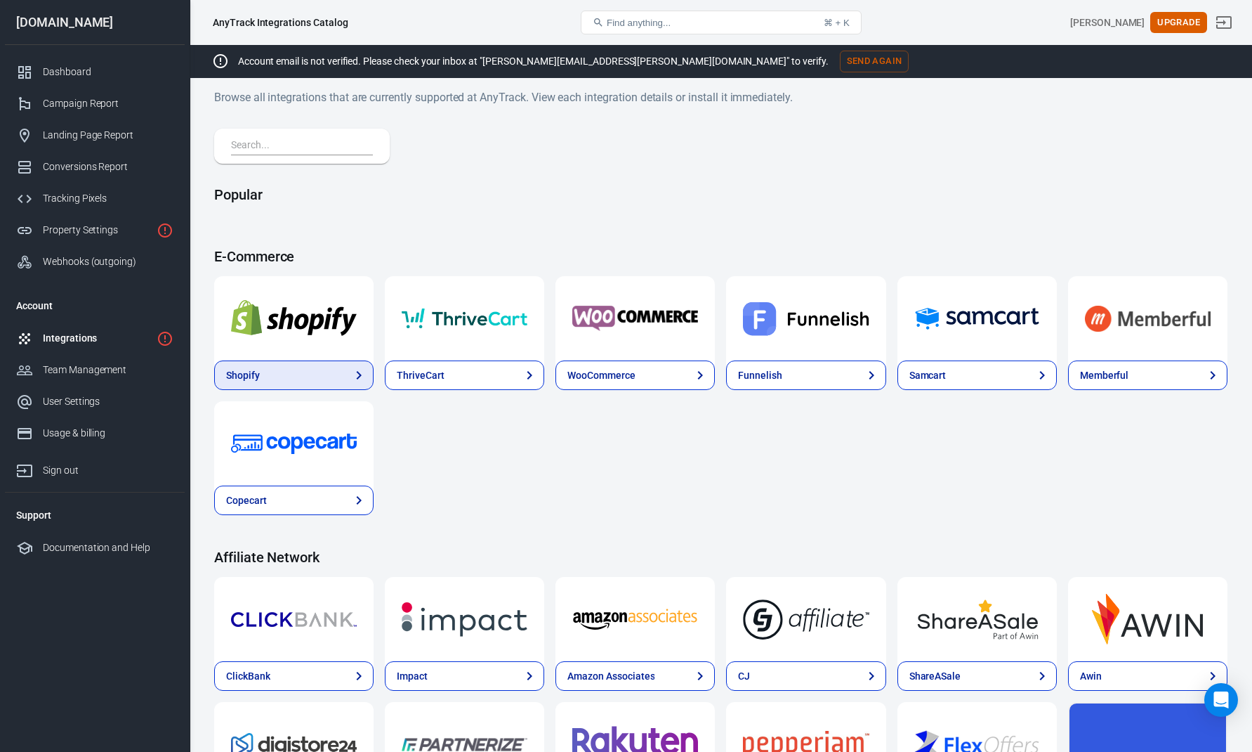
click at [332, 374] on link "Shopify" at bounding box center [293, 375] width 159 height 30
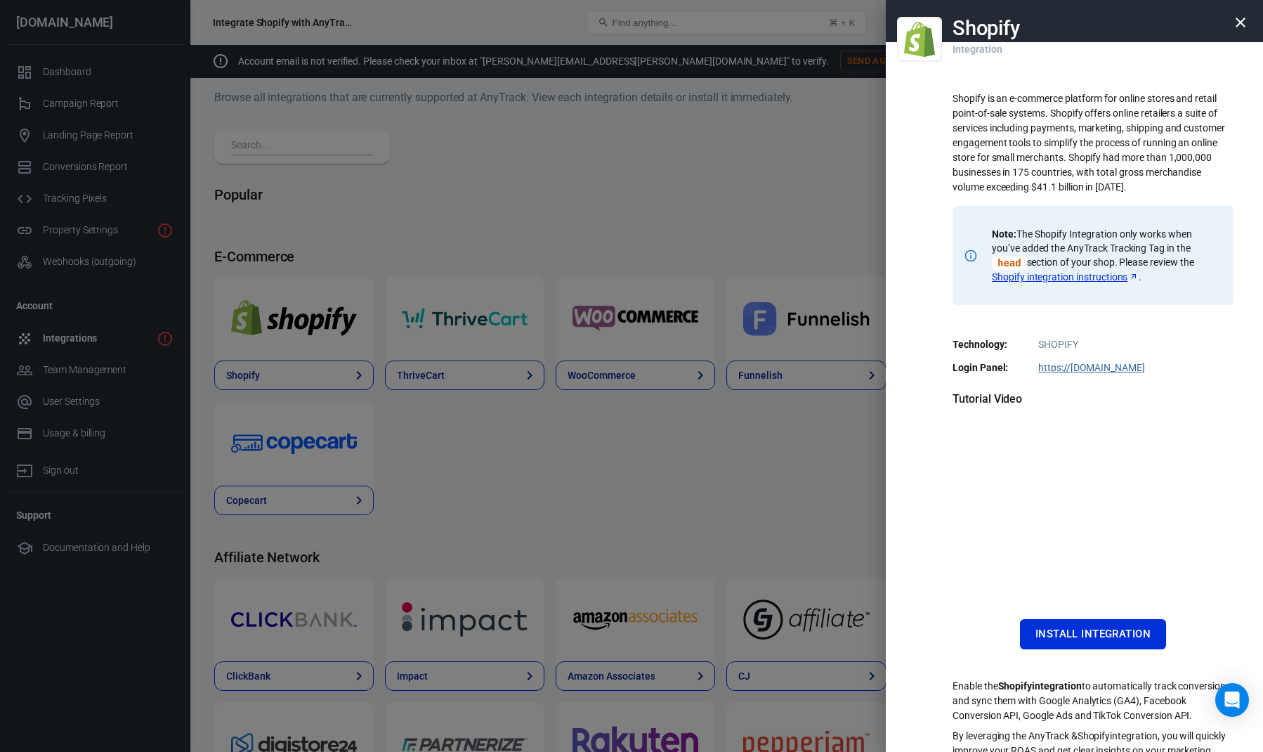
click at [676, 388] on div at bounding box center [631, 376] width 1263 height 752
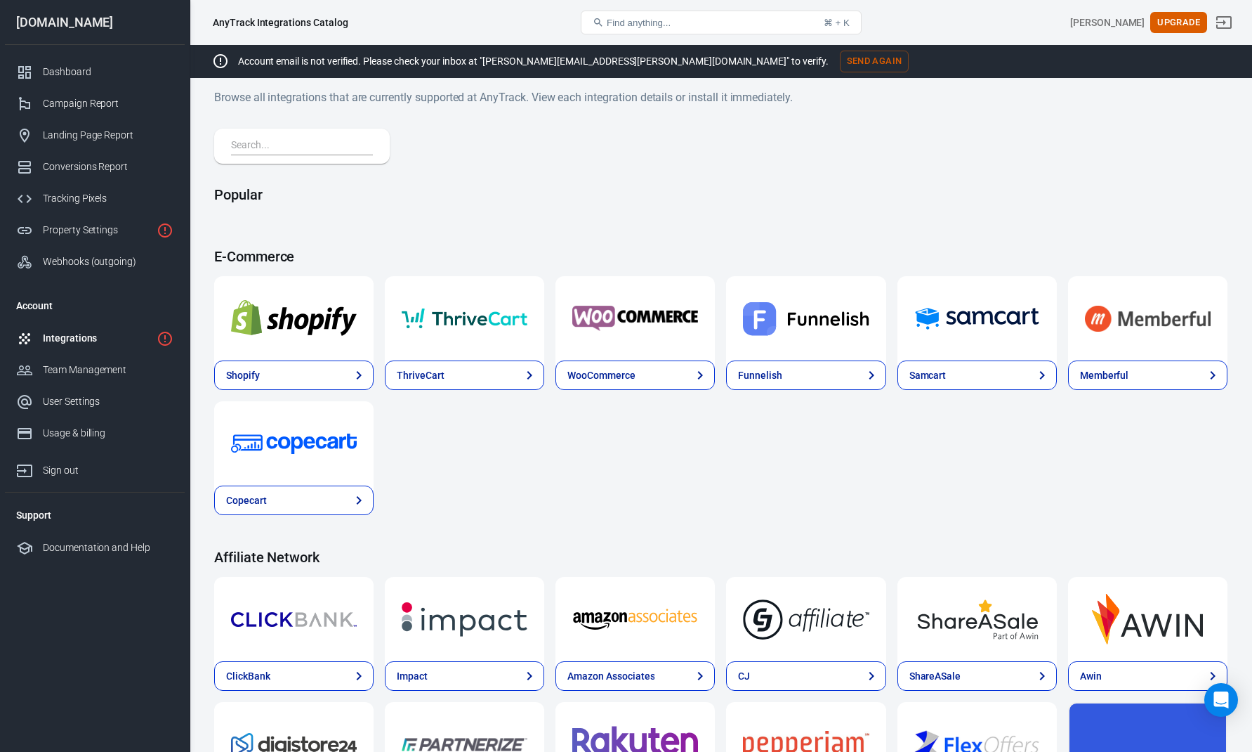
click at [72, 336] on div "Integrations" at bounding box center [97, 338] width 108 height 15
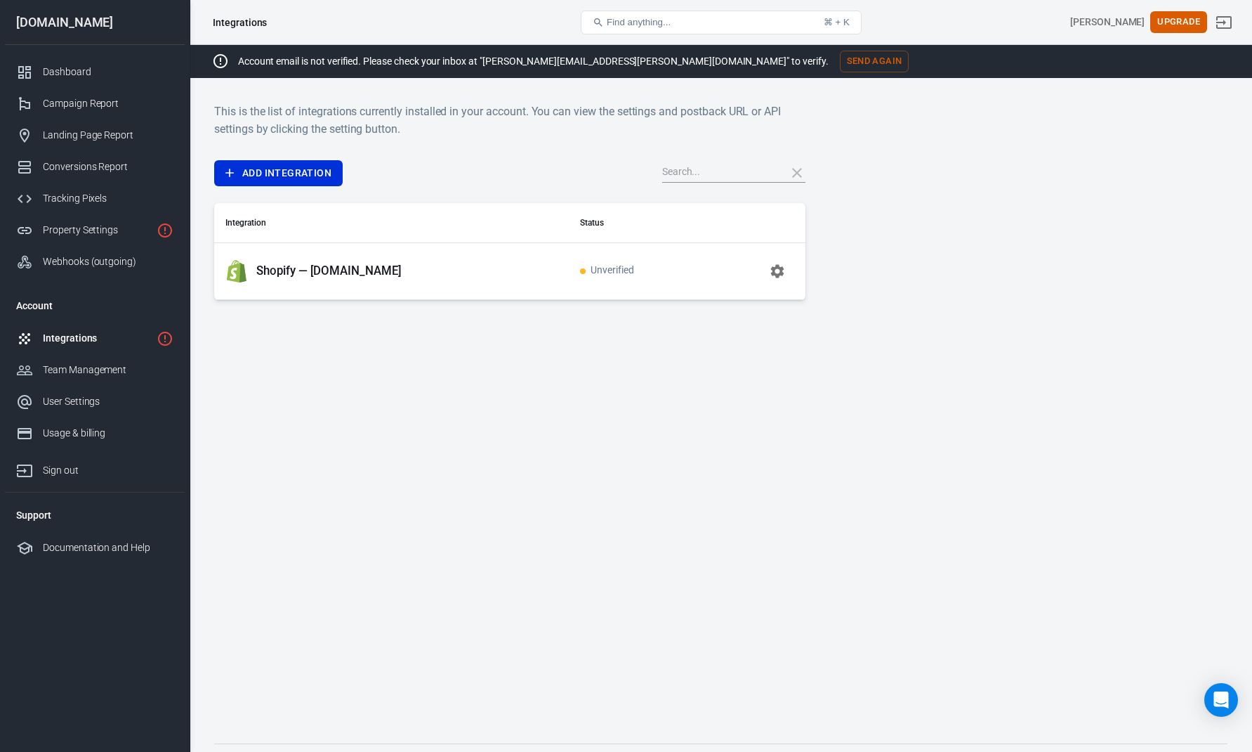
click at [776, 277] on icon "button" at bounding box center [777, 271] width 17 height 17
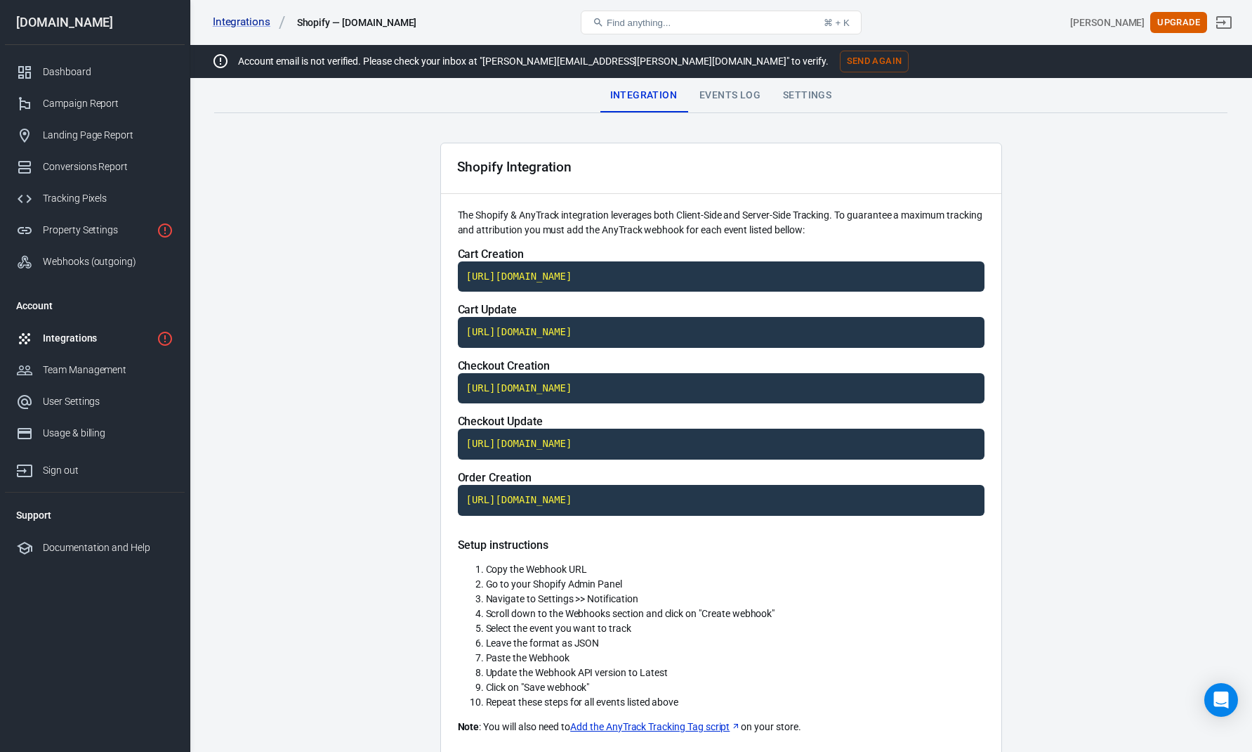
click at [785, 100] on div "Settings" at bounding box center [807, 96] width 71 height 34
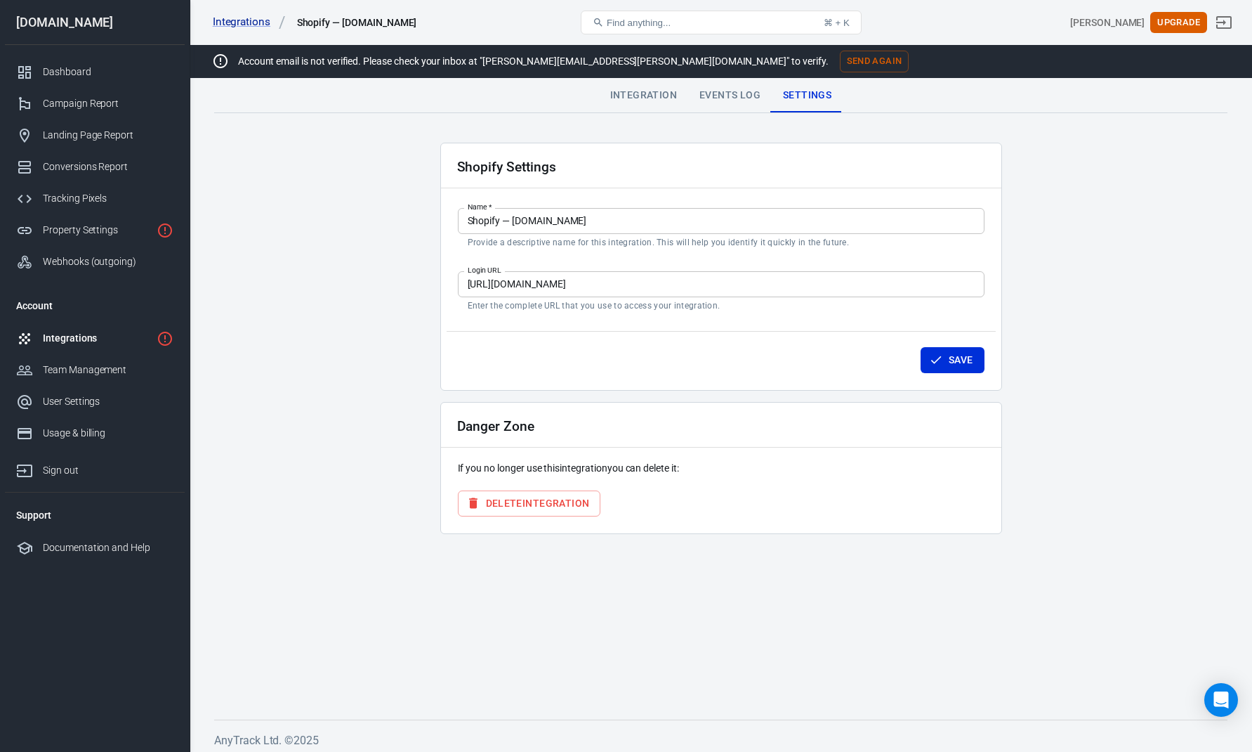
click at [523, 504] on button "Delete Integration" at bounding box center [529, 503] width 143 height 26
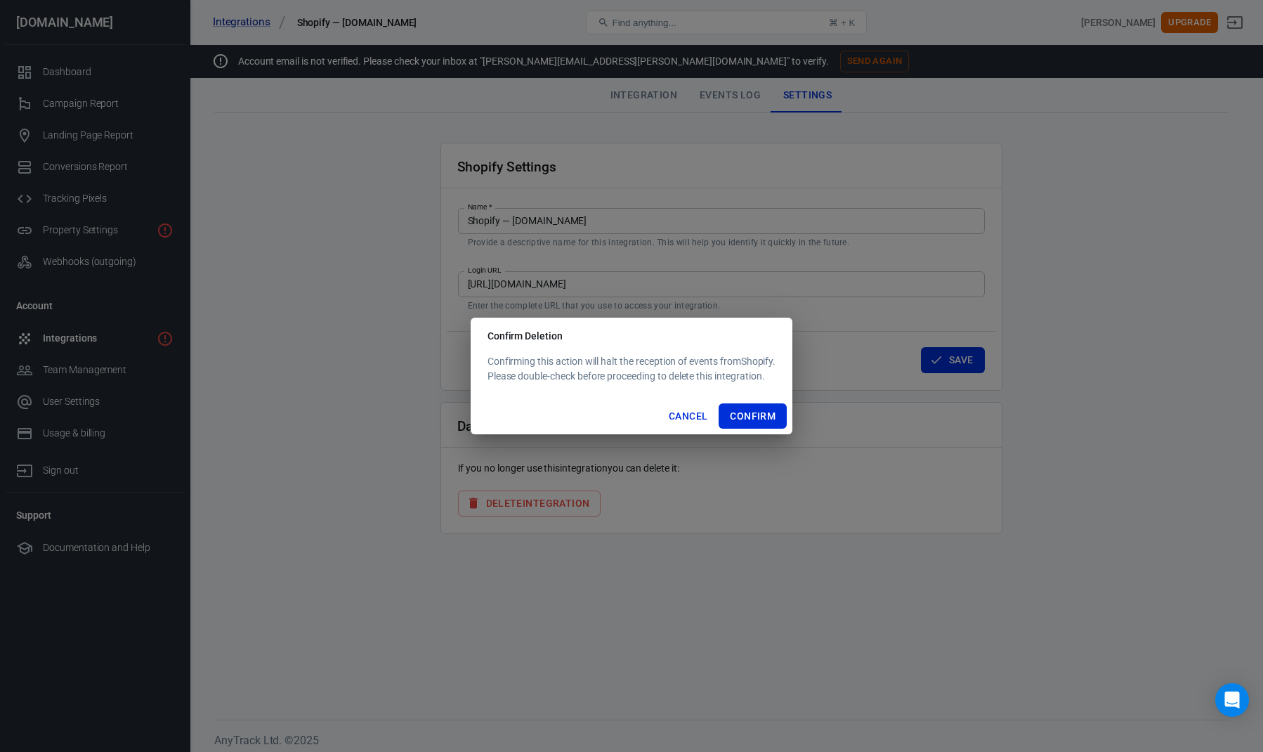
click at [762, 402] on div "Cancel Confirm" at bounding box center [632, 416] width 322 height 37
click at [754, 414] on button "Confirm" at bounding box center [753, 416] width 68 height 26
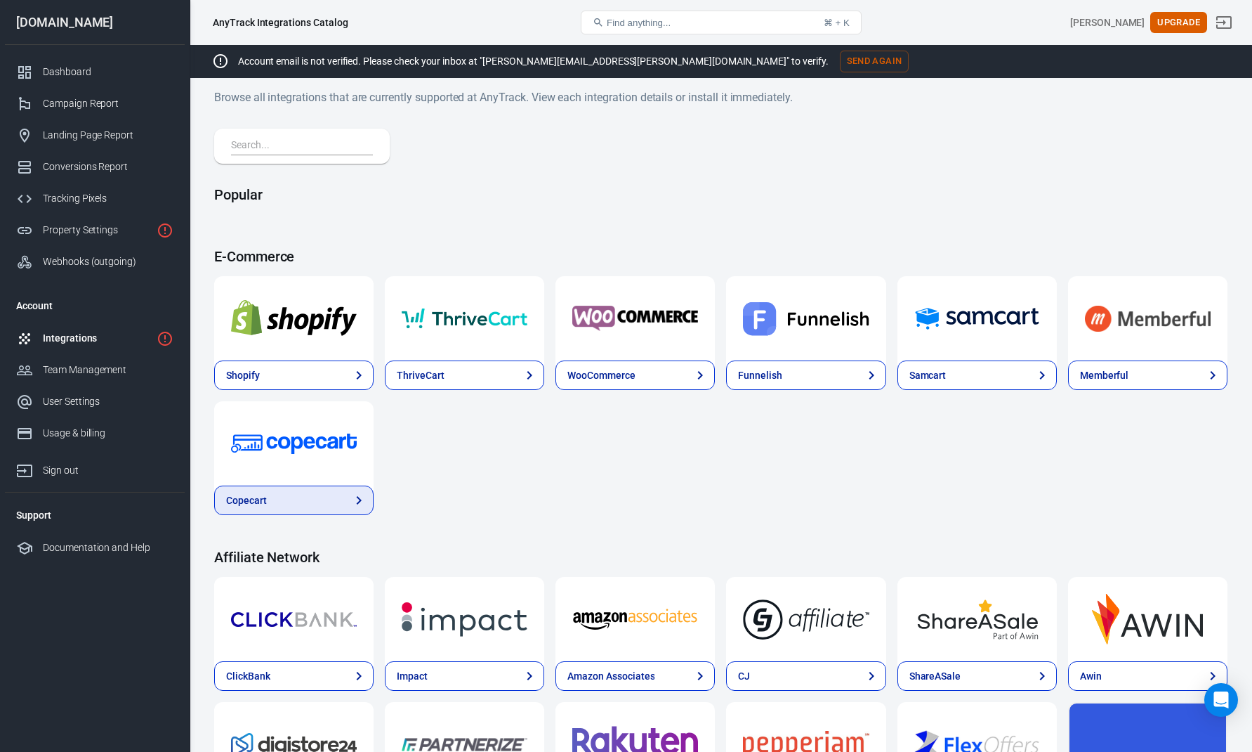
click at [263, 495] on div "Copecart" at bounding box center [246, 500] width 41 height 15
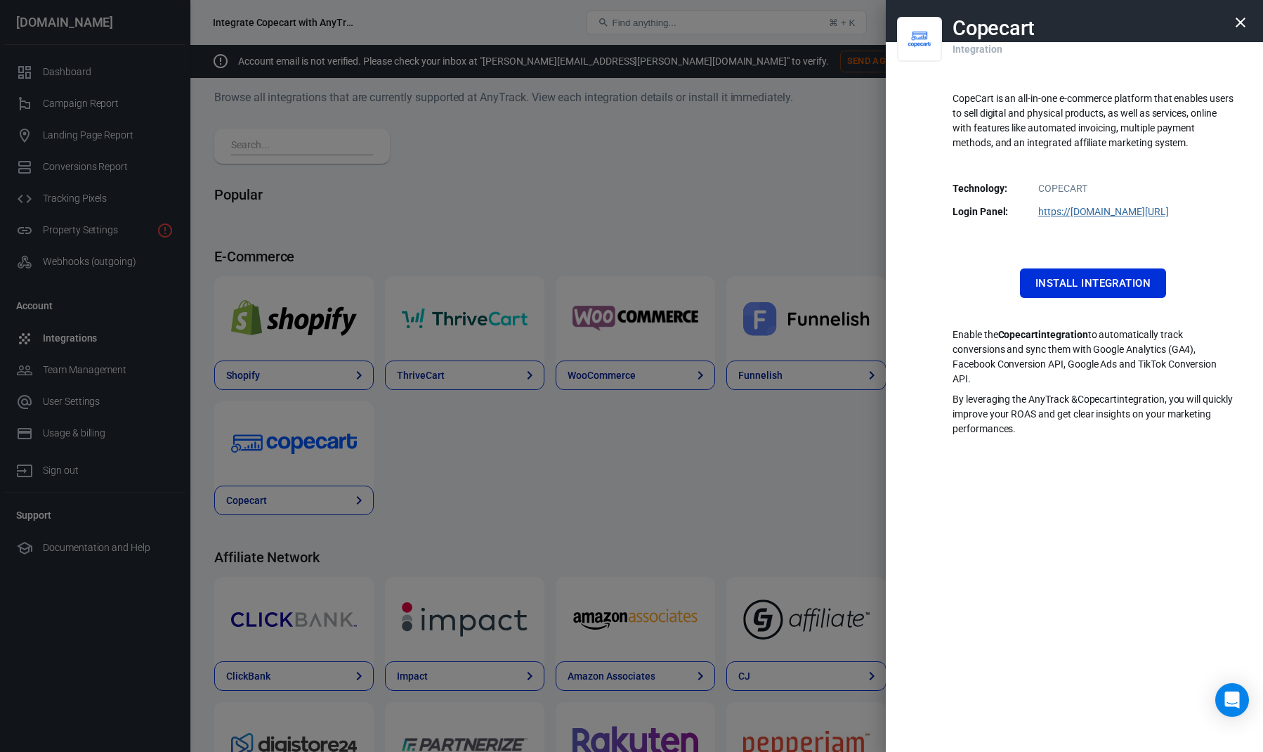
click at [649, 419] on div at bounding box center [631, 376] width 1263 height 752
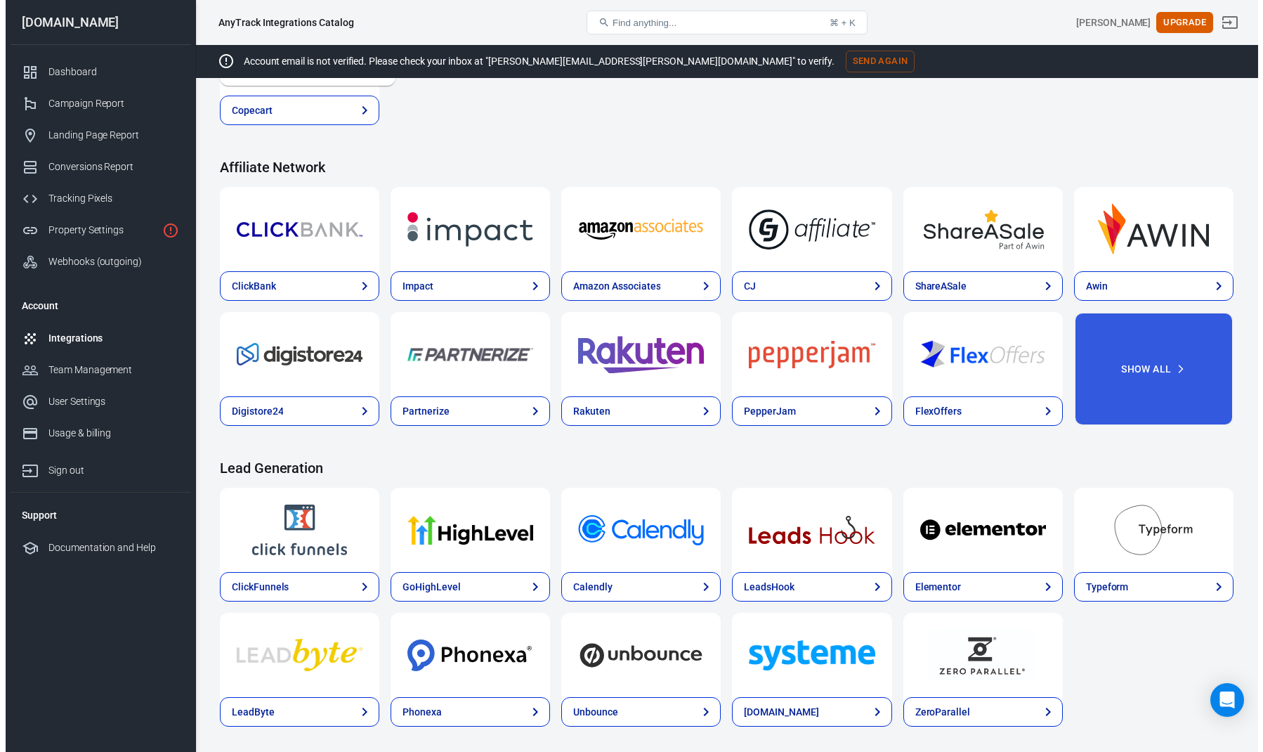
scroll to position [421, 0]
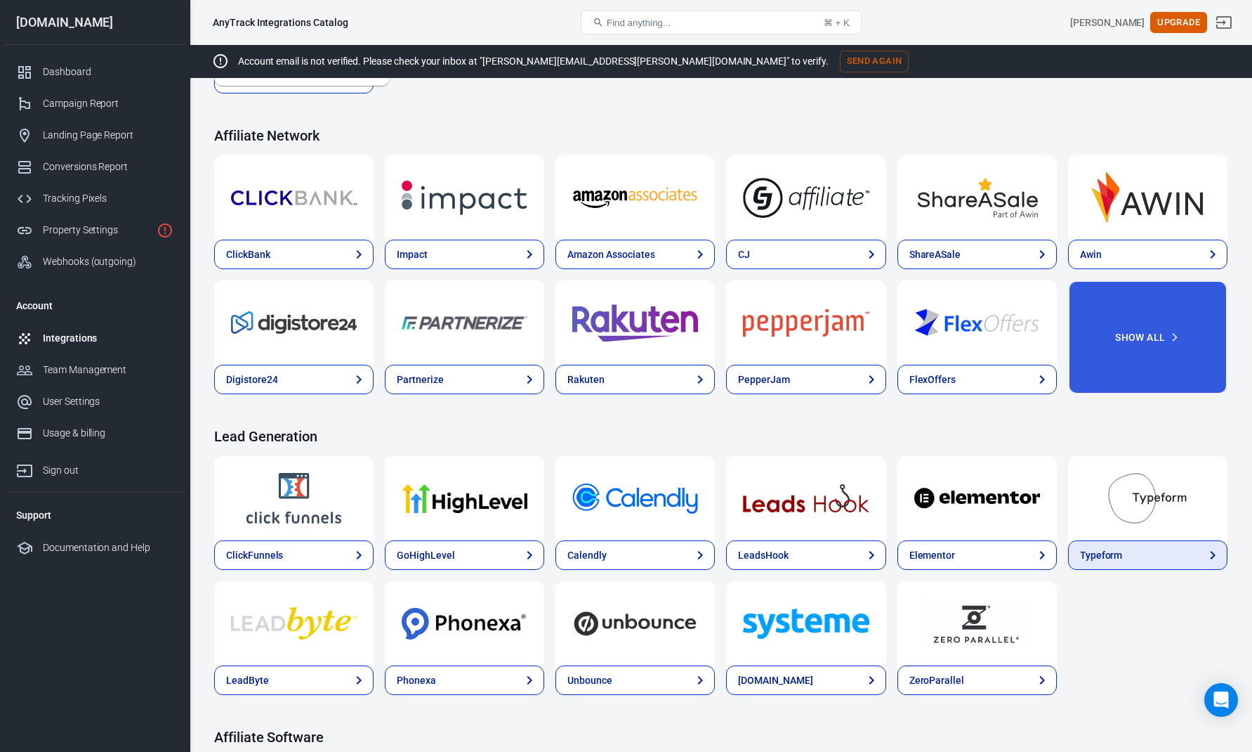
click at [1189, 551] on link "Typeform" at bounding box center [1147, 555] width 159 height 30
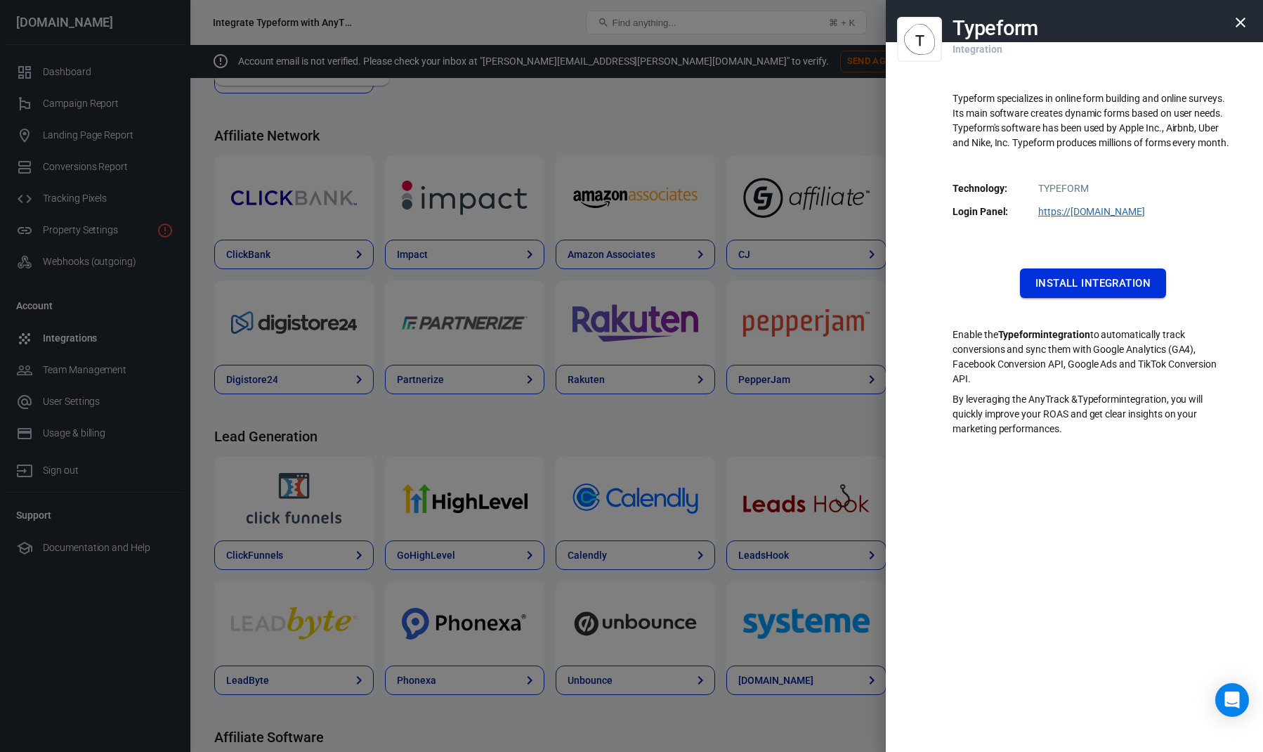
click at [1115, 282] on button "Install Integration" at bounding box center [1093, 283] width 146 height 30
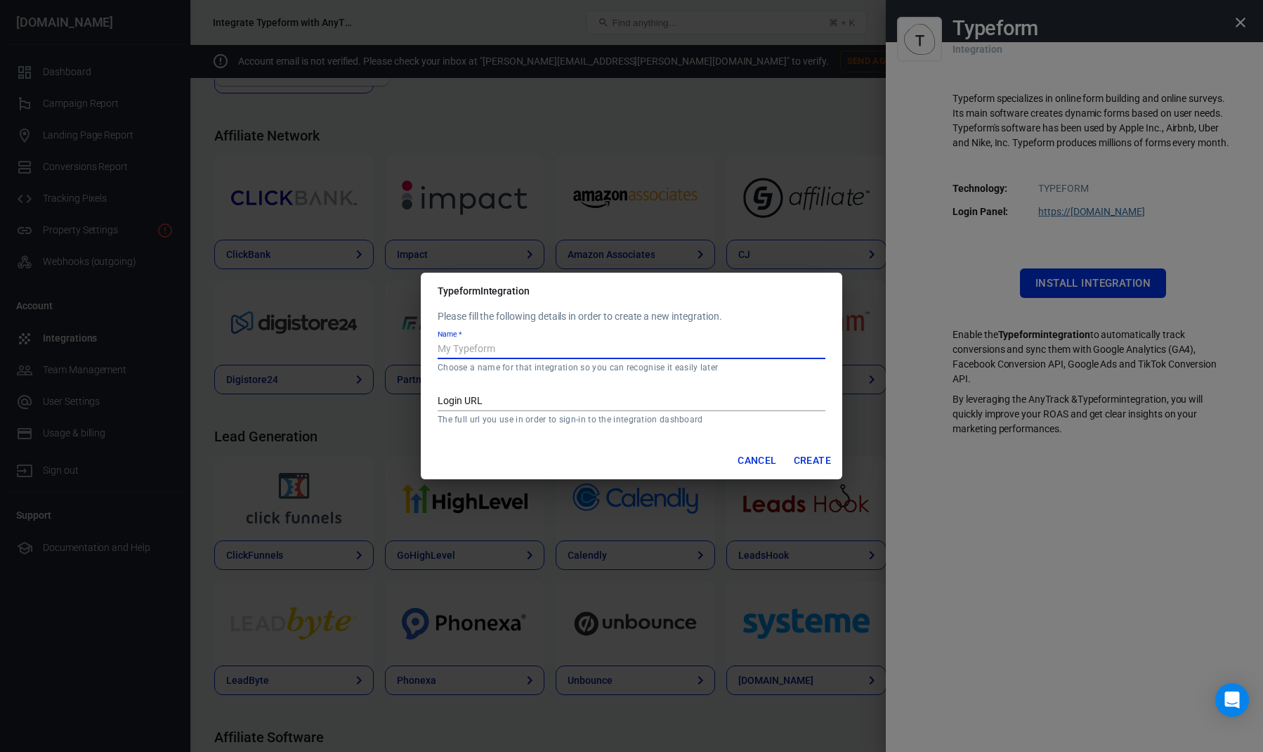
click at [624, 350] on input "Name   *" at bounding box center [632, 350] width 388 height 18
click at [624, 350] on input "f" at bounding box center [632, 350] width 388 height 18
type input "fdsaf"
click at [643, 388] on div "Login URL The full url you use in order to sign-in to the integration dashboard" at bounding box center [632, 403] width 388 height 44
click at [625, 411] on input "Login URL" at bounding box center [632, 402] width 388 height 18
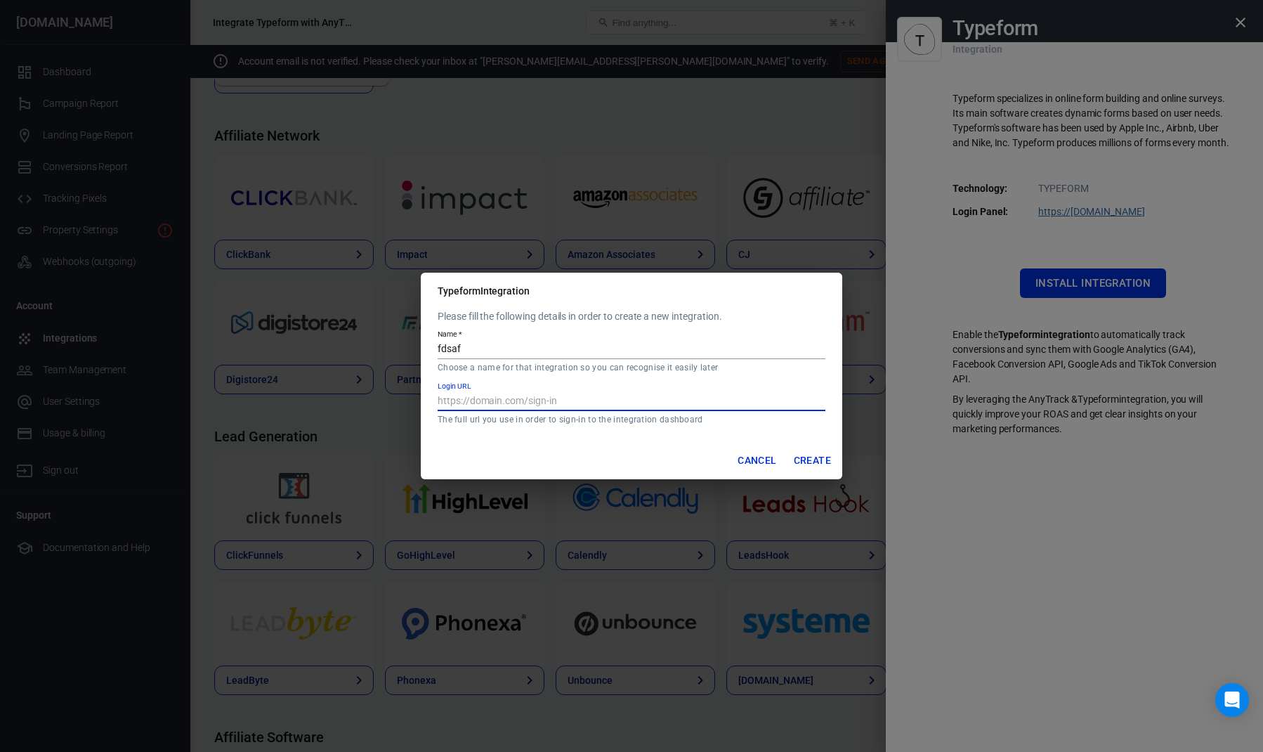
click at [800, 454] on button "Create" at bounding box center [812, 460] width 48 height 26
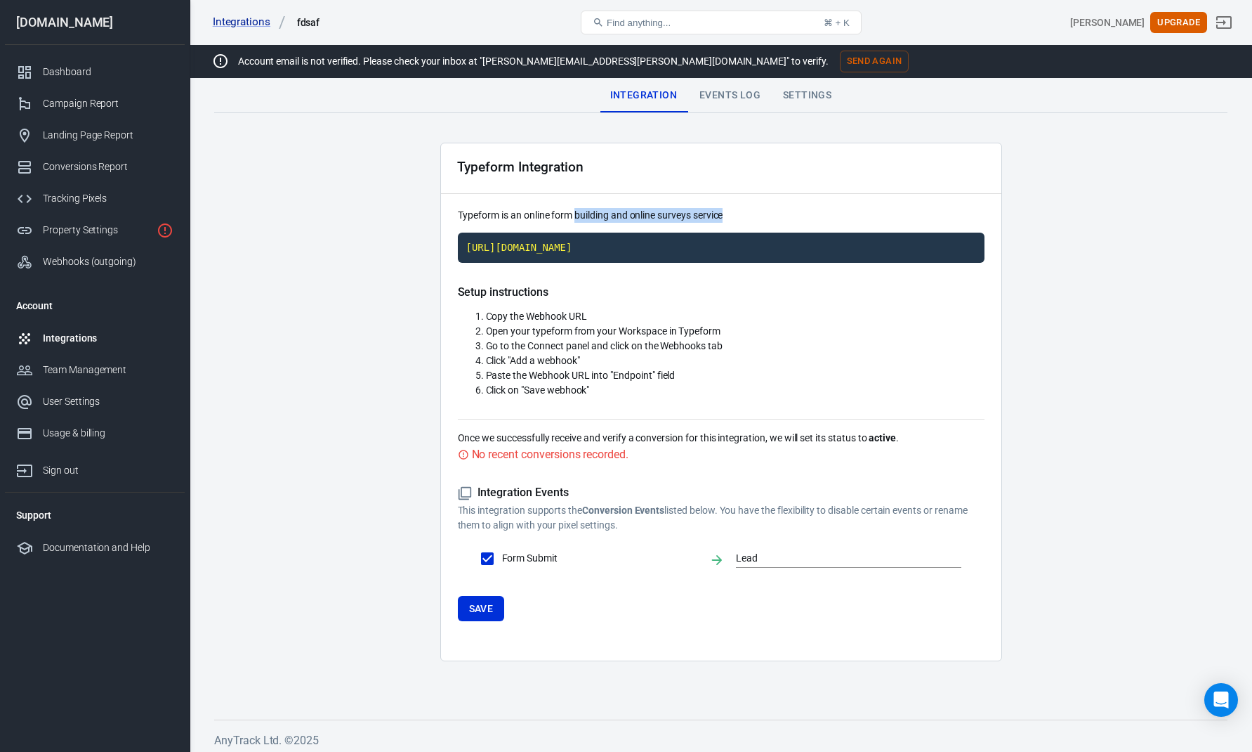
drag, startPoint x: 575, startPoint y: 215, endPoint x: 735, endPoint y: 217, distance: 160.2
click at [734, 218] on p "Typeform is an online form building and online surveys service" at bounding box center [721, 215] width 527 height 15
click at [736, 217] on p "Typeform is an online form building and online surveys service" at bounding box center [721, 215] width 527 height 15
click at [672, 212] on p "Typeform is an online form building and online surveys service" at bounding box center [721, 215] width 527 height 15
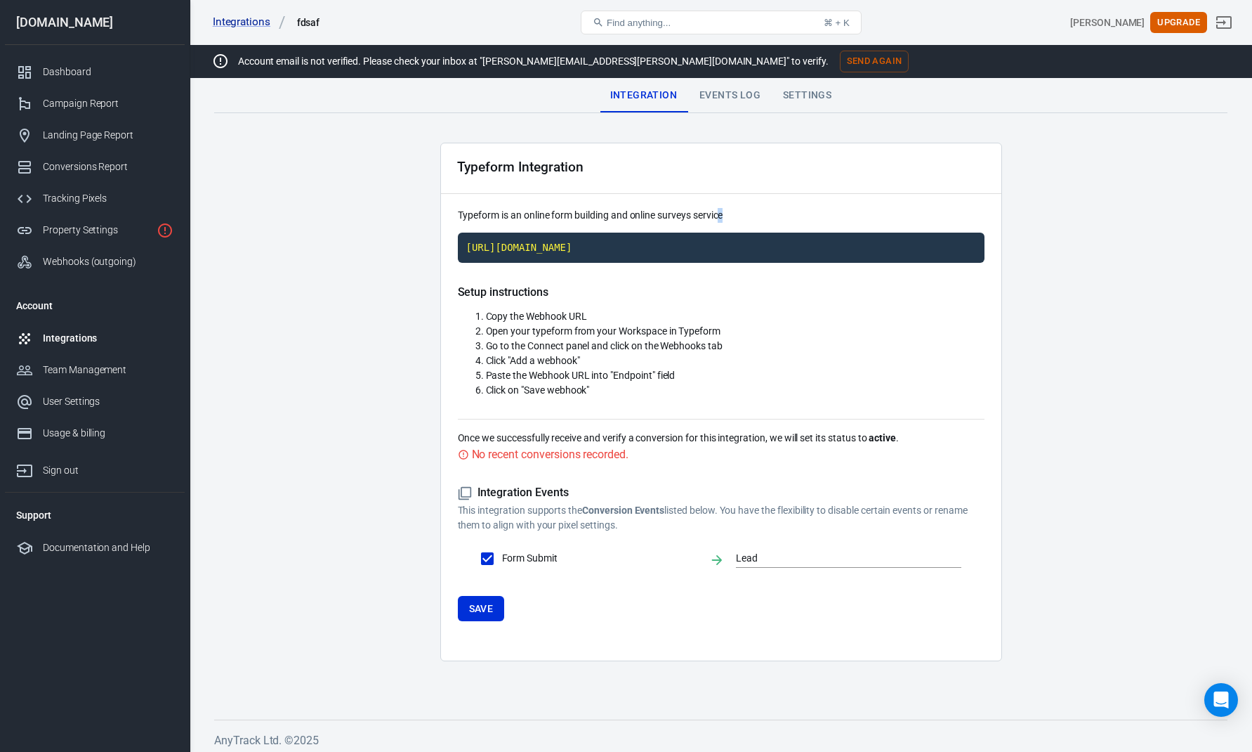
drag, startPoint x: 724, startPoint y: 216, endPoint x: 838, endPoint y: 218, distance: 113.8
click at [812, 218] on p "Typeform is an online form building and online surveys service" at bounding box center [721, 215] width 527 height 15
click at [838, 218] on p "Typeform is an online form building and online surveys service" at bounding box center [721, 215] width 527 height 15
drag, startPoint x: 504, startPoint y: 321, endPoint x: 672, endPoint y: 346, distance: 170.5
click at [672, 346] on ol "Copy the Webhook URL Open your typeform from your Workspace in Typeform Go to t…" at bounding box center [721, 353] width 527 height 89
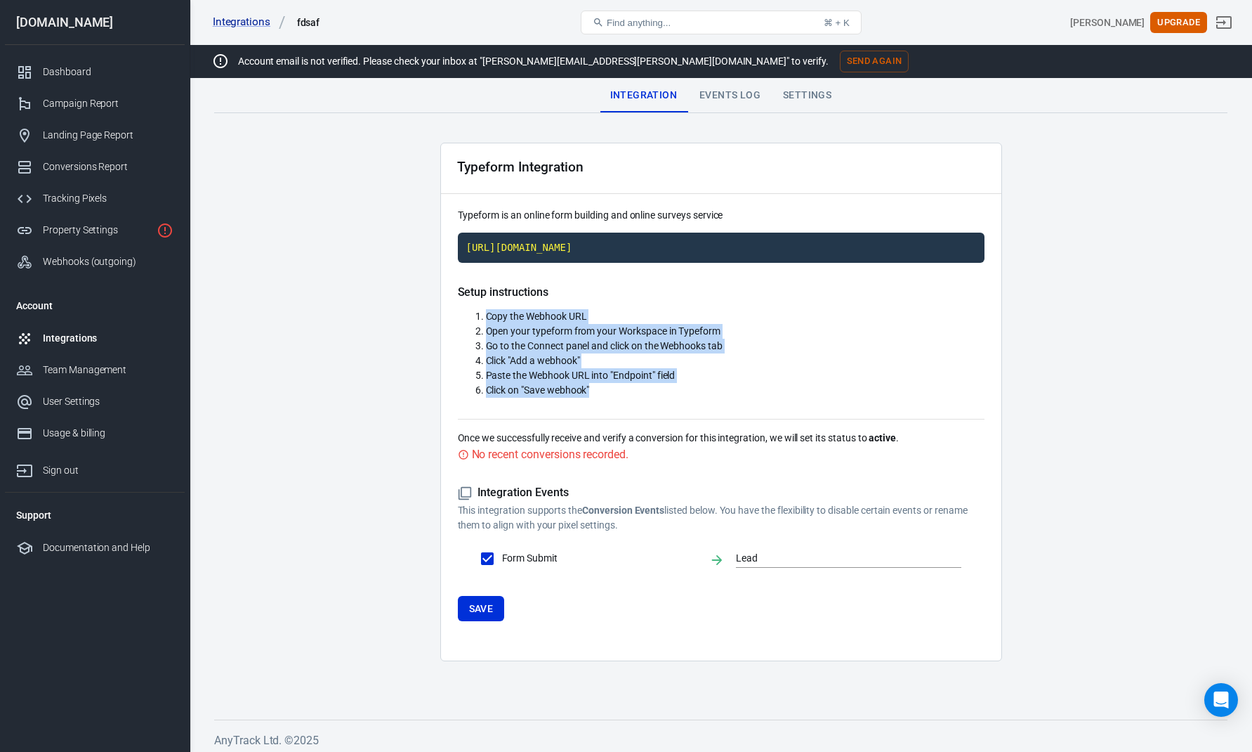
drag, startPoint x: 632, startPoint y: 402, endPoint x: 443, endPoint y: 311, distance: 209.6
click at [443, 311] on div "Typeform Integration Typeform is an online form building and online surveys ser…" at bounding box center [721, 402] width 562 height 518
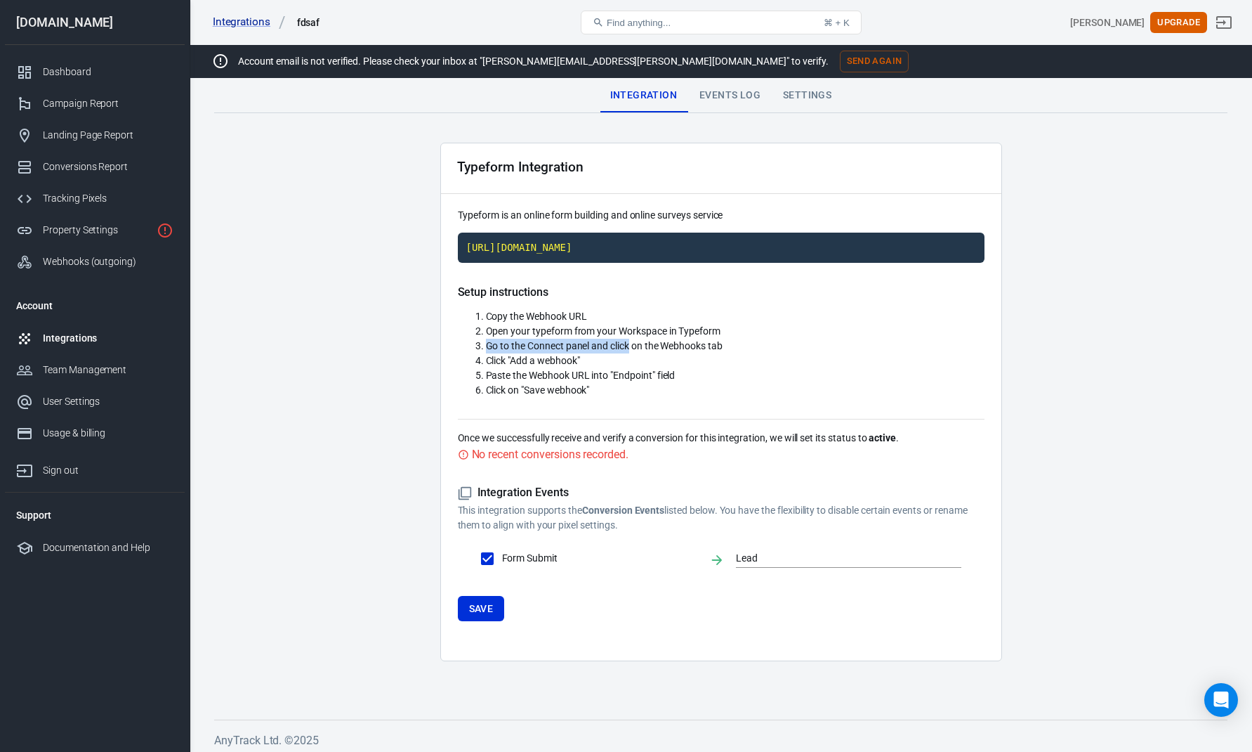
drag, startPoint x: 650, startPoint y: 339, endPoint x: 851, endPoint y: 331, distance: 201.8
click at [849, 331] on ol "Copy the Webhook URL Open your typeform from your Workspace in Typeform Go to t…" at bounding box center [721, 353] width 527 height 89
drag, startPoint x: 851, startPoint y: 331, endPoint x: 844, endPoint y: 336, distance: 9.2
click at [846, 335] on li "Open your typeform from your Workspace in Typeform" at bounding box center [735, 331] width 499 height 15
drag, startPoint x: 563, startPoint y: 346, endPoint x: 794, endPoint y: 337, distance: 231.3
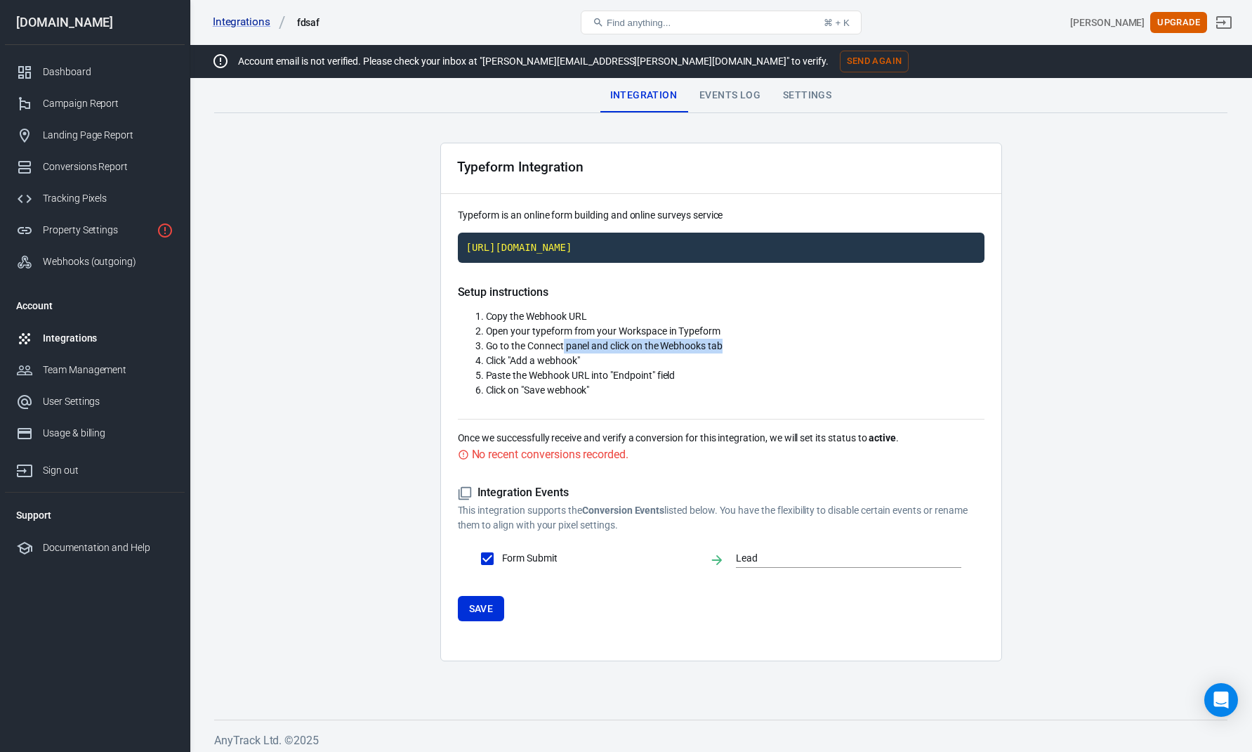
click at [787, 339] on li "Go to the Connect panel and click on the Webhooks tab" at bounding box center [735, 346] width 499 height 15
click at [794, 337] on li "Open your typeform from your Workspace in Typeform" at bounding box center [735, 331] width 499 height 15
click at [681, 346] on span "Go to the Connect panel and click on the Webhooks tab" at bounding box center [604, 345] width 237 height 11
click at [747, 347] on li "Go to the Connect panel and click on the Webhooks tab" at bounding box center [735, 346] width 499 height 15
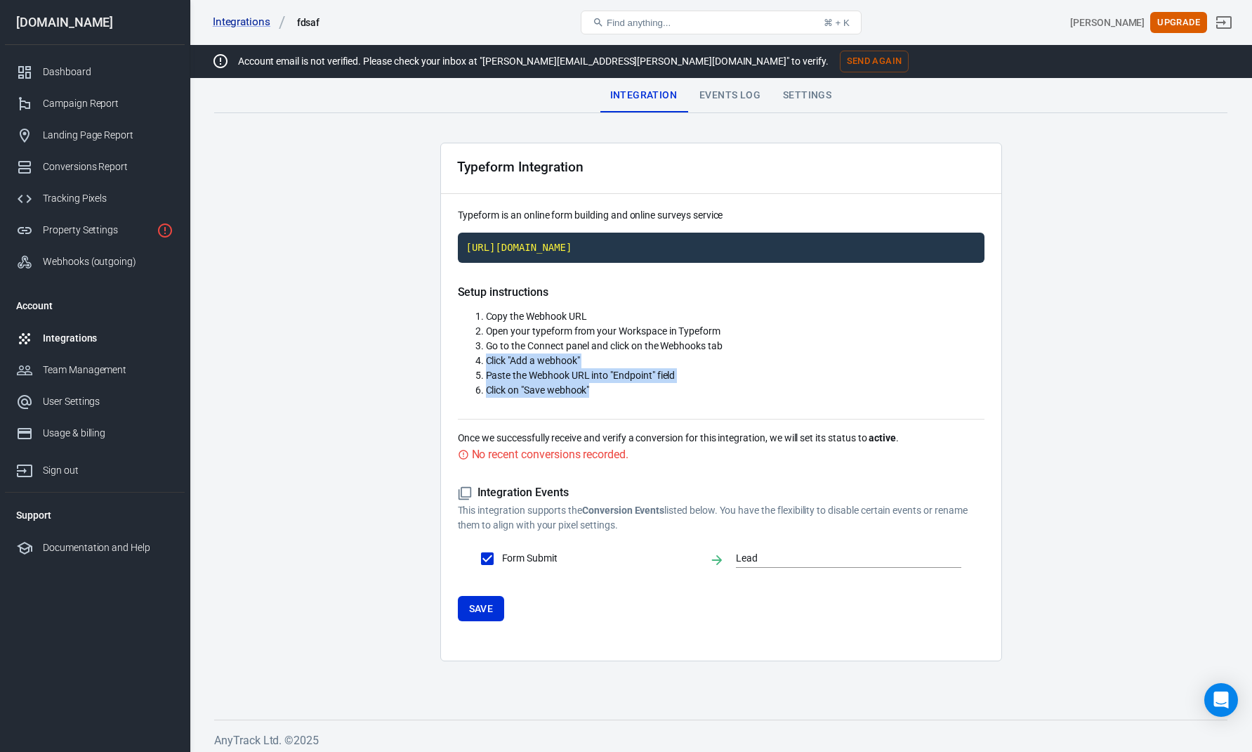
drag, startPoint x: 481, startPoint y: 360, endPoint x: 630, endPoint y: 389, distance: 151.8
click at [630, 389] on ol "Copy the Webhook URL Open your typeform from your Workspace in Typeform Go to t…" at bounding box center [721, 353] width 527 height 89
click at [630, 389] on li "Click on "Save webhook"" at bounding box center [735, 390] width 499 height 15
drag, startPoint x: 630, startPoint y: 389, endPoint x: 457, endPoint y: 365, distance: 175.2
click at [458, 365] on ol "Copy the Webhook URL Open your typeform from your Workspace in Typeform Go to t…" at bounding box center [721, 353] width 527 height 89
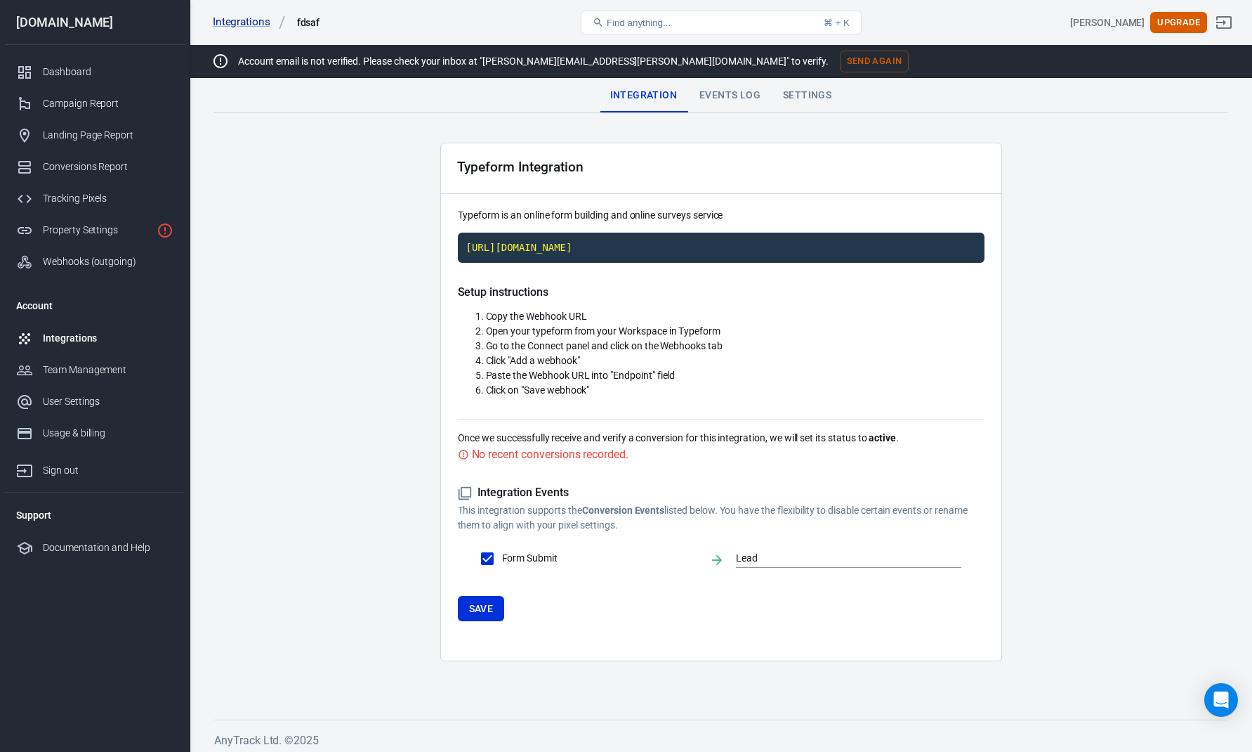
click at [463, 358] on ol "Copy the Webhook URL Open your typeform from your Workspace in Typeform Go to t…" at bounding box center [721, 353] width 527 height 89
drag, startPoint x: 485, startPoint y: 362, endPoint x: 665, endPoint y: 395, distance: 183.5
click at [662, 395] on ol "Copy the Webhook URL Open your typeform from your Workspace in Typeform Go to t…" at bounding box center [721, 353] width 527 height 89
click at [665, 395] on li "Click on "Save webhook"" at bounding box center [735, 390] width 499 height 15
drag, startPoint x: 502, startPoint y: 495, endPoint x: 635, endPoint y: 495, distance: 133.5
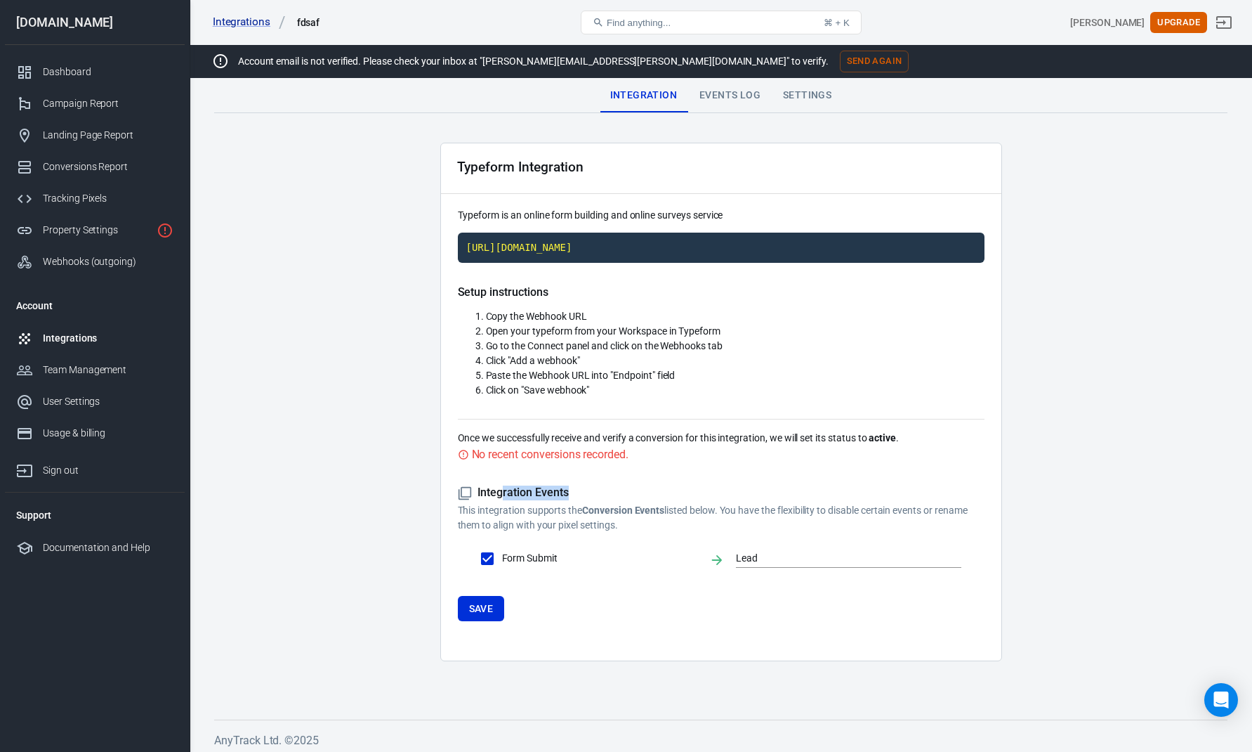
click at [635, 495] on h5 "Integration Events" at bounding box center [721, 492] width 527 height 15
drag, startPoint x: 498, startPoint y: 438, endPoint x: 888, endPoint y: 442, distance: 389.9
click at [879, 443] on p "Once we successfully receive and verify a conversion for this integration, we w…" at bounding box center [721, 438] width 527 height 15
click at [914, 436] on p "Once we successfully receive and verify a conversion for this integration, we w…" at bounding box center [721, 438] width 527 height 15
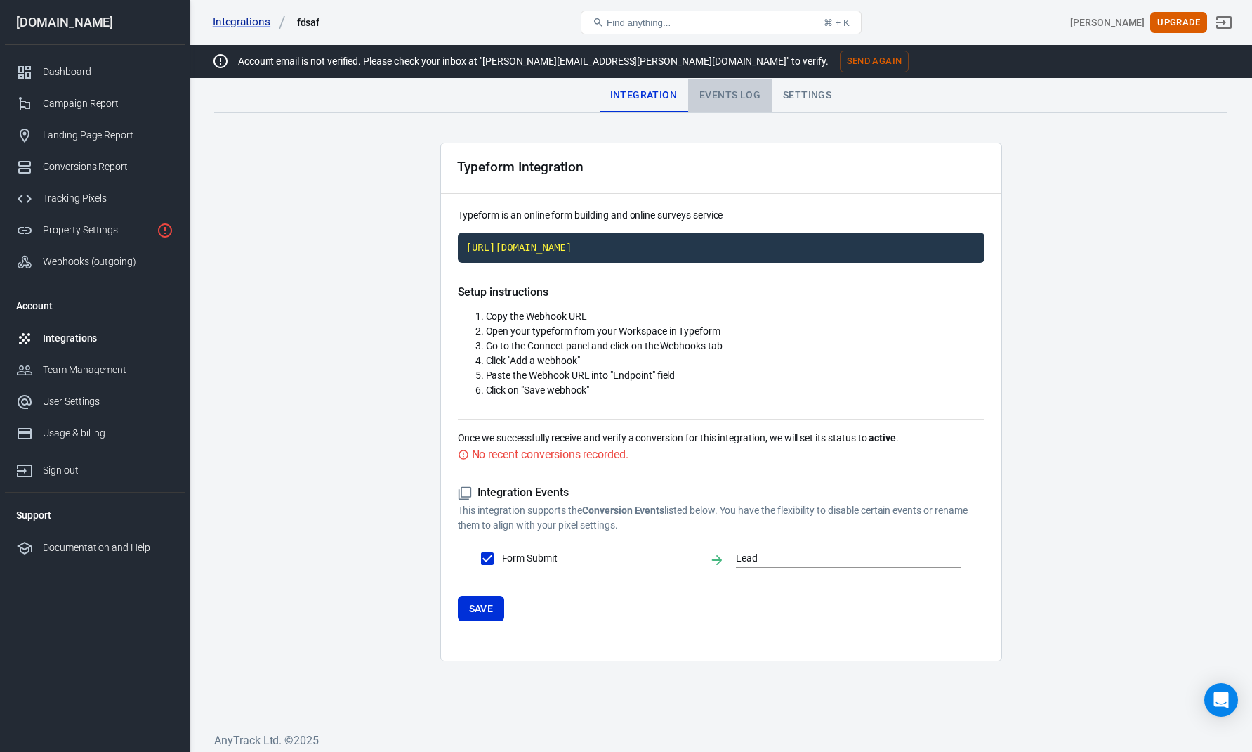
click at [717, 86] on div "Events Log" at bounding box center [730, 96] width 84 height 34
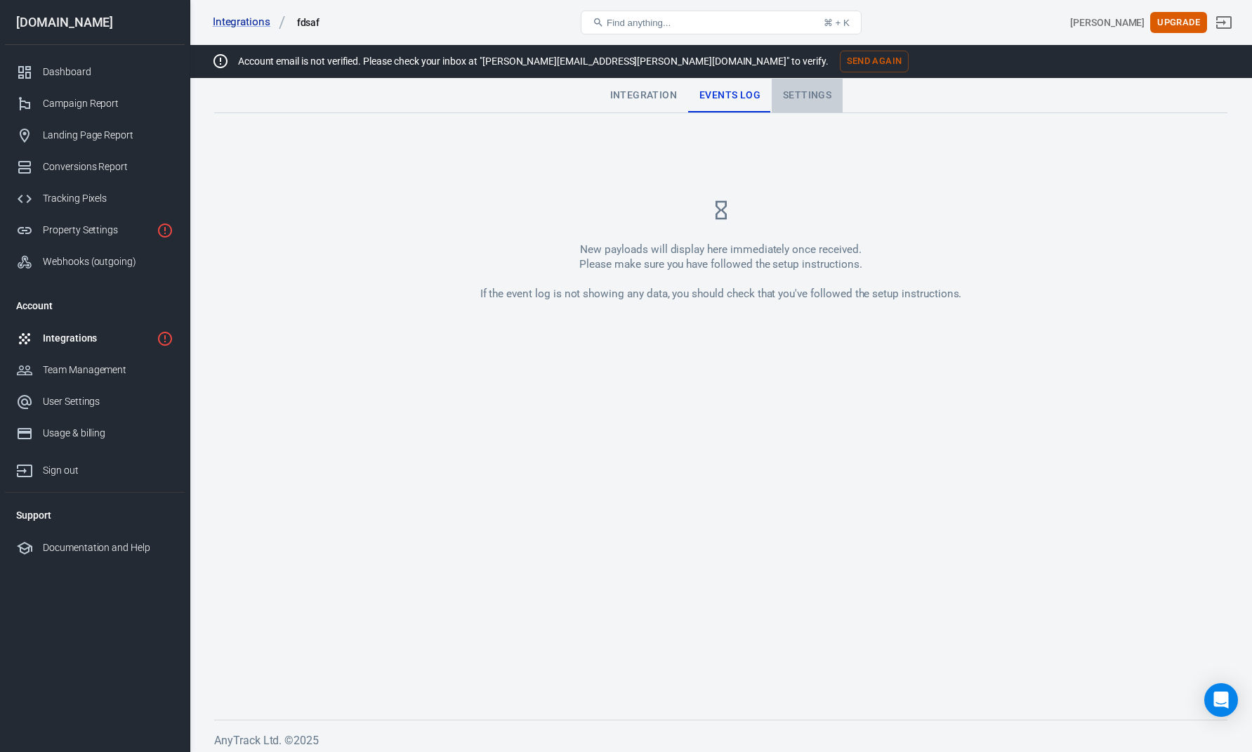
click at [823, 94] on div "Settings" at bounding box center [807, 96] width 71 height 34
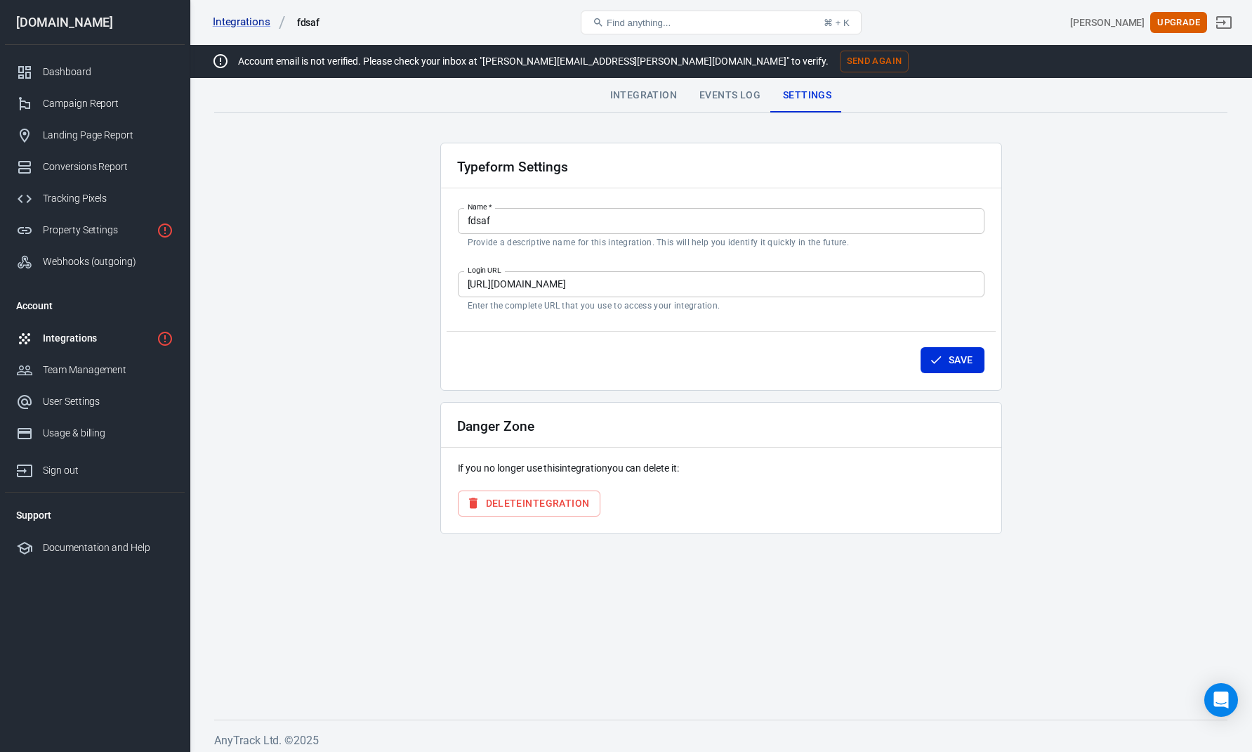
click at [524, 501] on button "Delete Integration" at bounding box center [529, 503] width 143 height 26
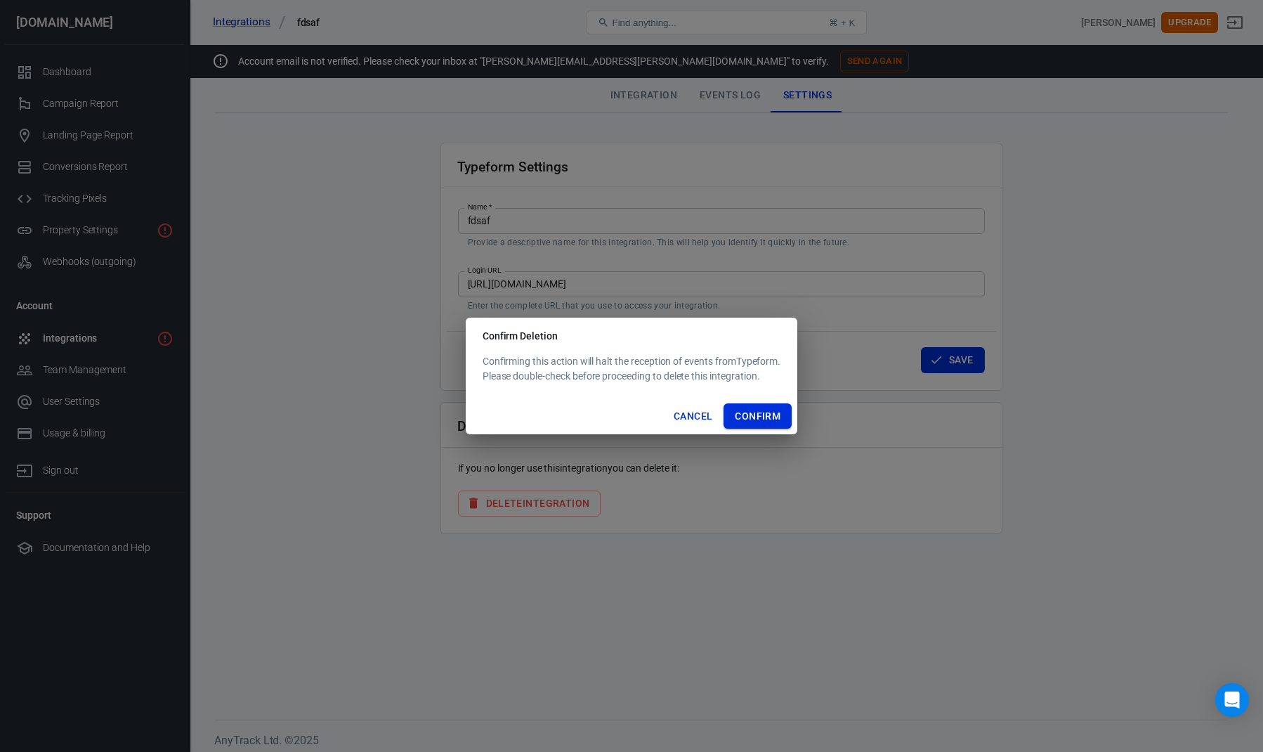
click at [754, 423] on button "Confirm" at bounding box center [758, 416] width 68 height 26
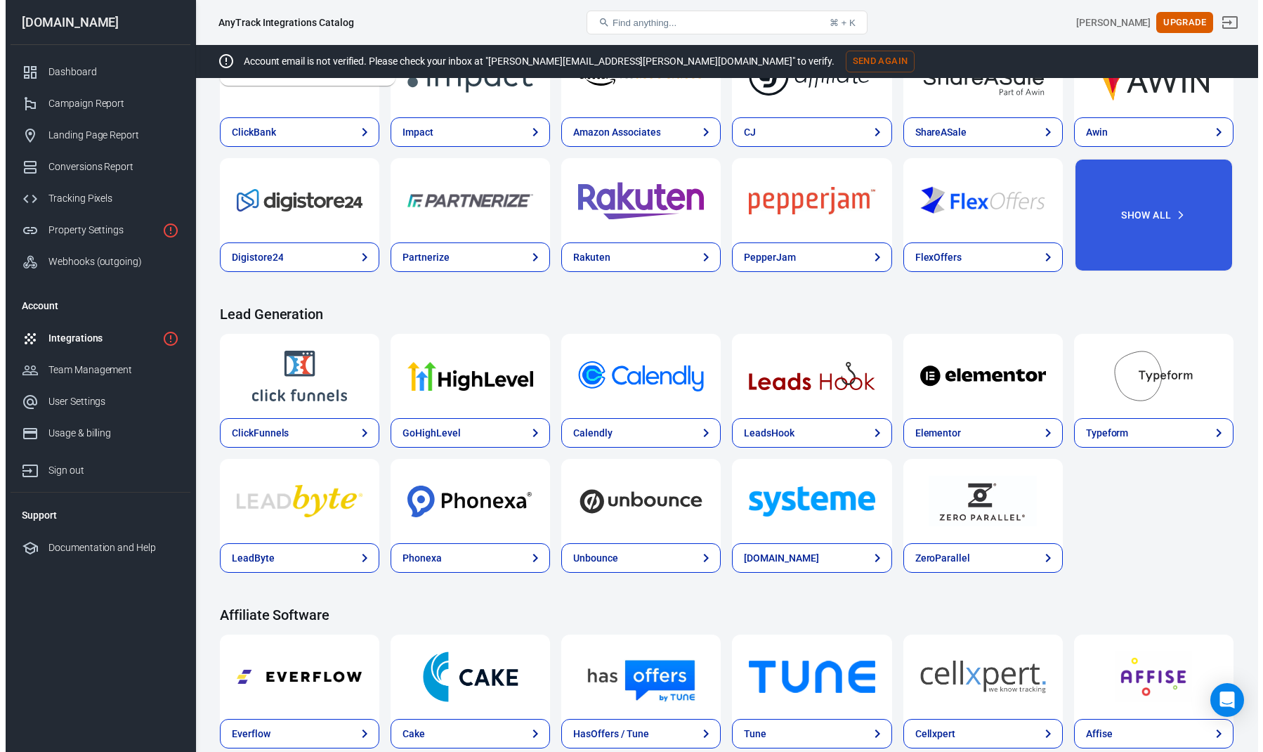
scroll to position [590, 0]
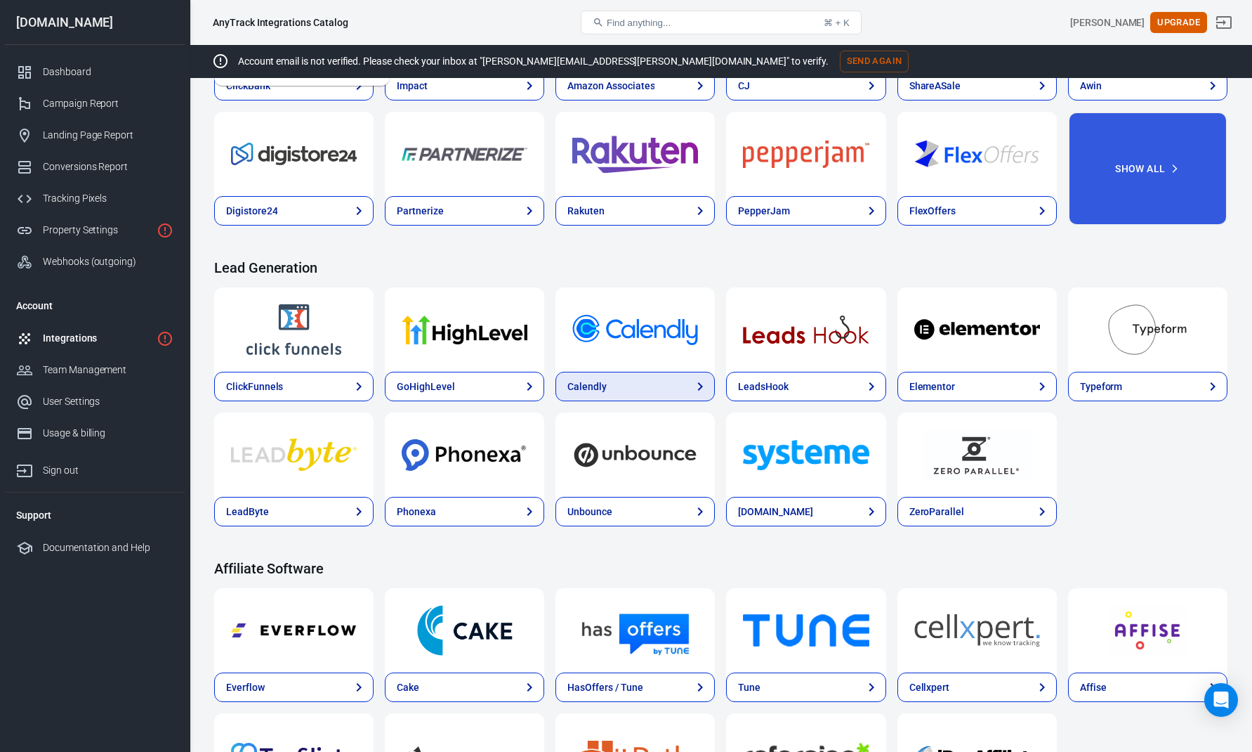
click at [650, 388] on link "Calendly" at bounding box center [635, 387] width 159 height 30
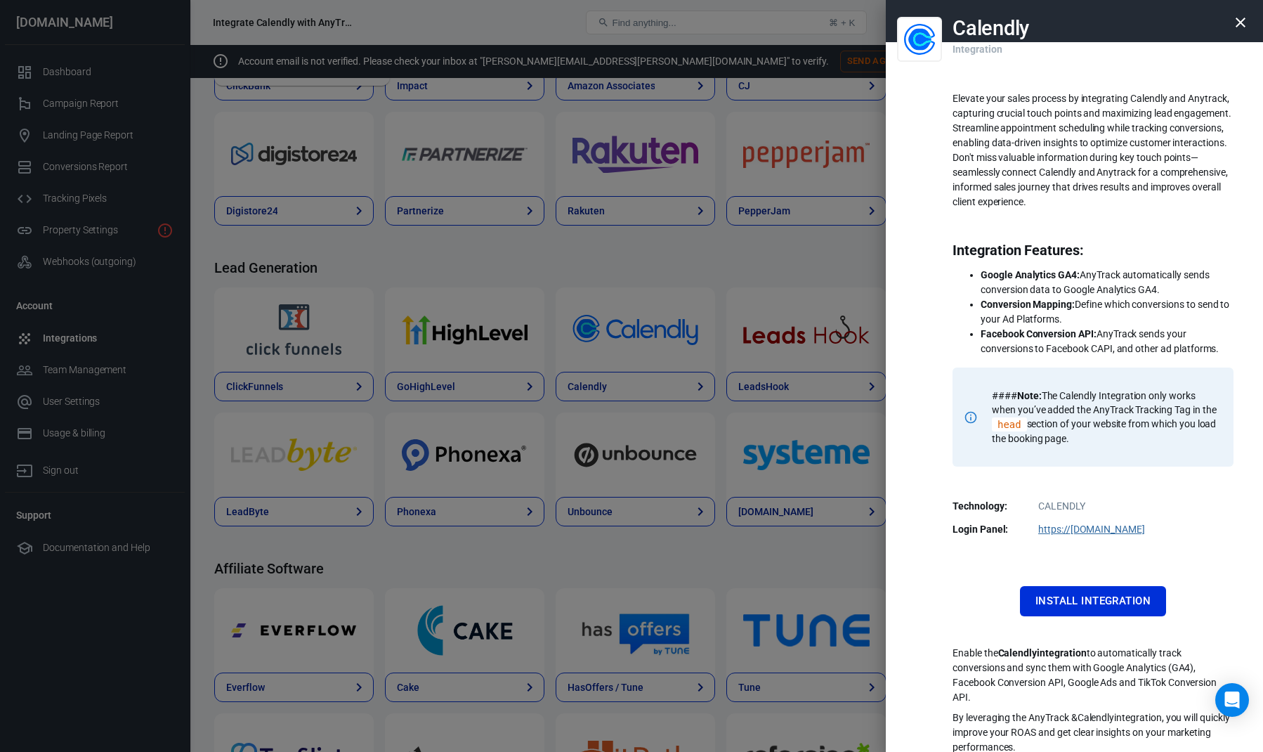
drag, startPoint x: 1058, startPoint y: 300, endPoint x: 1095, endPoint y: 322, distance: 43.5
click at [1095, 322] on li "Conversion Mapping: Define which conversions to send to your Ad Platforms." at bounding box center [1107, 312] width 253 height 30
drag, startPoint x: 965, startPoint y: 325, endPoint x: 1163, endPoint y: 321, distance: 197.4
click at [1163, 321] on ul "Google Analytics GA4: AnyTrack automatically sends conversion data to Google An…" at bounding box center [1093, 312] width 281 height 89
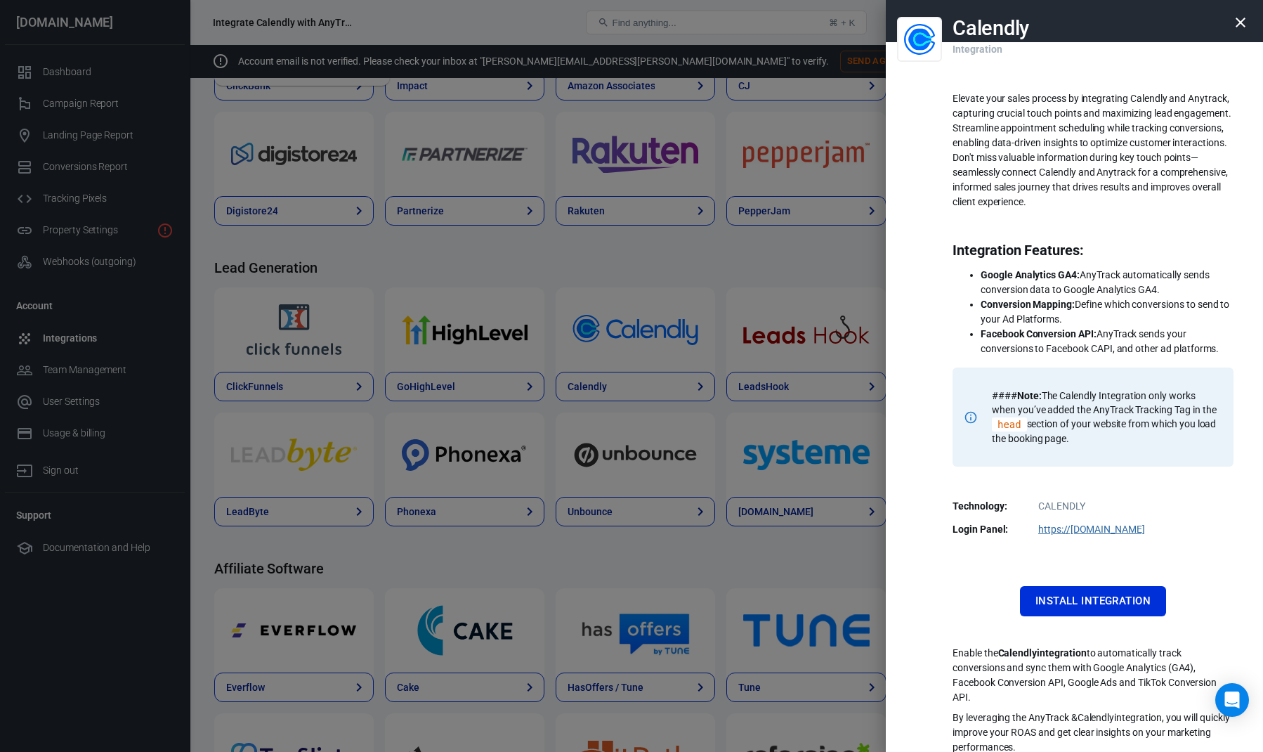
click at [1163, 321] on li "Conversion Mapping: Define which conversions to send to your Ad Platforms." at bounding box center [1107, 312] width 253 height 30
drag, startPoint x: 1032, startPoint y: 344, endPoint x: 1185, endPoint y: 358, distance: 153.8
click at [1177, 360] on div "Elevate your sales process by integrating Calendly and Anytrack, capturing cruc…" at bounding box center [1093, 290] width 281 height 398
click at [1185, 358] on div "Elevate your sales process by integrating Calendly and Anytrack, capturing cruc…" at bounding box center [1093, 290] width 281 height 398
click at [1108, 608] on button "Install Integration" at bounding box center [1093, 601] width 146 height 30
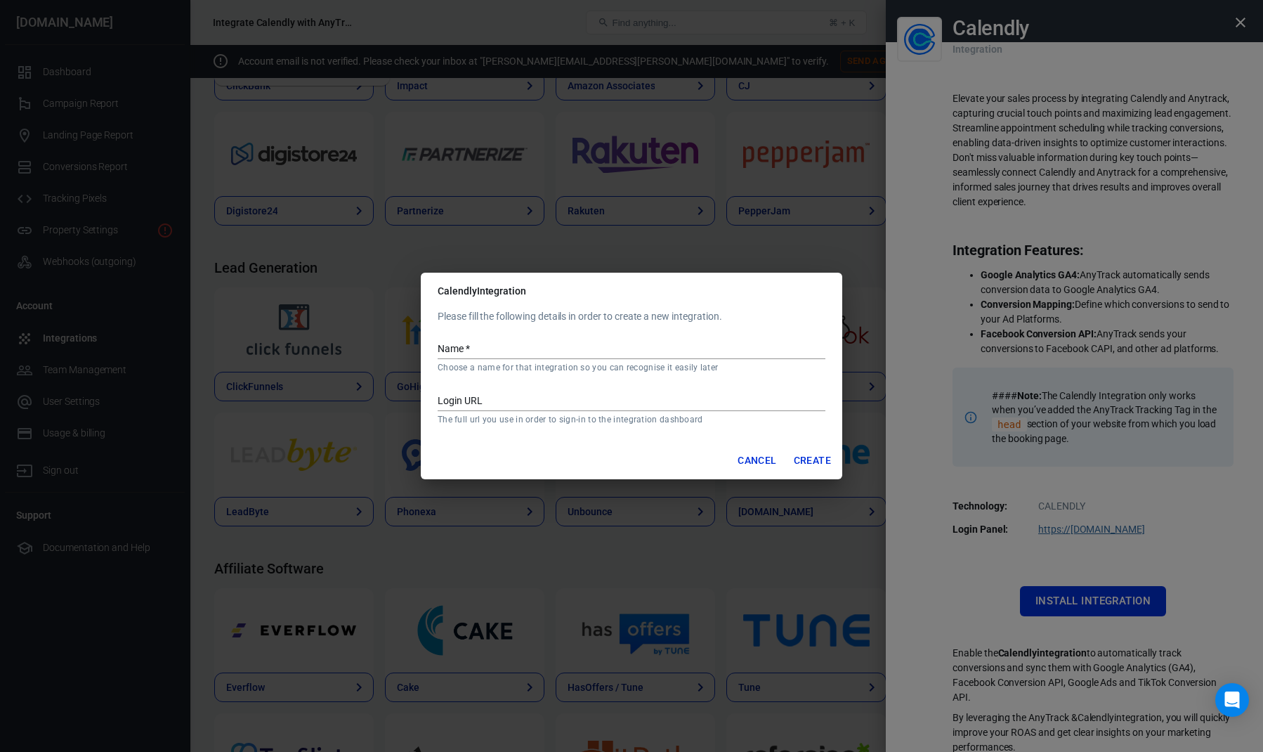
click at [580, 352] on input "Name   *" at bounding box center [632, 350] width 388 height 18
type input "test"
click at [809, 451] on button "Create" at bounding box center [812, 460] width 48 height 26
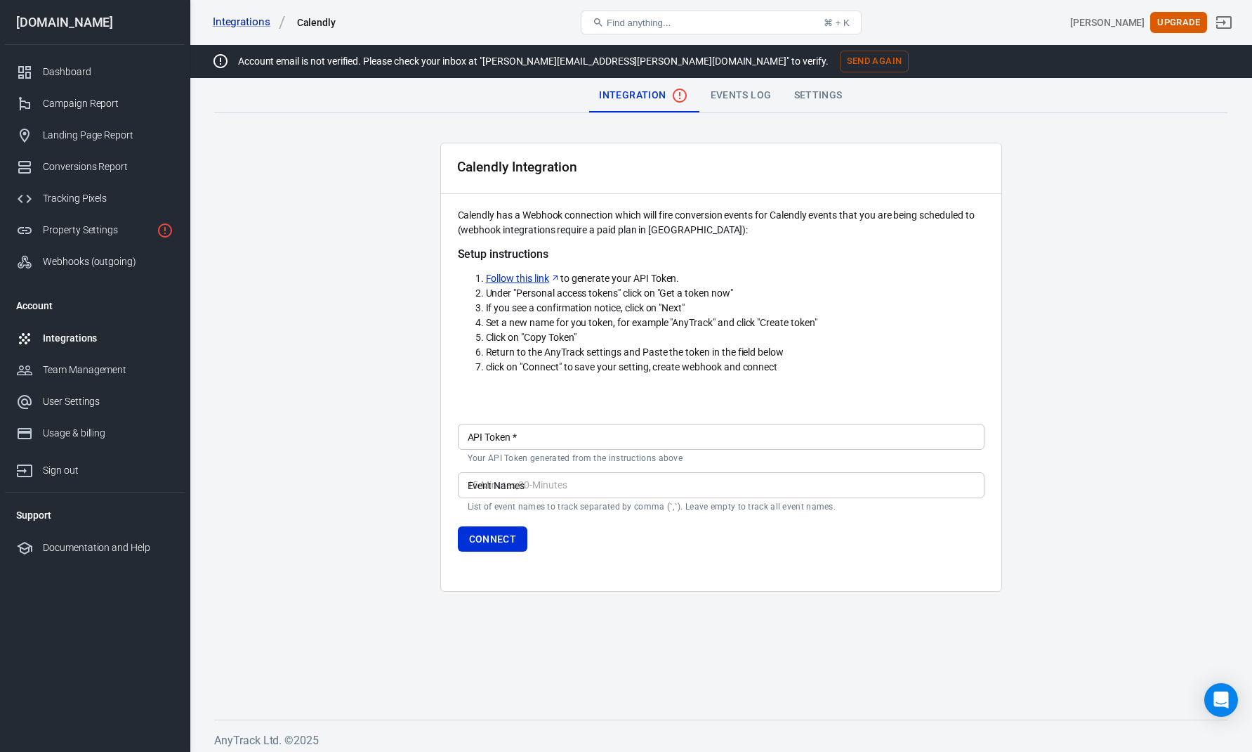
drag, startPoint x: 632, startPoint y: 282, endPoint x: 711, endPoint y: 277, distance: 79.5
click at [711, 277] on li "Follow this link to generate your API Token." at bounding box center [735, 278] width 499 height 15
drag, startPoint x: 668, startPoint y: 292, endPoint x: 768, endPoint y: 298, distance: 100.6
click at [767, 297] on li "Under "Personal access tokens" click on "Get a token now"" at bounding box center [735, 293] width 499 height 15
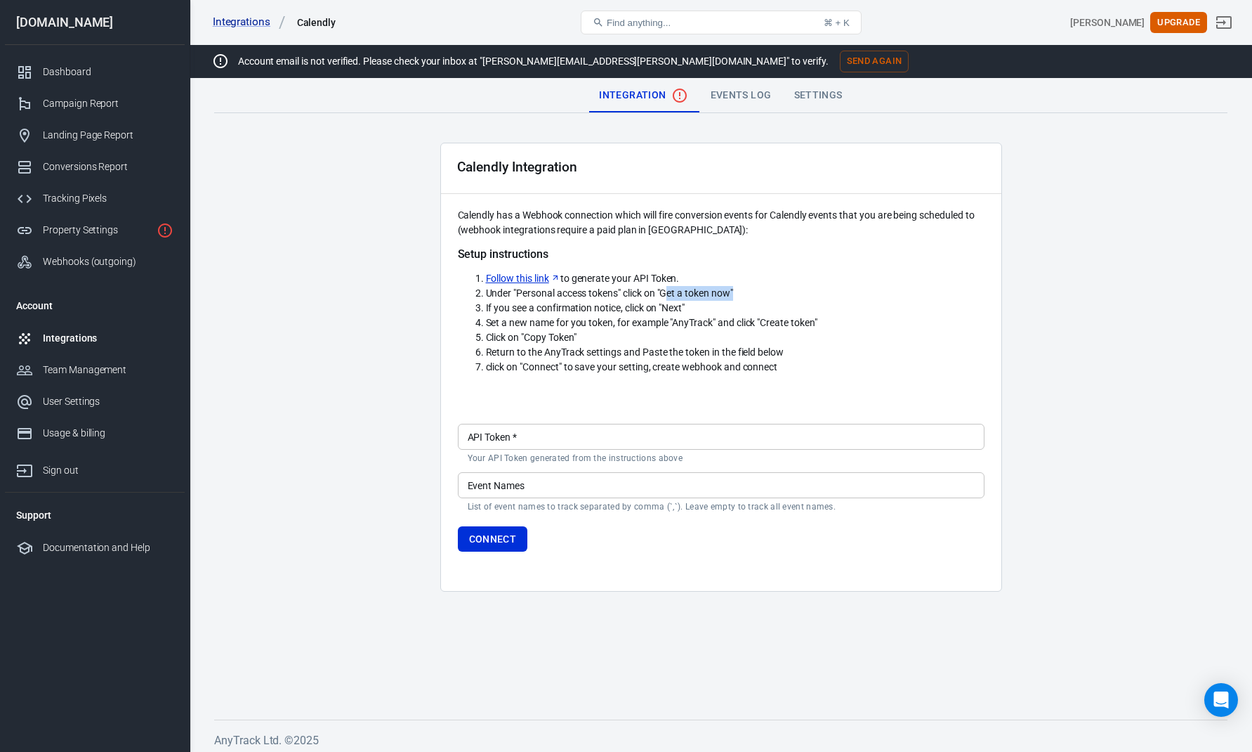
click at [768, 298] on li "Under "Personal access tokens" click on "Get a token now"" at bounding box center [735, 293] width 499 height 15
drag, startPoint x: 566, startPoint y: 310, endPoint x: 724, endPoint y: 313, distance: 158.1
click at [722, 313] on li "If you see a confirmation notice, click on "Next"" at bounding box center [735, 308] width 499 height 15
click at [724, 313] on li "If you see a confirmation notice, click on "Next"" at bounding box center [735, 308] width 499 height 15
drag, startPoint x: 794, startPoint y: 327, endPoint x: 888, endPoint y: 336, distance: 94.6
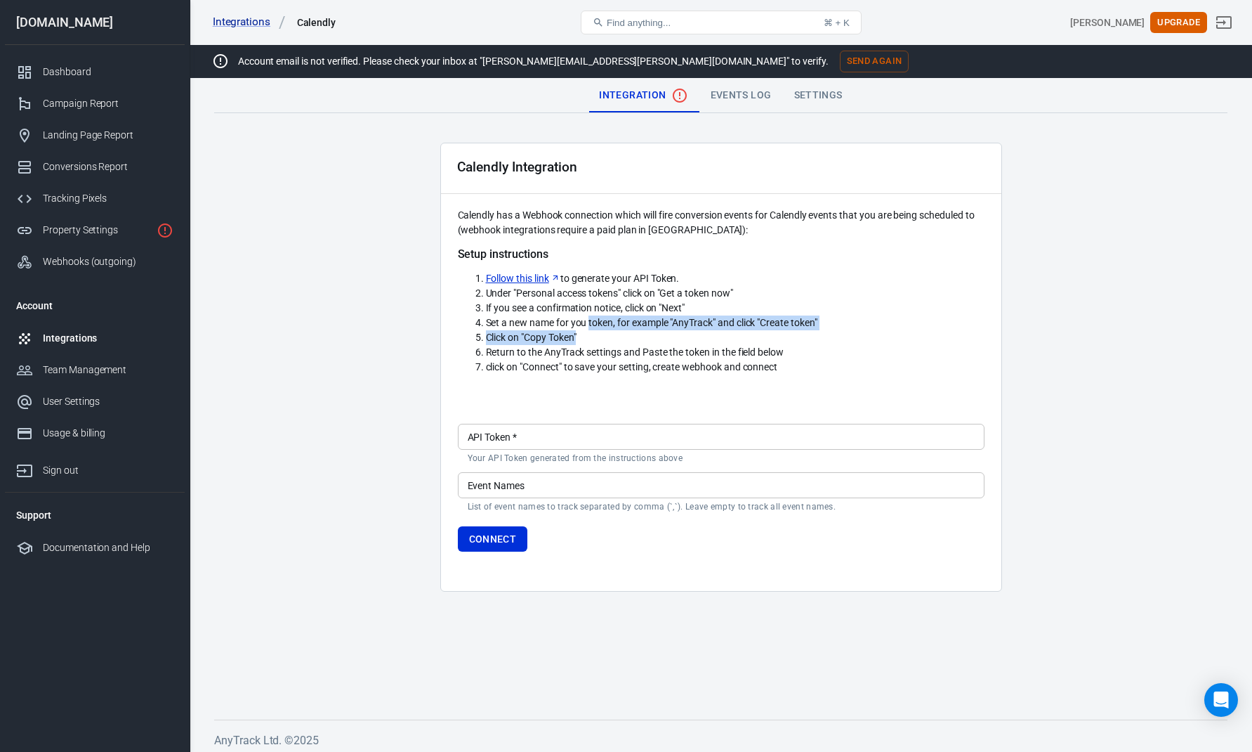
click at [887, 336] on ol "Follow this link to generate your API Token. Under "Personal access tokens" cli…" at bounding box center [721, 322] width 527 height 103
drag, startPoint x: 888, startPoint y: 336, endPoint x: 718, endPoint y: 336, distance: 170.0
click at [858, 334] on li "Click on "Copy Token"" at bounding box center [735, 337] width 499 height 15
drag, startPoint x: 629, startPoint y: 349, endPoint x: 826, endPoint y: 348, distance: 196.7
click at [826, 348] on li "Return to the AnyTrack settings and Paste the token in the field below" at bounding box center [735, 352] width 499 height 15
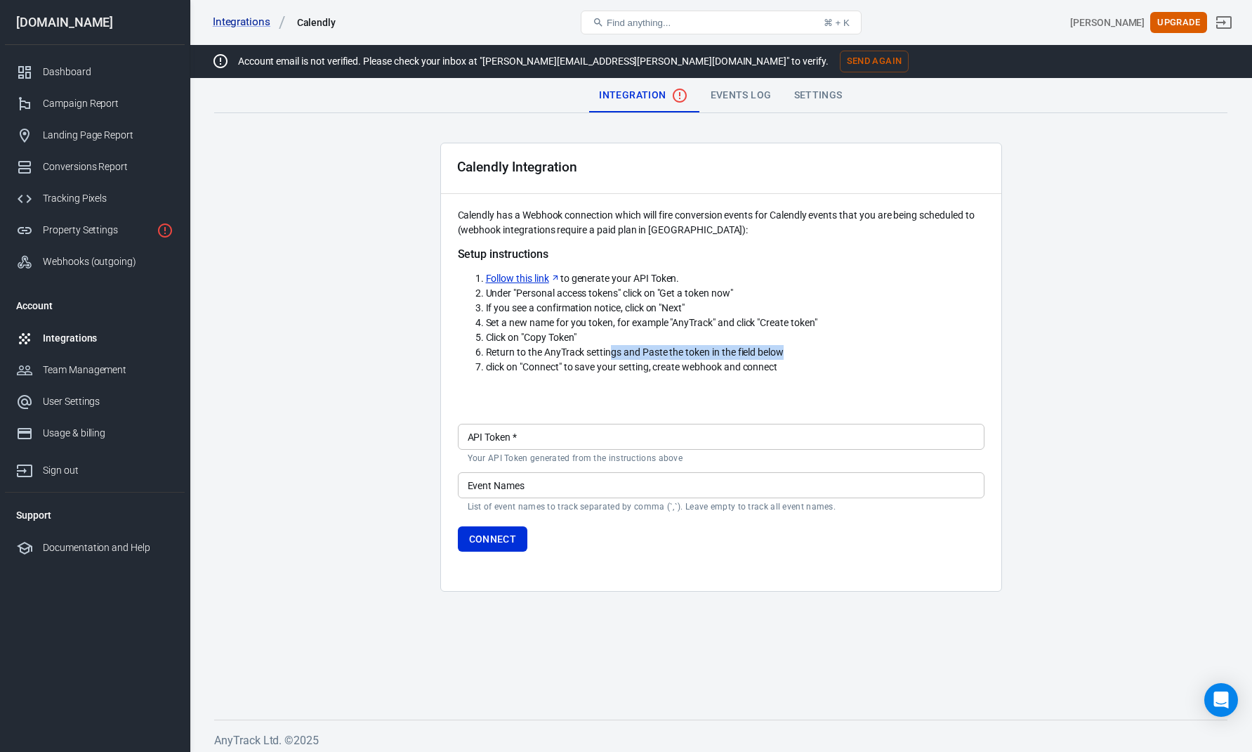
drag, startPoint x: 826, startPoint y: 348, endPoint x: 617, endPoint y: 355, distance: 209.5
click at [825, 348] on li "Return to the AnyTrack settings and Paste the token in the field below" at bounding box center [735, 352] width 499 height 15
drag, startPoint x: 730, startPoint y: 361, endPoint x: 779, endPoint y: 362, distance: 49.2
click at [779, 362] on ol "Follow this link to generate your API Token. Under "Personal access tokens" cli…" at bounding box center [721, 322] width 527 height 103
click at [778, 362] on span "click on "Connect" to save your setting, create webhook and connect" at bounding box center [632, 366] width 292 height 11
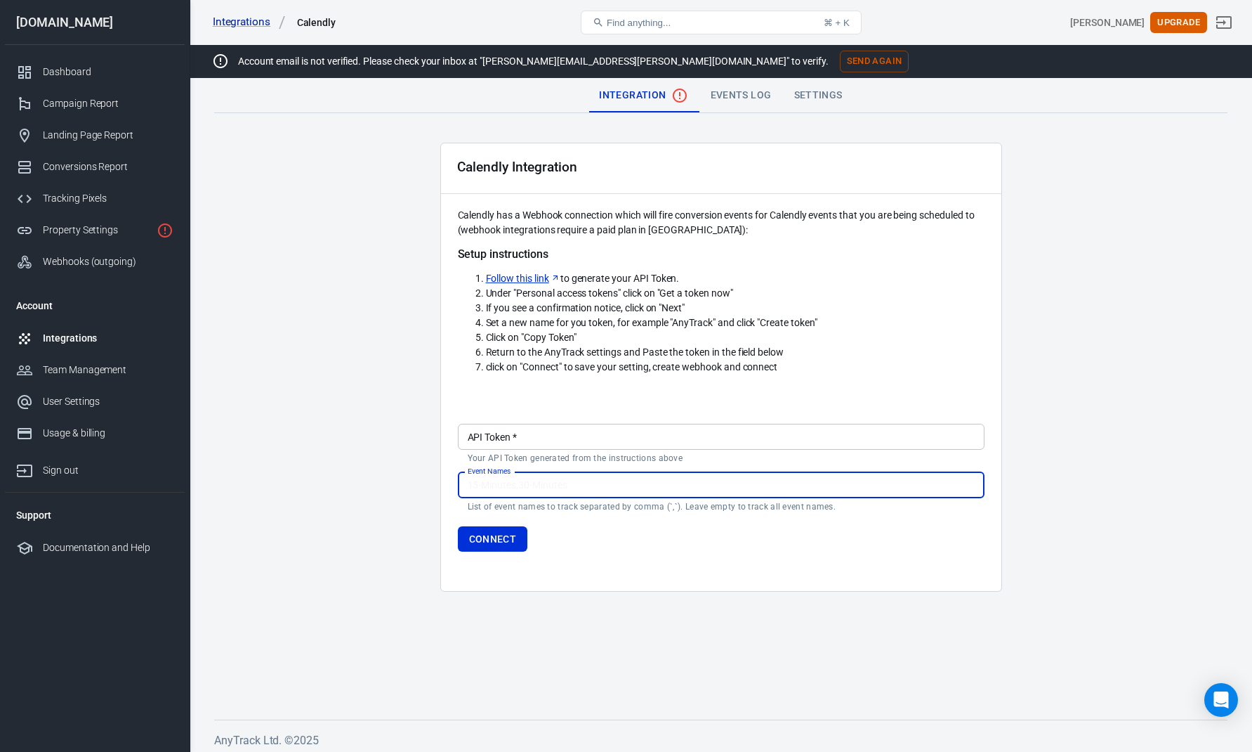
click at [582, 484] on input "Event Names" at bounding box center [721, 485] width 527 height 26
click at [796, 419] on form "API Token   * API Token   * Your API Token generated from the instructions abov…" at bounding box center [721, 485] width 527 height 134
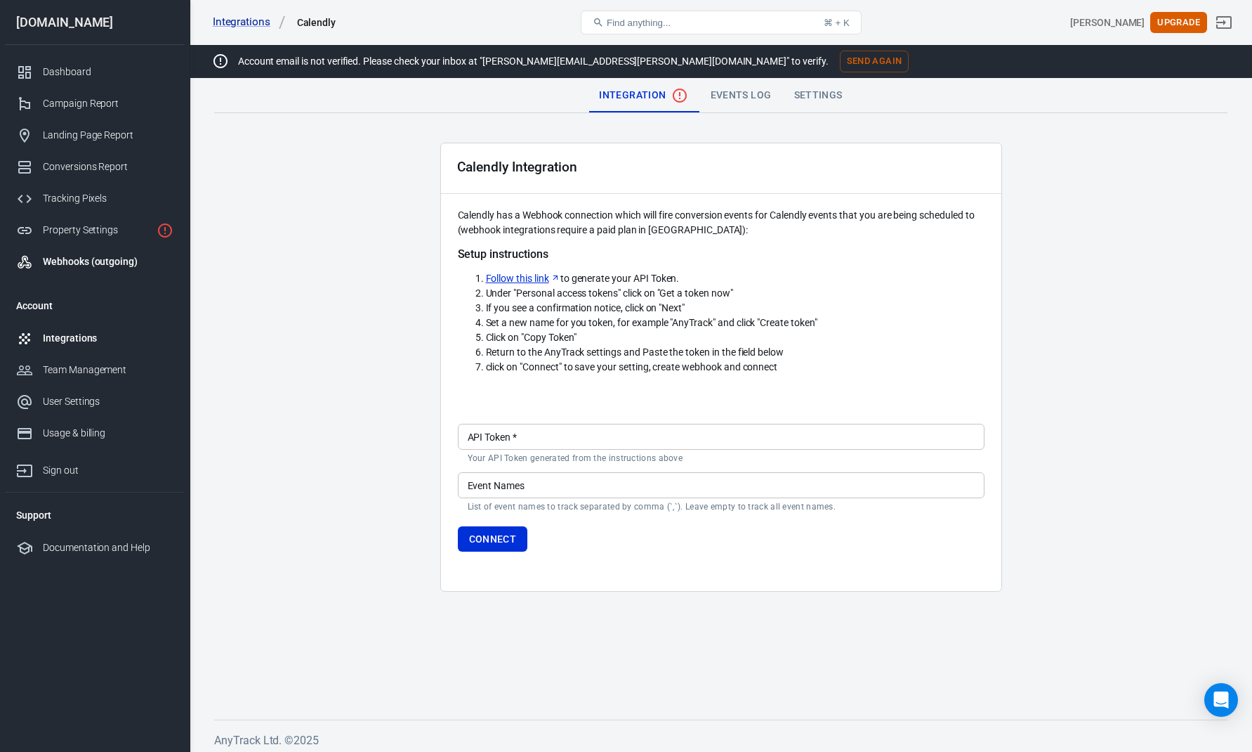
click at [86, 260] on div "Webhooks (outgoing)" at bounding box center [108, 261] width 131 height 15
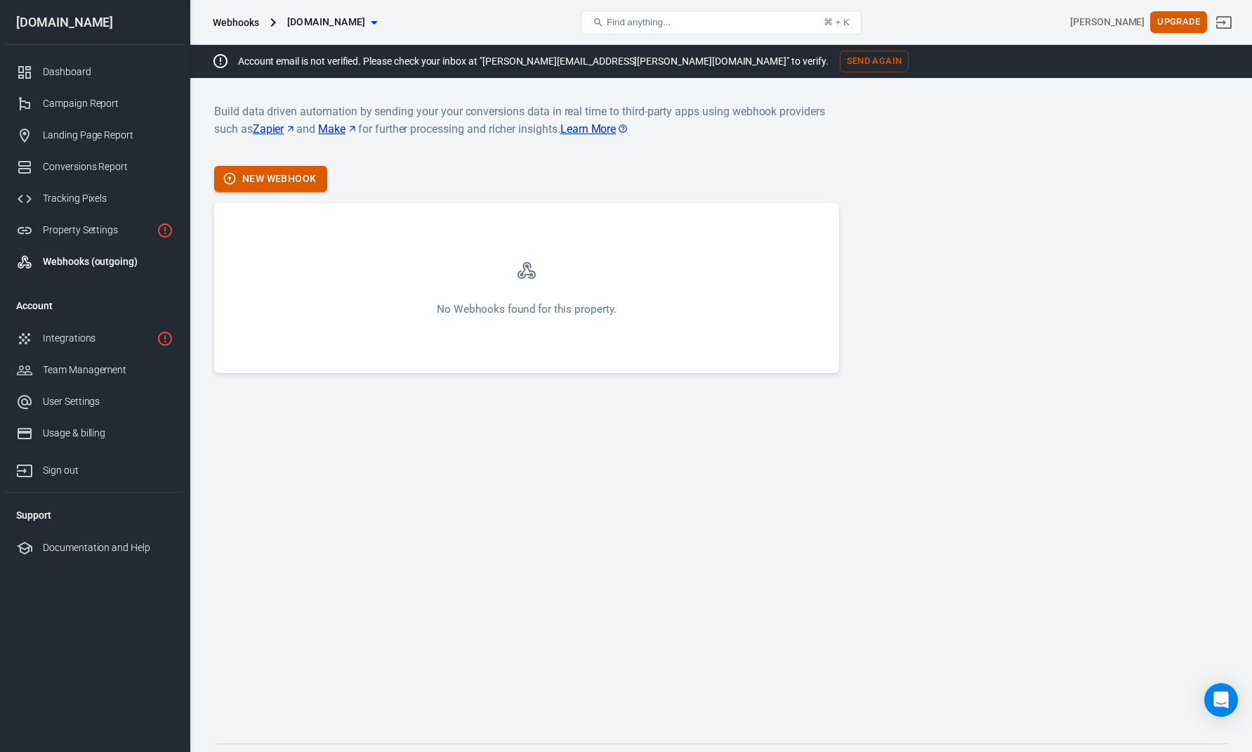
click at [277, 176] on button "New Webhook" at bounding box center [270, 179] width 113 height 26
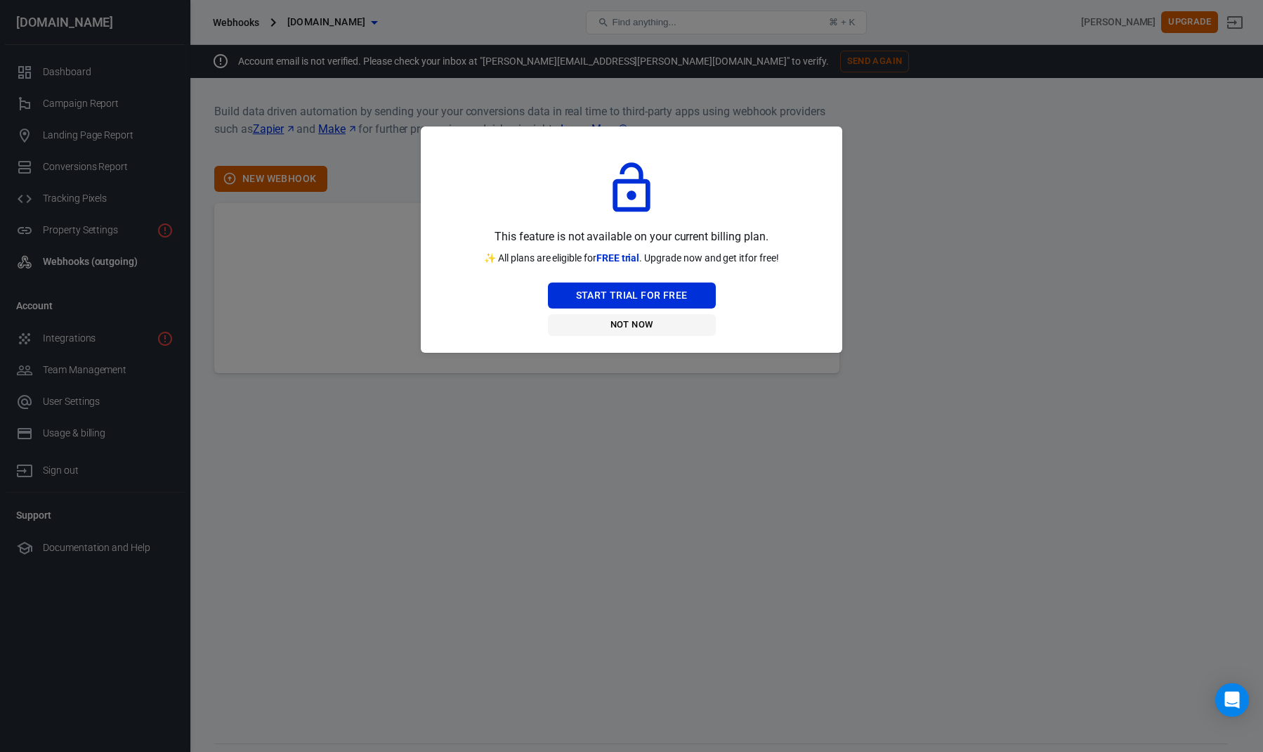
click at [617, 324] on button "Not Now" at bounding box center [632, 325] width 168 height 22
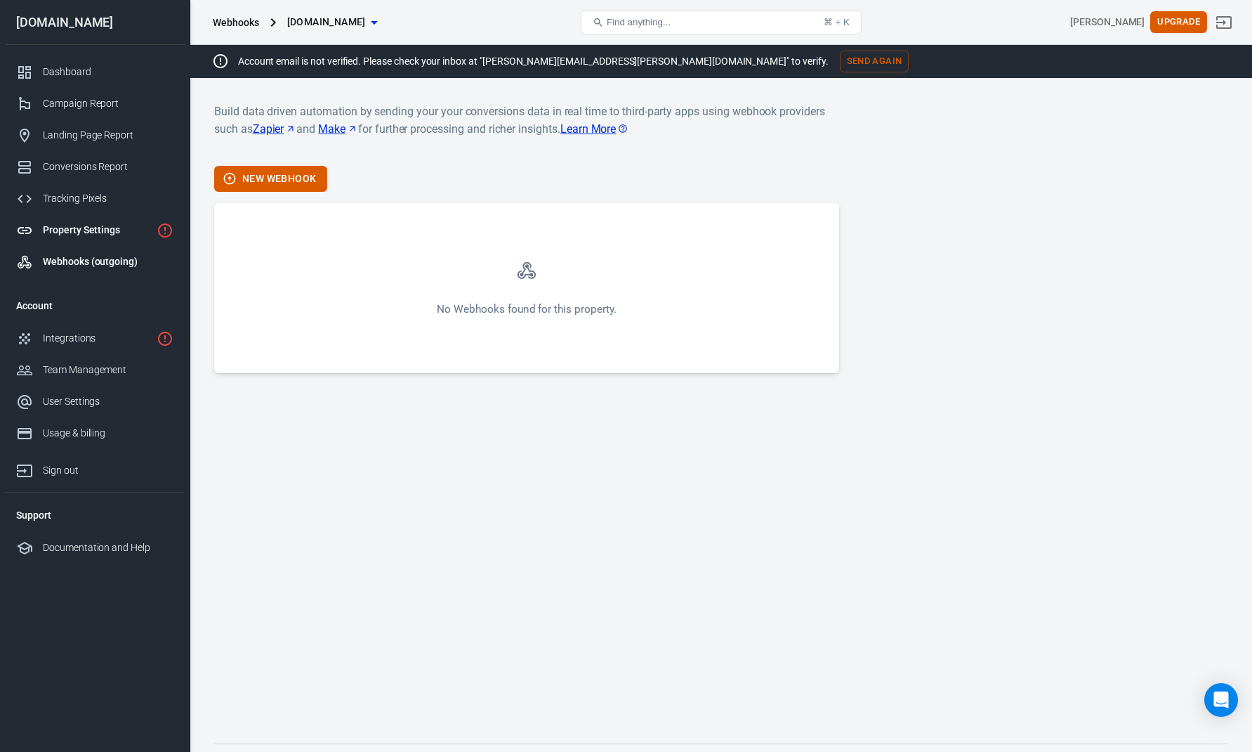
click at [89, 226] on div "Property Settings" at bounding box center [97, 230] width 108 height 15
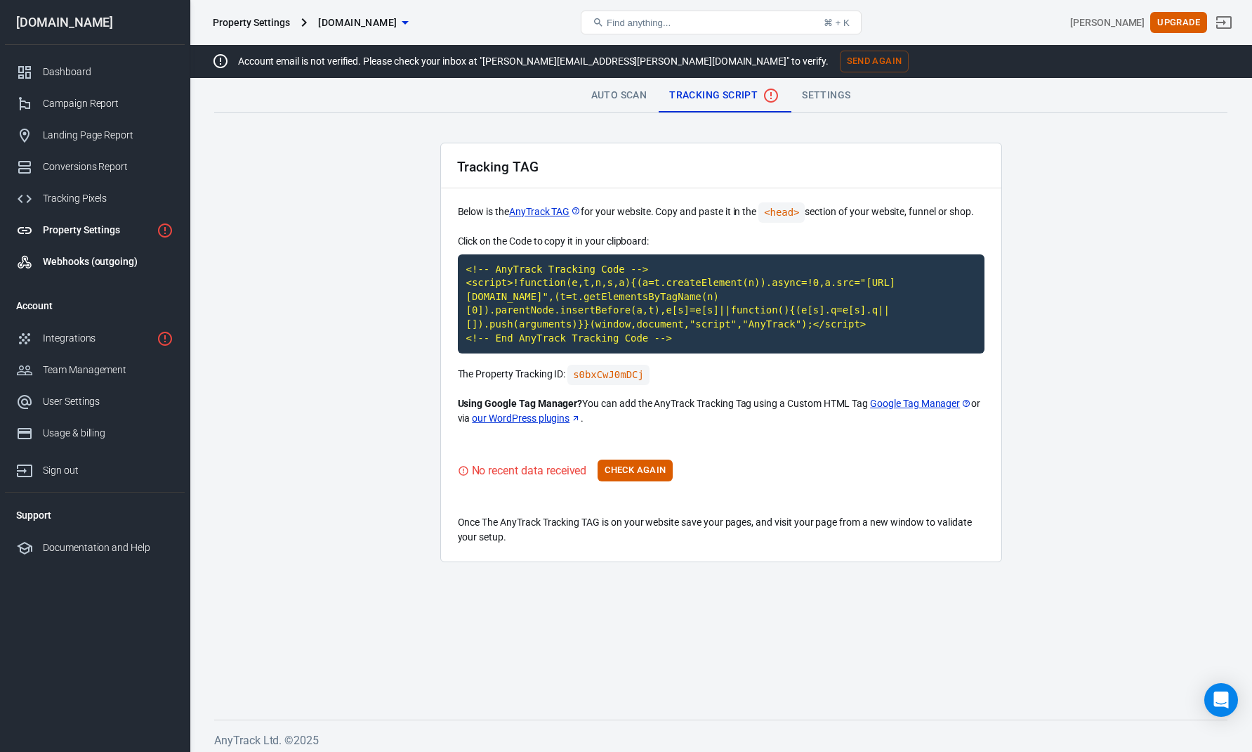
click at [118, 257] on div "Webhooks (outgoing)" at bounding box center [108, 261] width 131 height 15
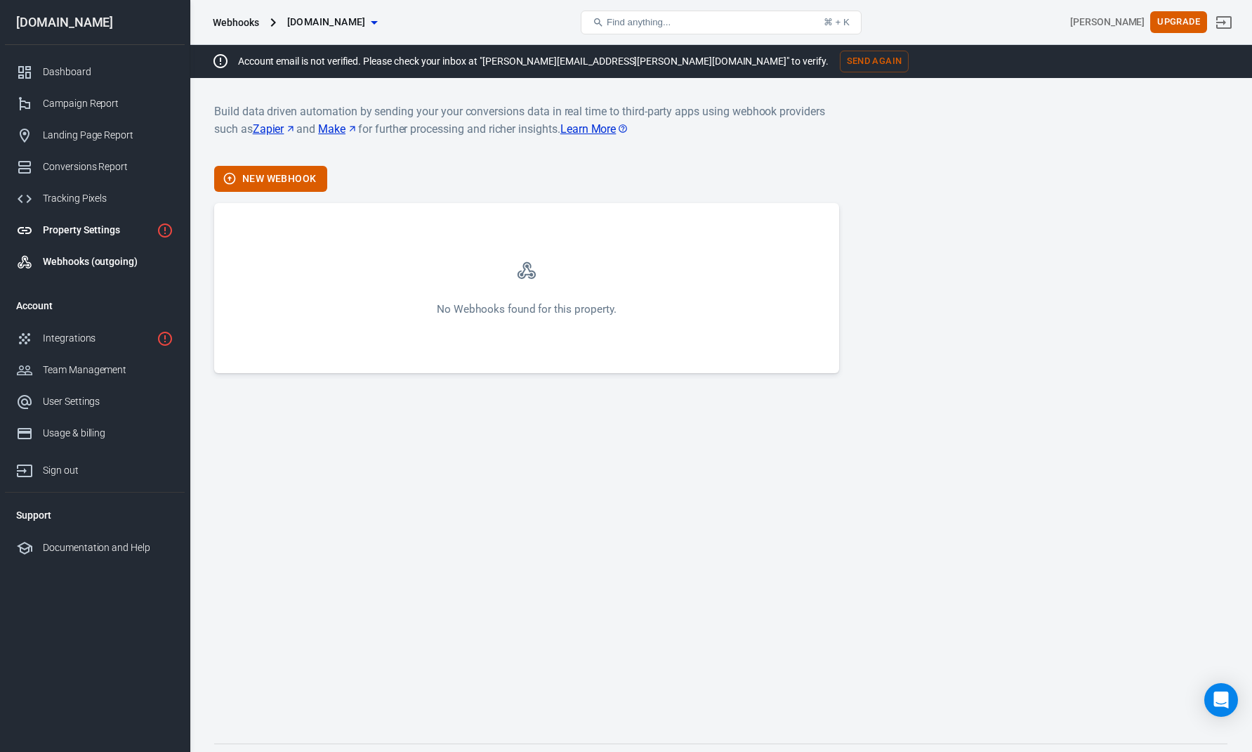
click at [107, 229] on div "Property Settings" at bounding box center [97, 230] width 108 height 15
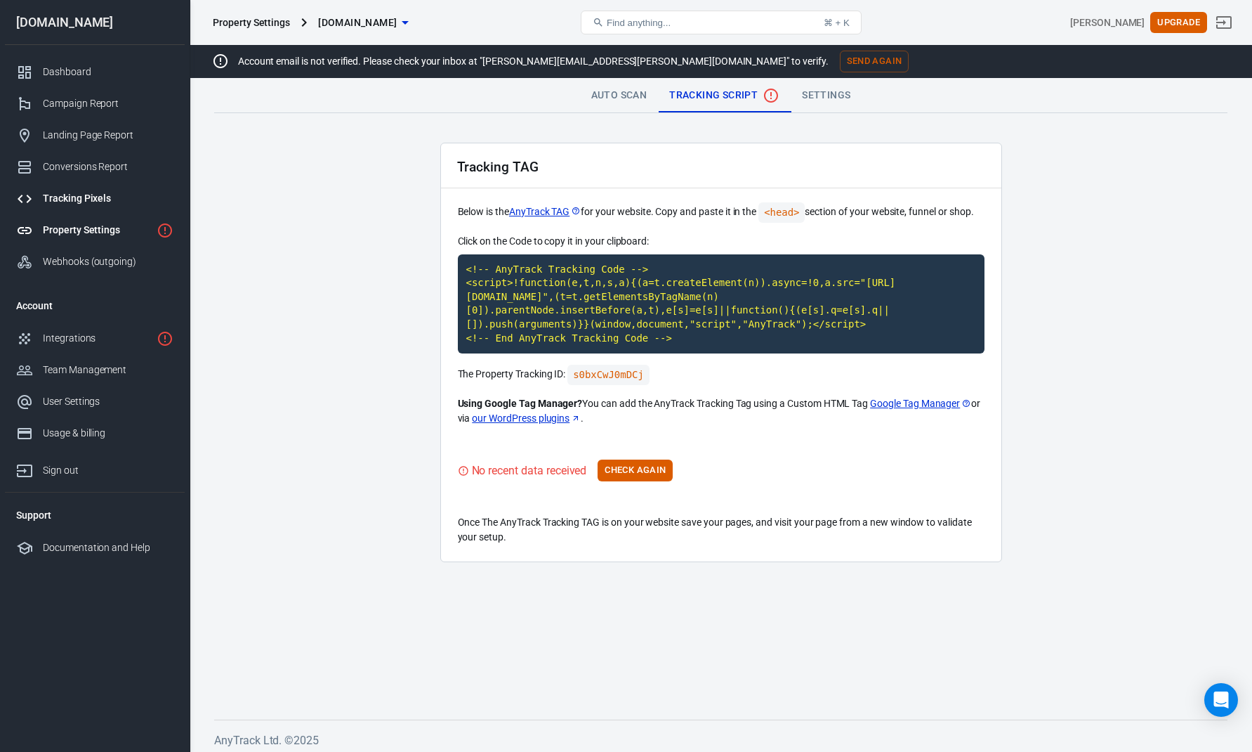
click at [100, 203] on div "Tracking Pixels" at bounding box center [108, 198] width 131 height 15
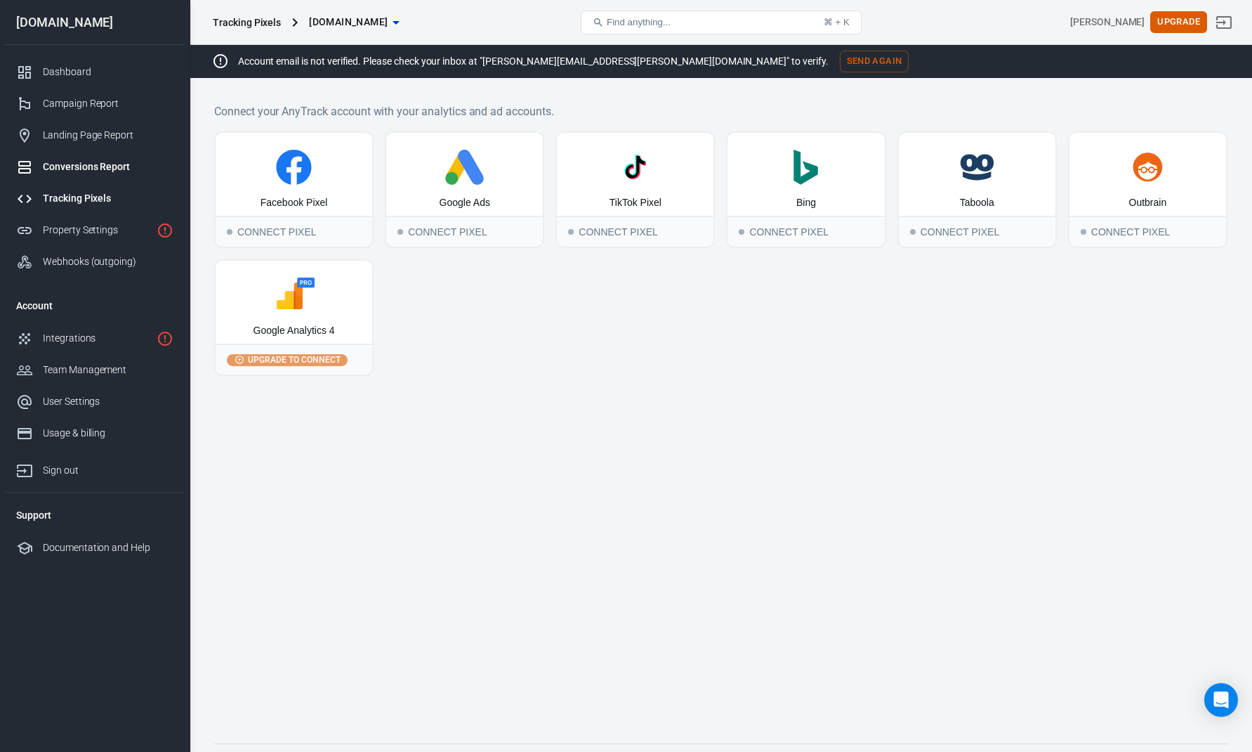
click at [103, 164] on div "Conversions Report" at bounding box center [108, 166] width 131 height 15
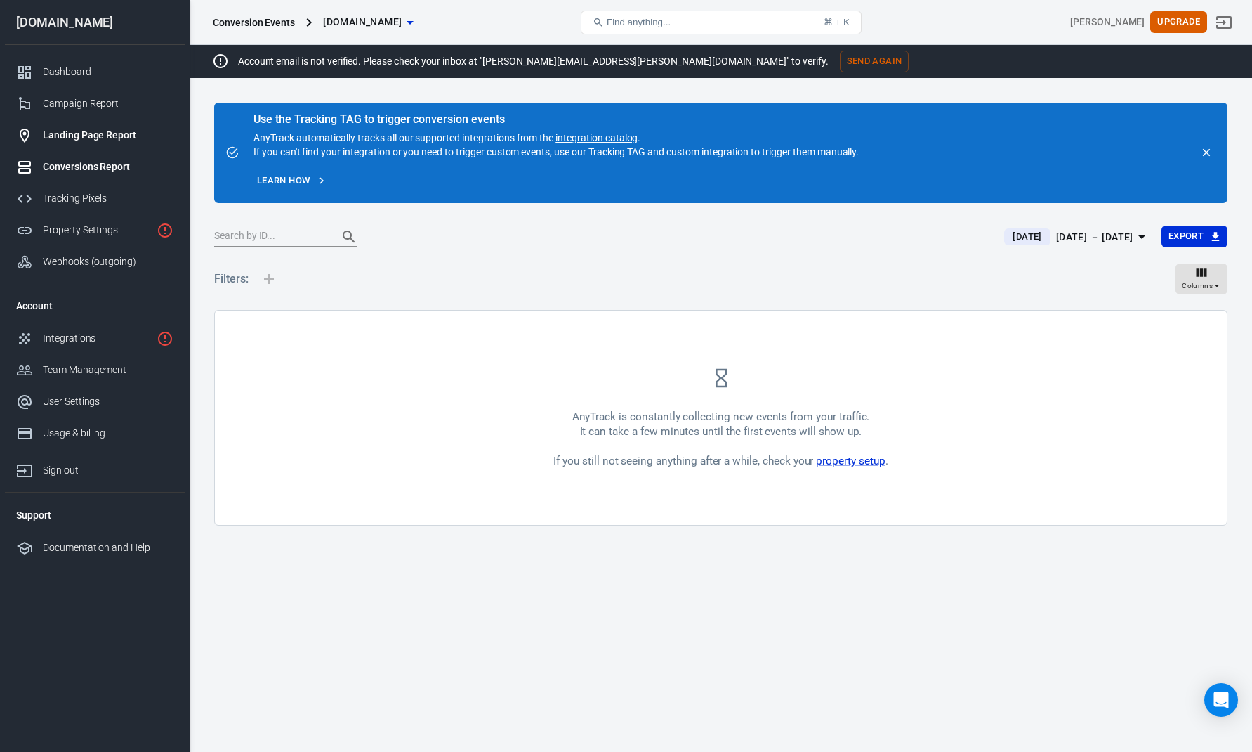
click at [109, 133] on div "Landing Page Report" at bounding box center [108, 135] width 131 height 15
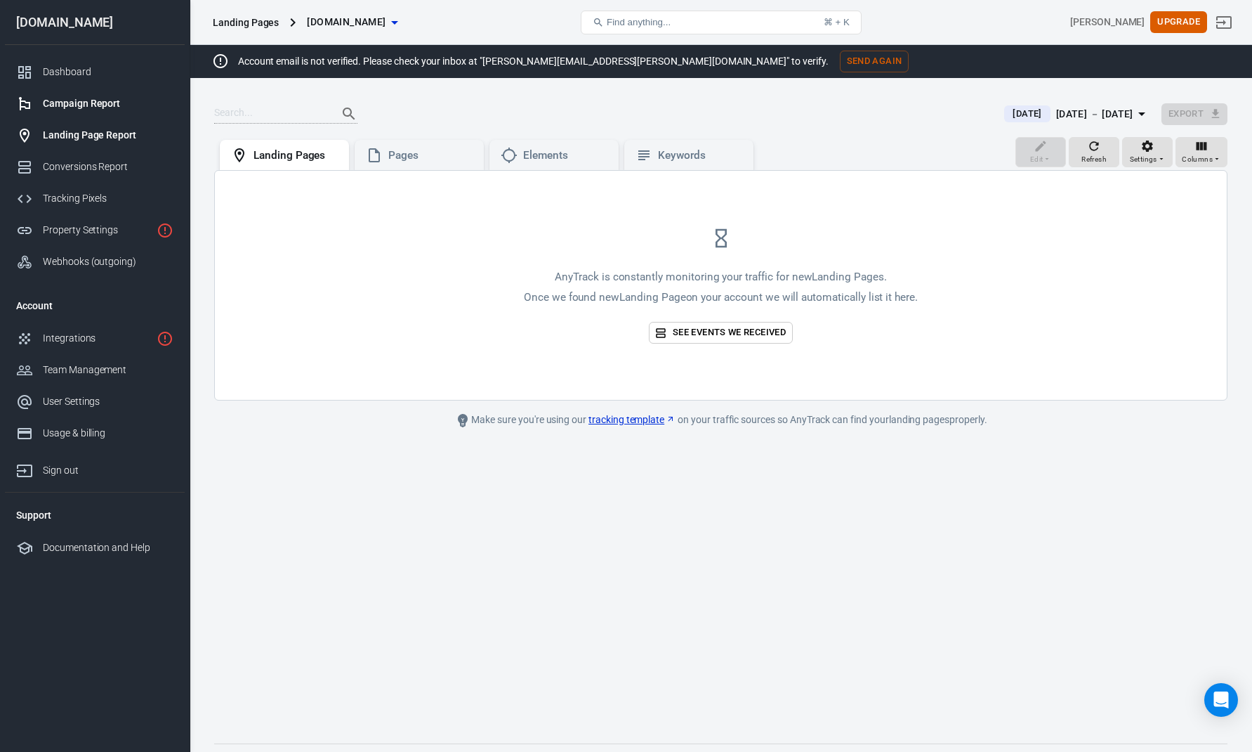
click at [110, 103] on div "Campaign Report" at bounding box center [108, 103] width 131 height 15
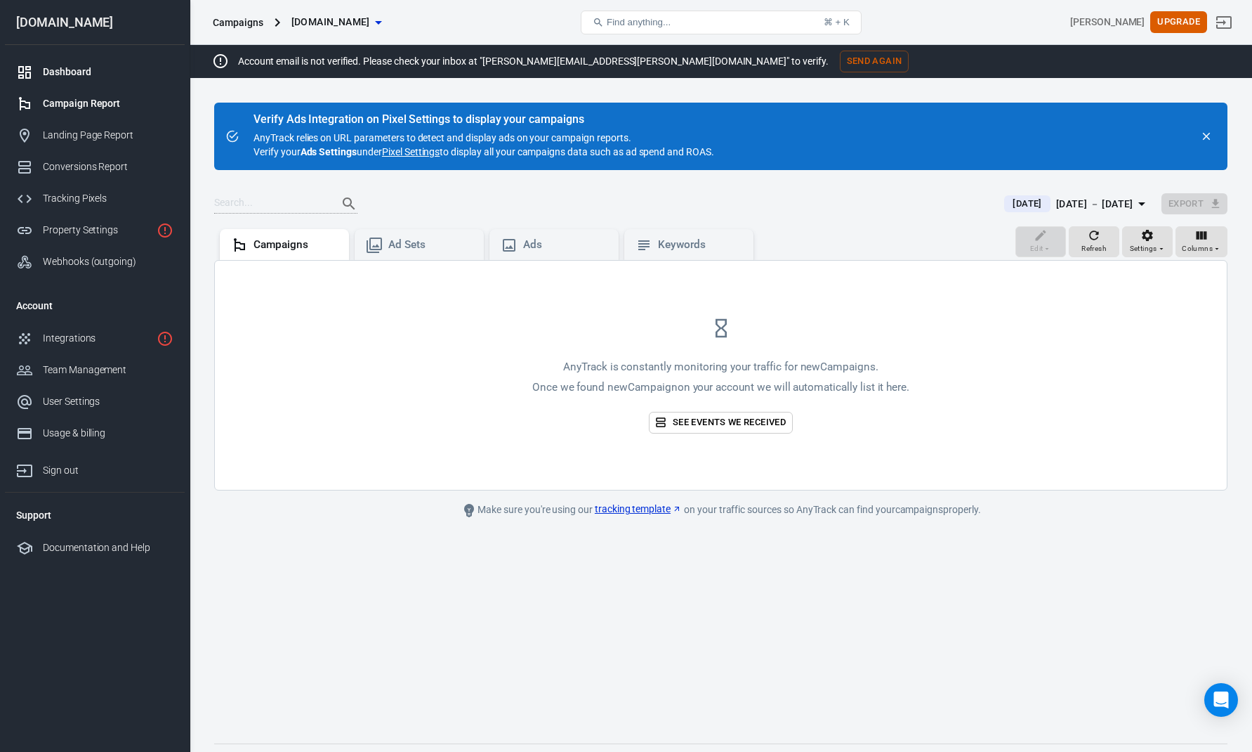
click at [105, 58] on link "Dashboard" at bounding box center [95, 72] width 180 height 32
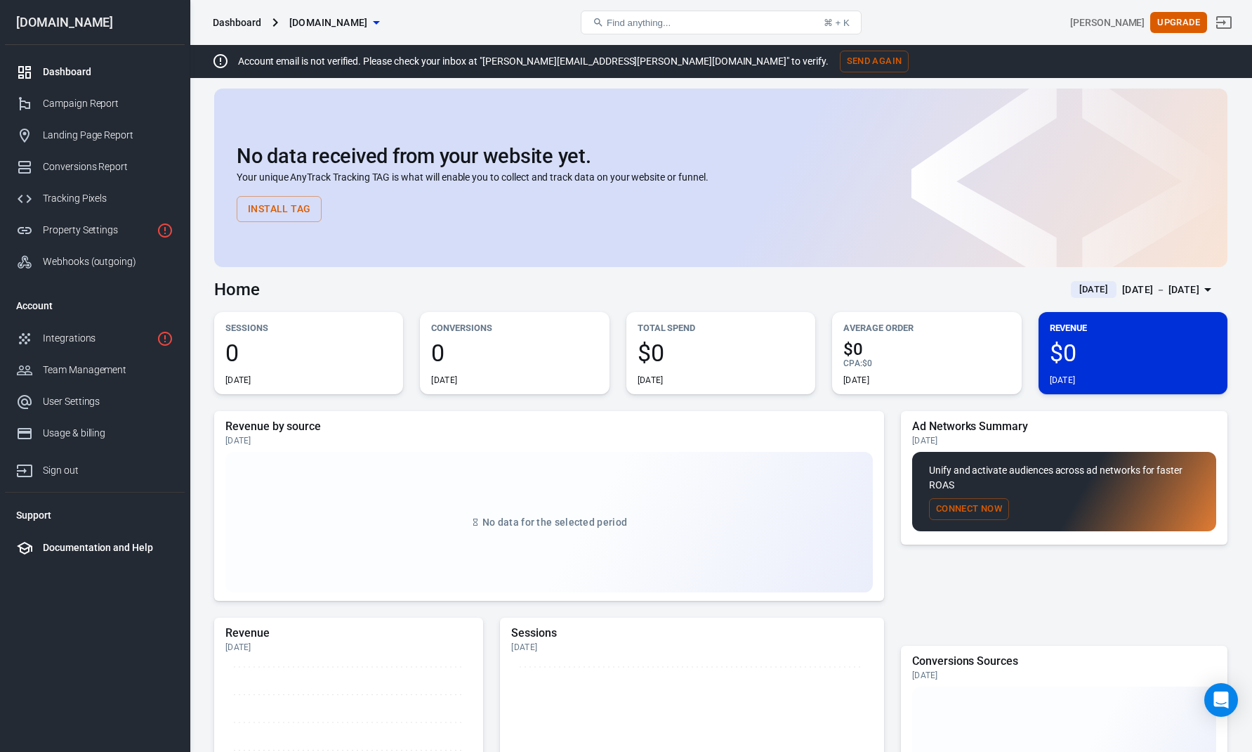
click at [105, 551] on div "Documentation and Help" at bounding box center [108, 547] width 131 height 15
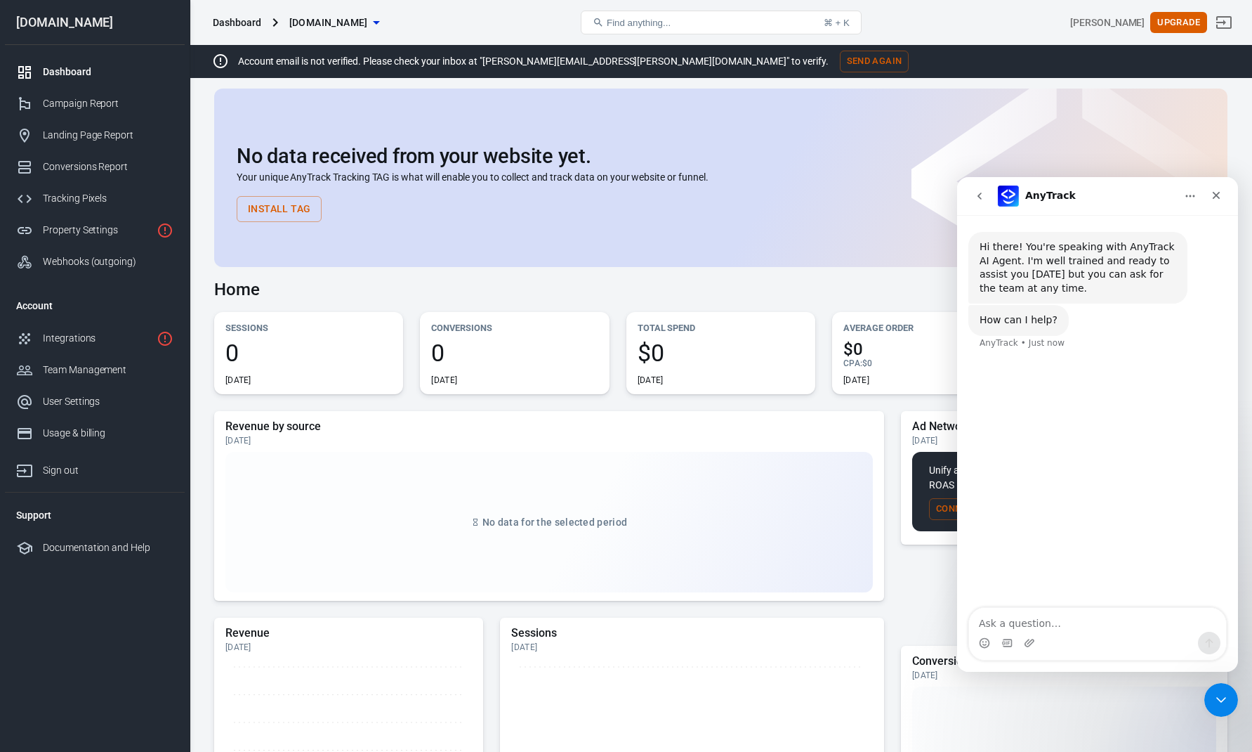
click at [984, 195] on icon "go back" at bounding box center [979, 195] width 11 height 11
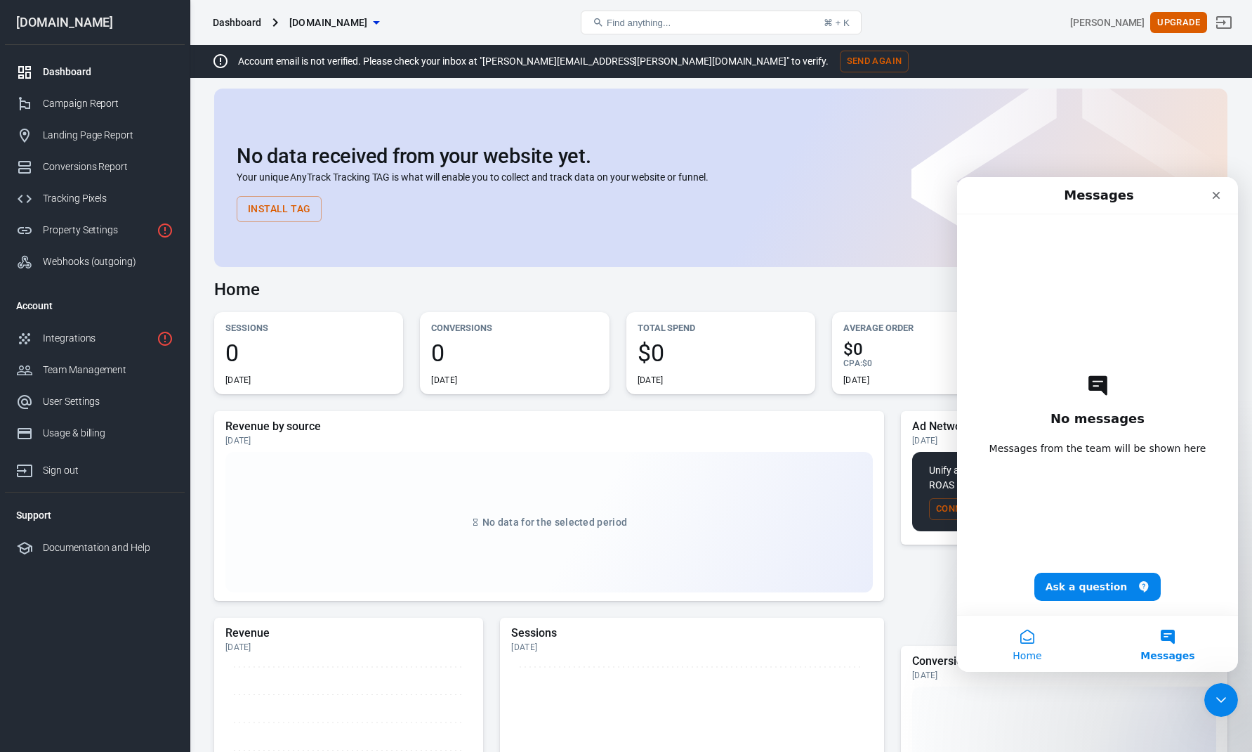
click at [1026, 634] on button "Home" at bounding box center [1027, 643] width 140 height 56
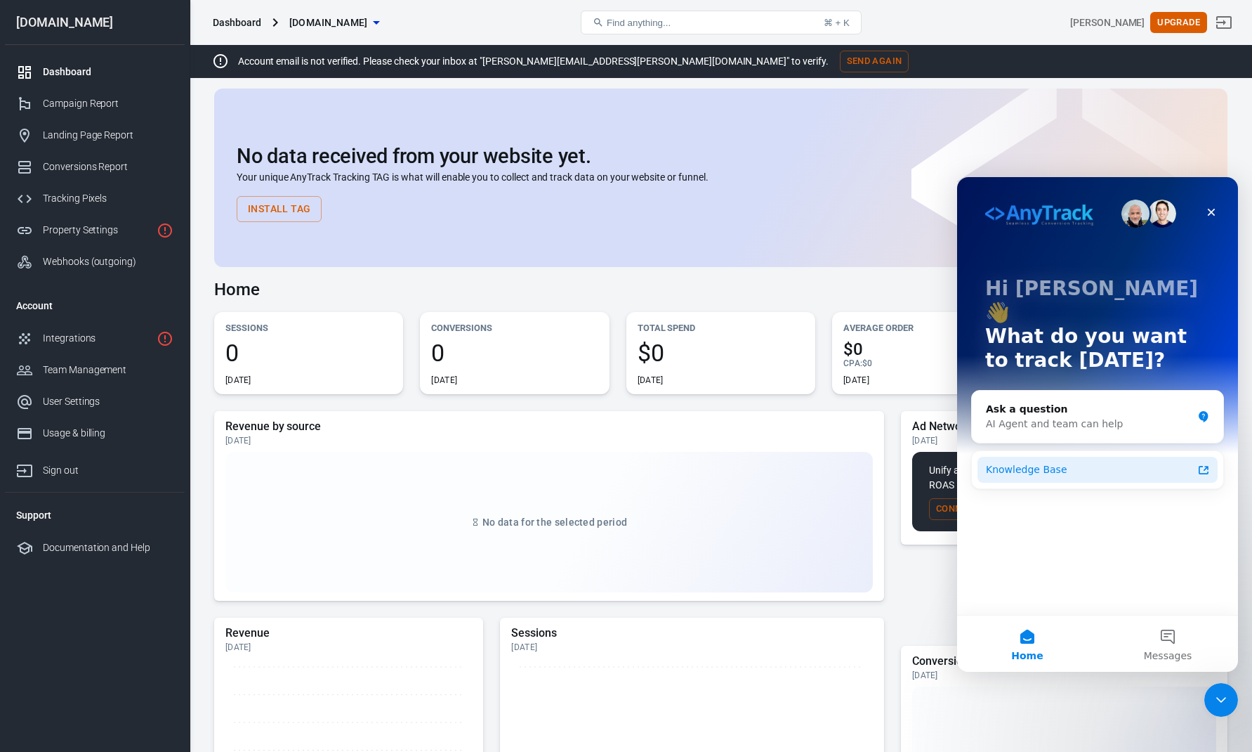
click at [1074, 462] on div "Knowledge Base" at bounding box center [1089, 469] width 207 height 15
click at [97, 219] on link "Property Settings" at bounding box center [95, 230] width 180 height 32
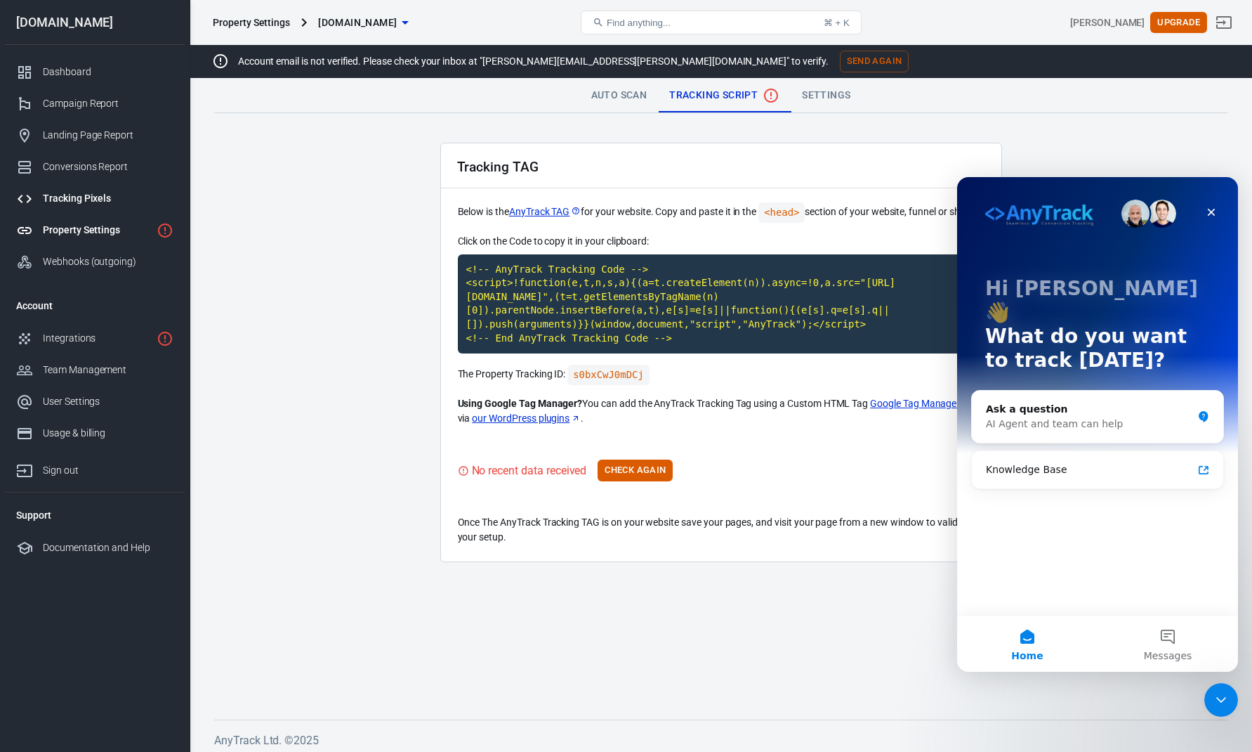
click at [119, 199] on div "Tracking Pixels" at bounding box center [108, 198] width 131 height 15
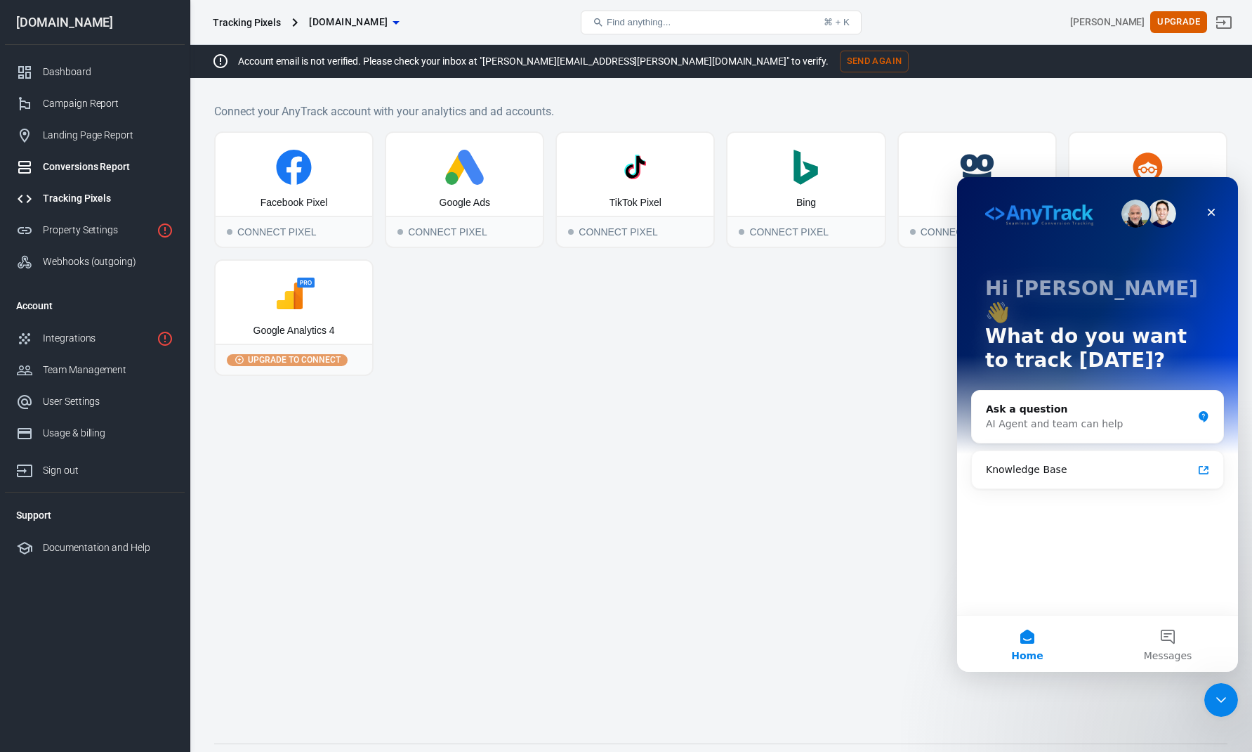
click at [110, 169] on div "Conversions Report" at bounding box center [108, 166] width 131 height 15
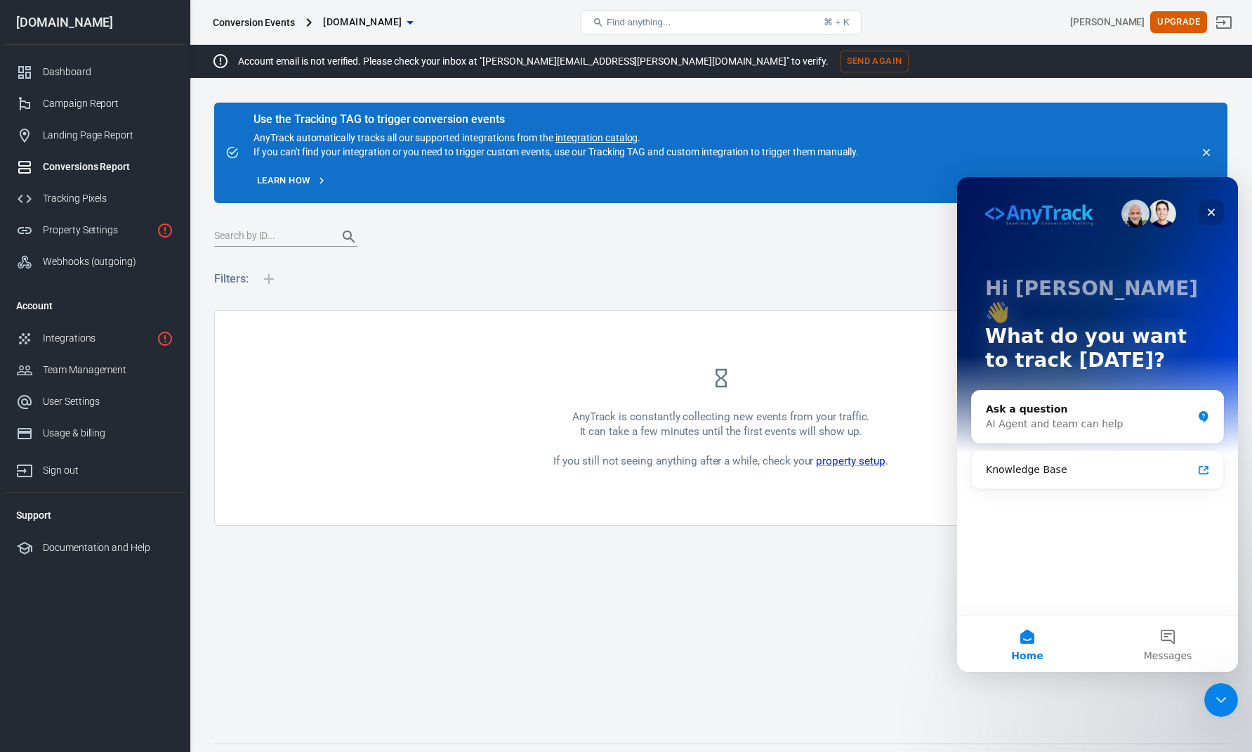
click at [1217, 210] on div "Close" at bounding box center [1211, 211] width 25 height 25
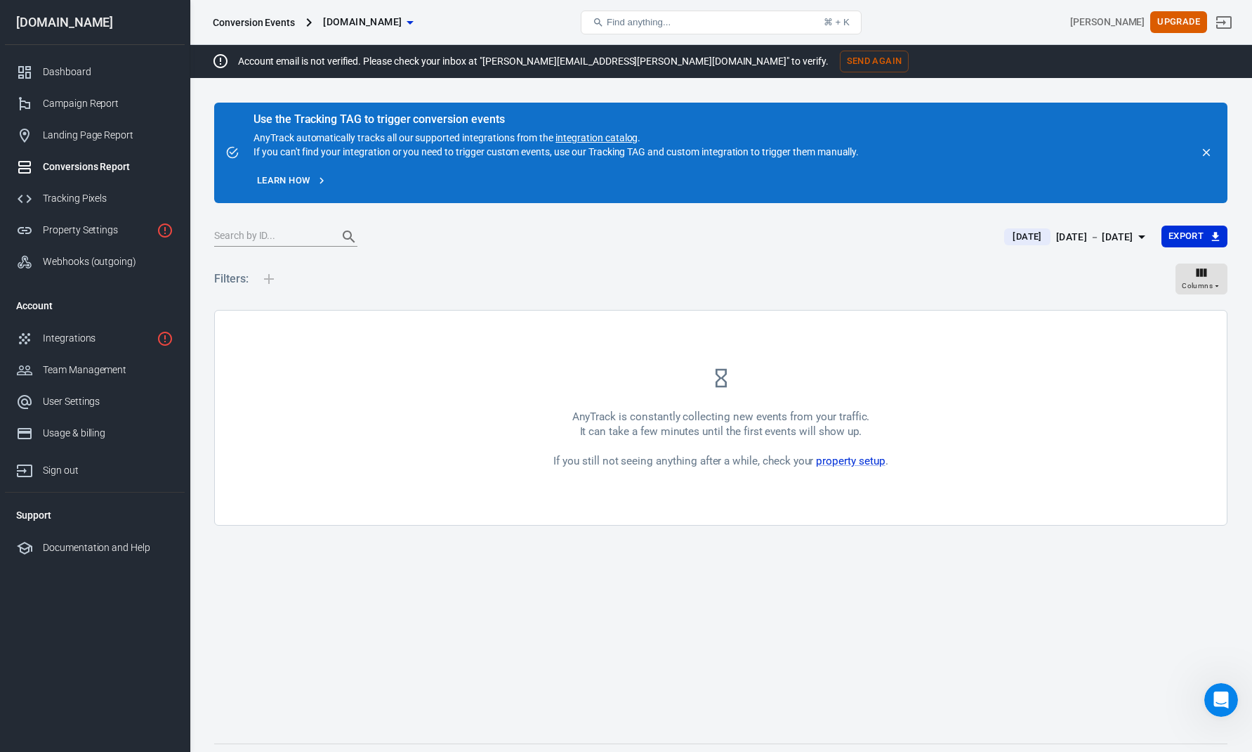
click at [263, 274] on div at bounding box center [269, 278] width 30 height 45
click at [272, 269] on div at bounding box center [269, 278] width 30 height 45
click at [257, 240] on input "text" at bounding box center [270, 237] width 112 height 18
click at [530, 242] on div at bounding box center [600, 237] width 773 height 20
drag, startPoint x: 373, startPoint y: 117, endPoint x: 476, endPoint y: 123, distance: 103.4
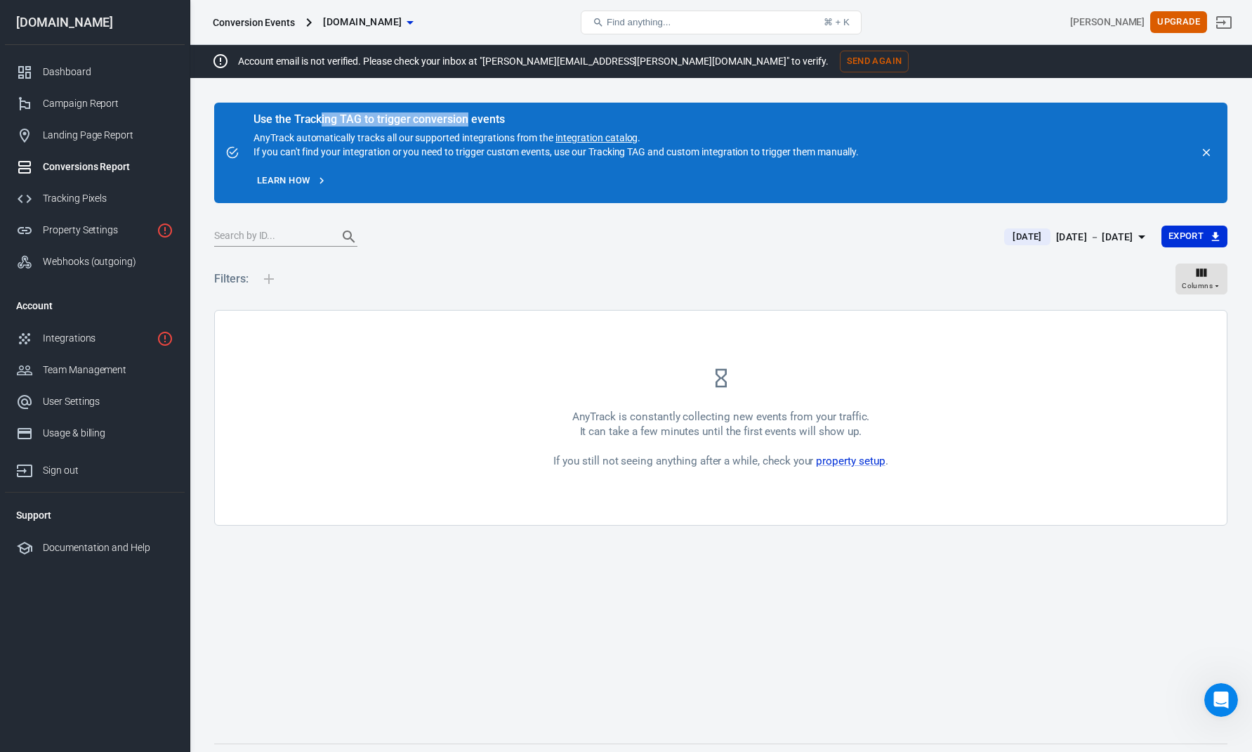
click at [471, 123] on div "Use the Tracking TAG to trigger conversion events" at bounding box center [557, 119] width 606 height 14
click at [486, 124] on div "Use the Tracking TAG to trigger conversion events" at bounding box center [557, 119] width 606 height 14
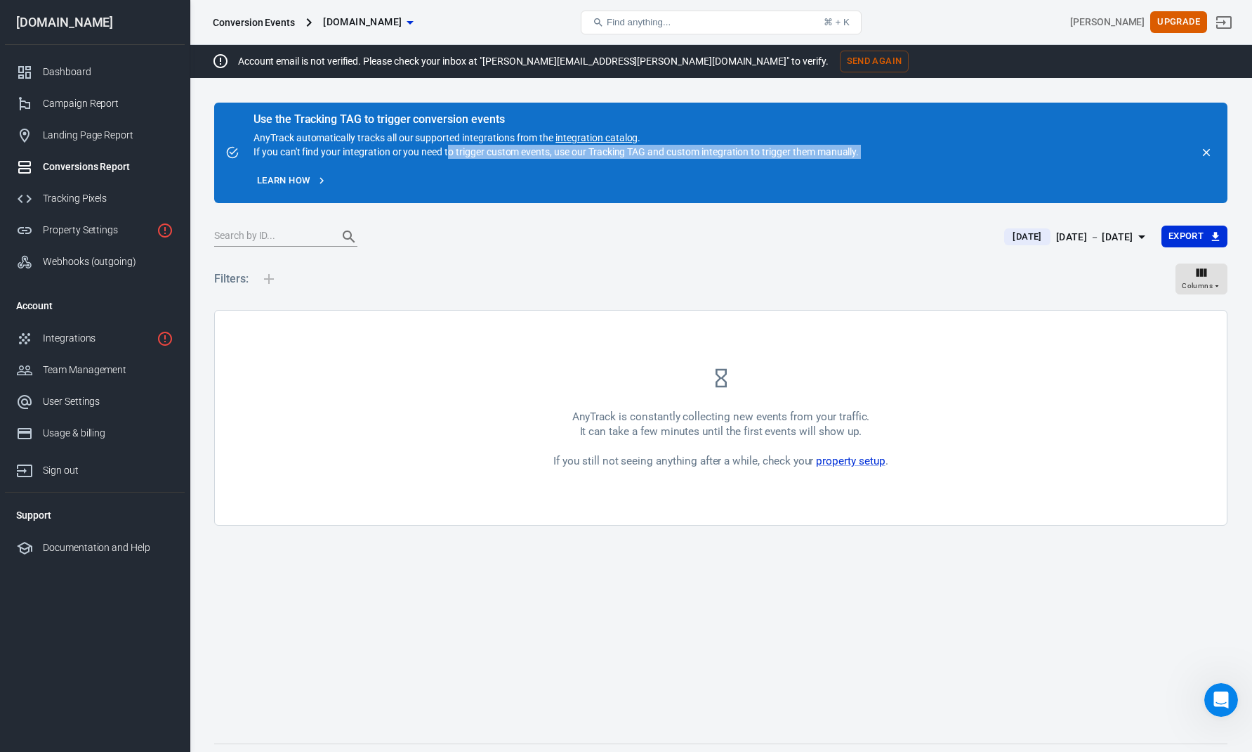
drag, startPoint x: 447, startPoint y: 149, endPoint x: 610, endPoint y: 169, distance: 164.2
click at [608, 167] on div "Use the Tracking TAG to trigger conversion events AnyTrack automatically tracks…" at bounding box center [557, 152] width 606 height 77
drag, startPoint x: 610, startPoint y: 169, endPoint x: 393, endPoint y: 174, distance: 217.1
click at [610, 170] on div "Learn how" at bounding box center [557, 181] width 606 height 22
click at [86, 138] on div "Landing Page Report" at bounding box center [108, 135] width 131 height 15
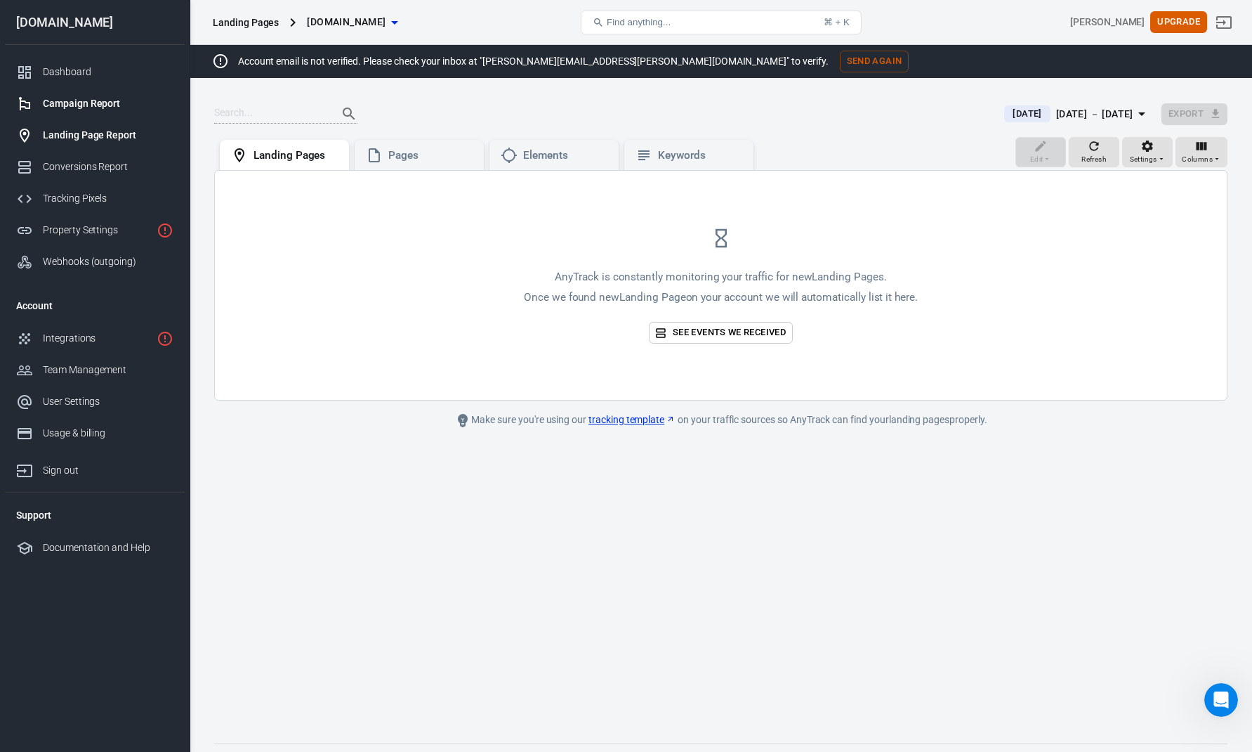
click at [103, 105] on div "Campaign Report" at bounding box center [108, 103] width 131 height 15
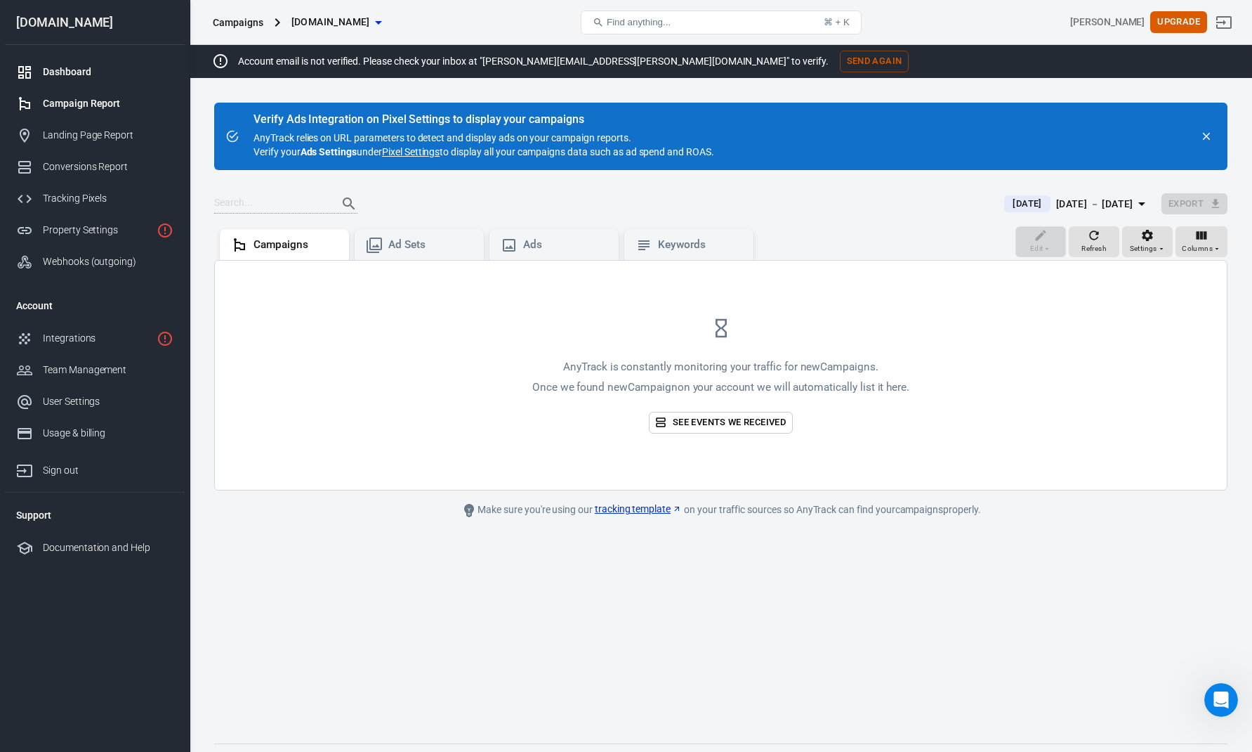
click at [101, 79] on div "Dashboard" at bounding box center [108, 72] width 131 height 15
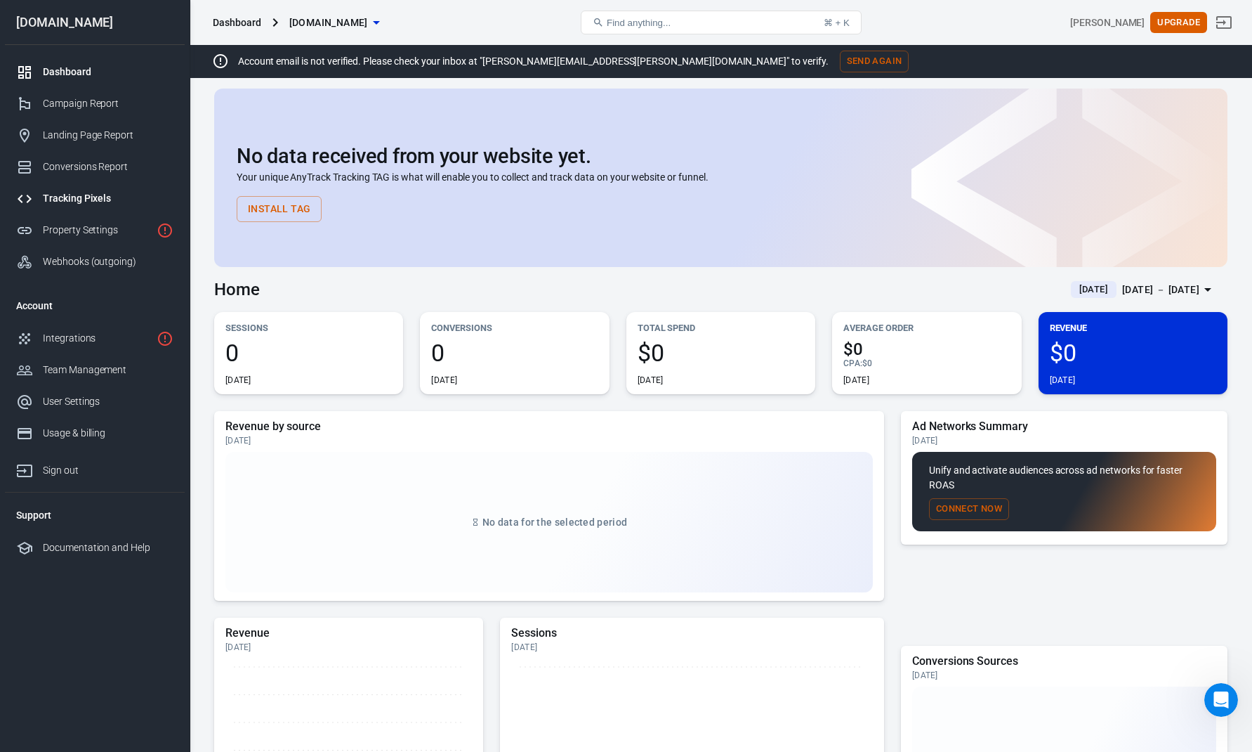
click at [98, 197] on div "Tracking Pixels" at bounding box center [108, 198] width 131 height 15
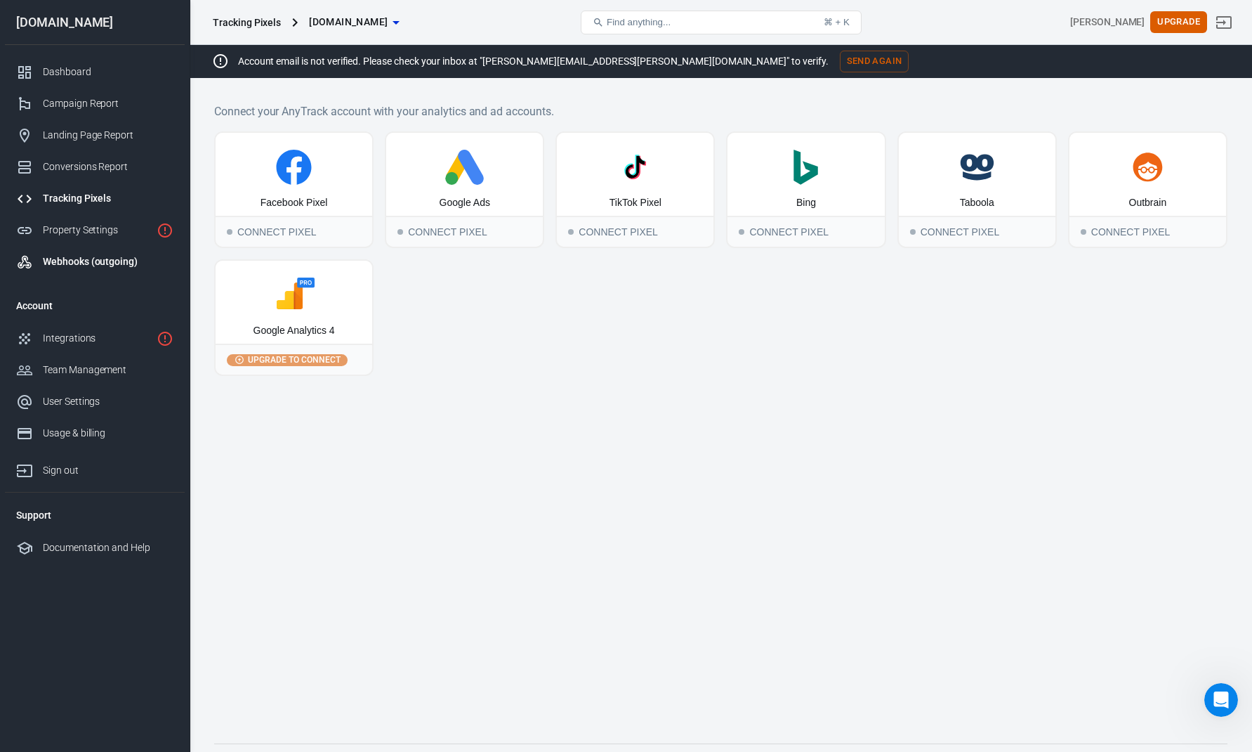
click at [89, 258] on div "Webhooks (outgoing)" at bounding box center [108, 261] width 131 height 15
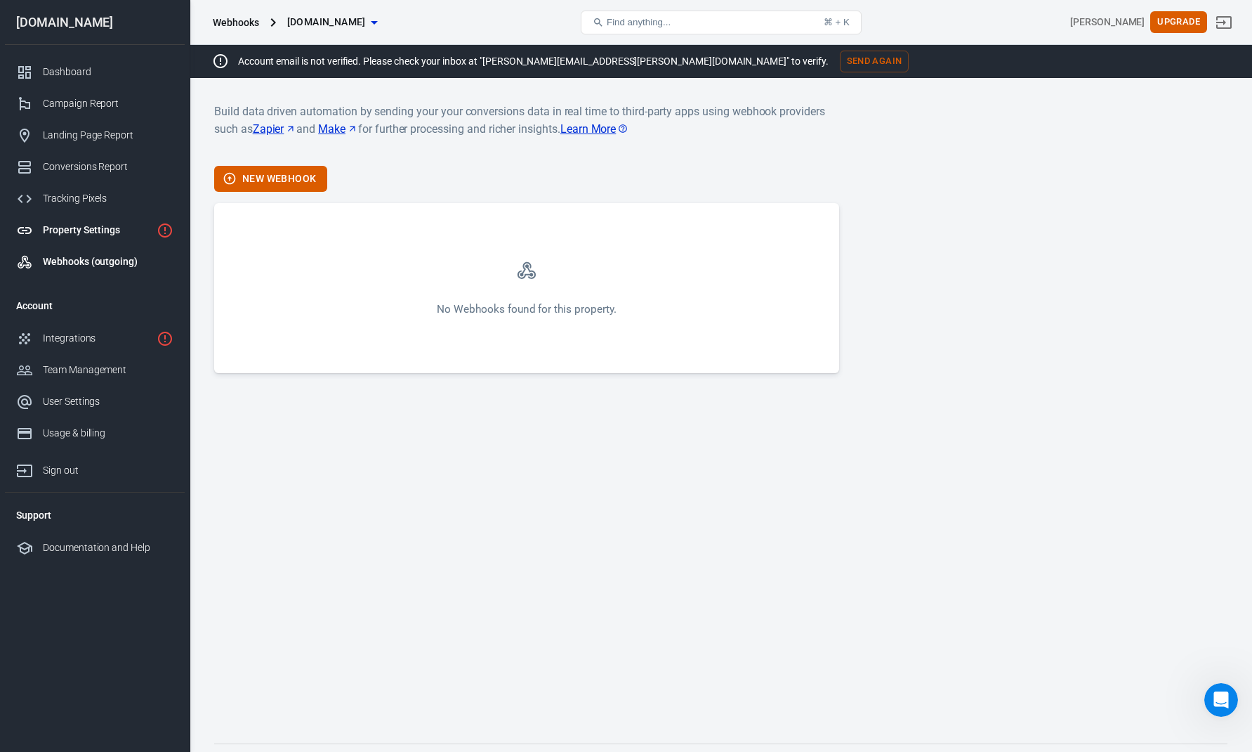
click at [79, 221] on link "Property Settings" at bounding box center [95, 230] width 180 height 32
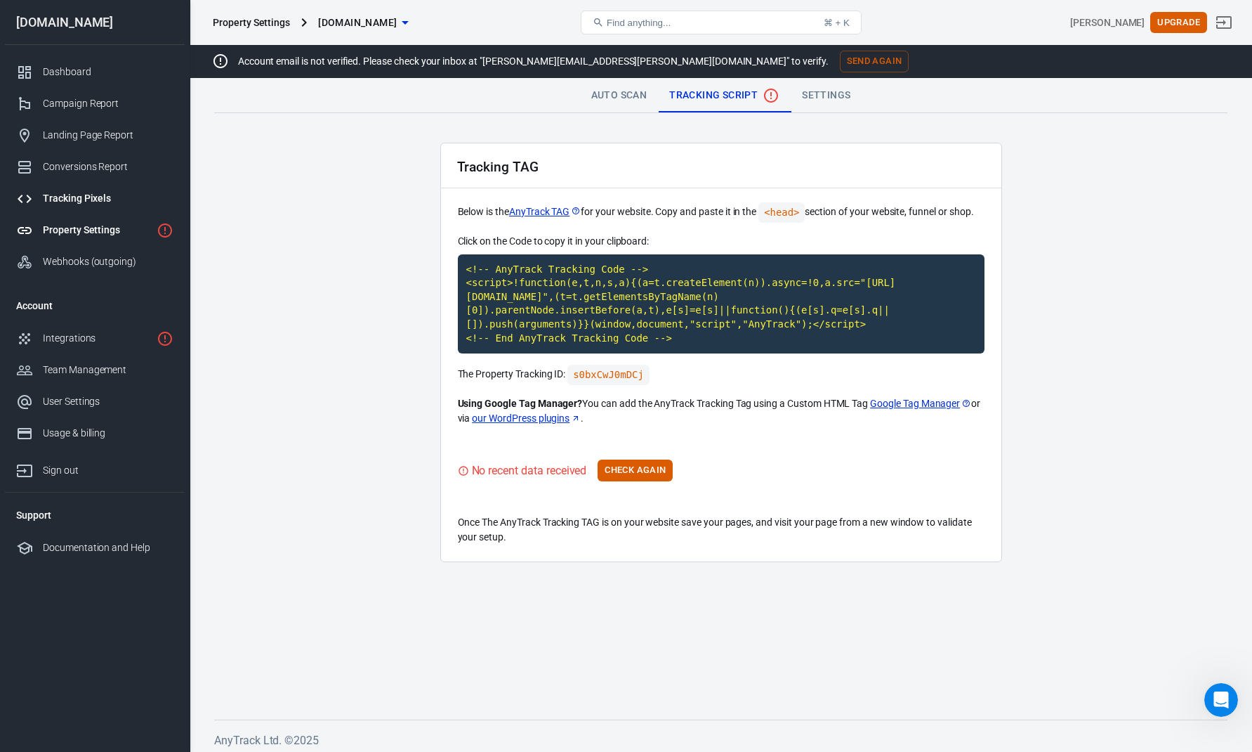
click at [86, 192] on div "Tracking Pixels" at bounding box center [108, 198] width 131 height 15
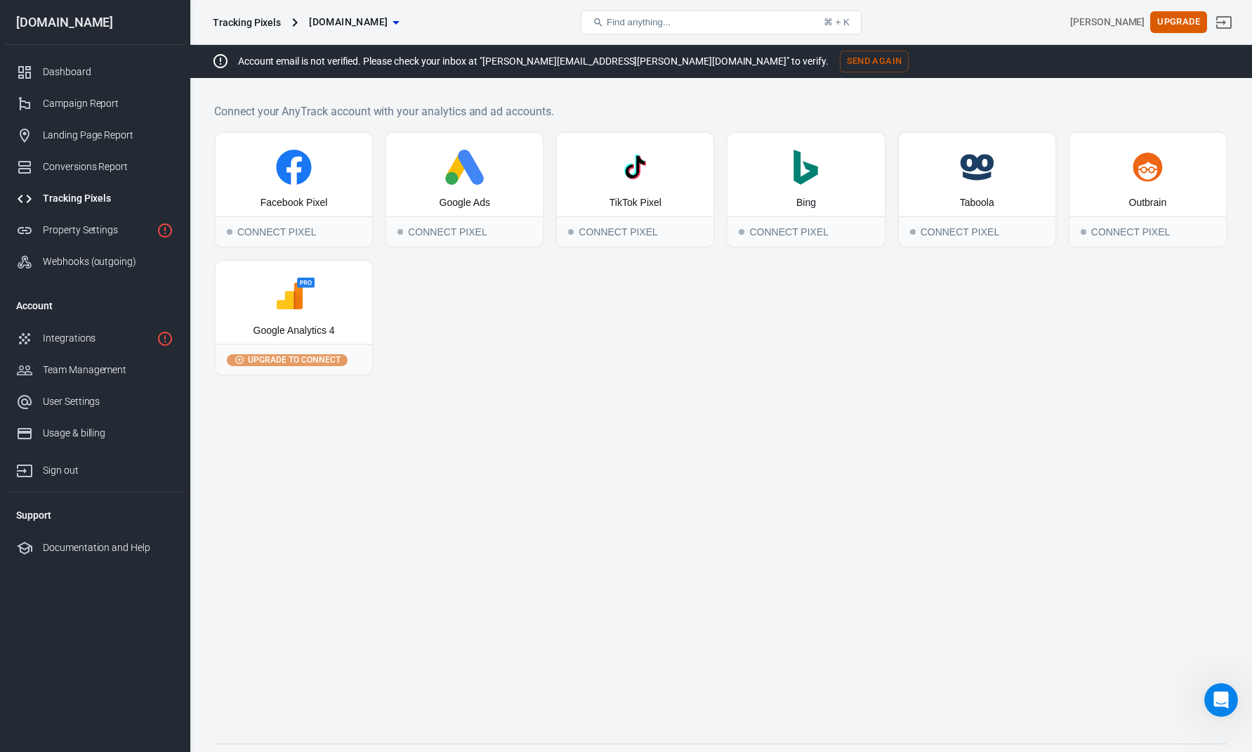
click at [305, 298] on icon at bounding box center [293, 294] width 145 height 35
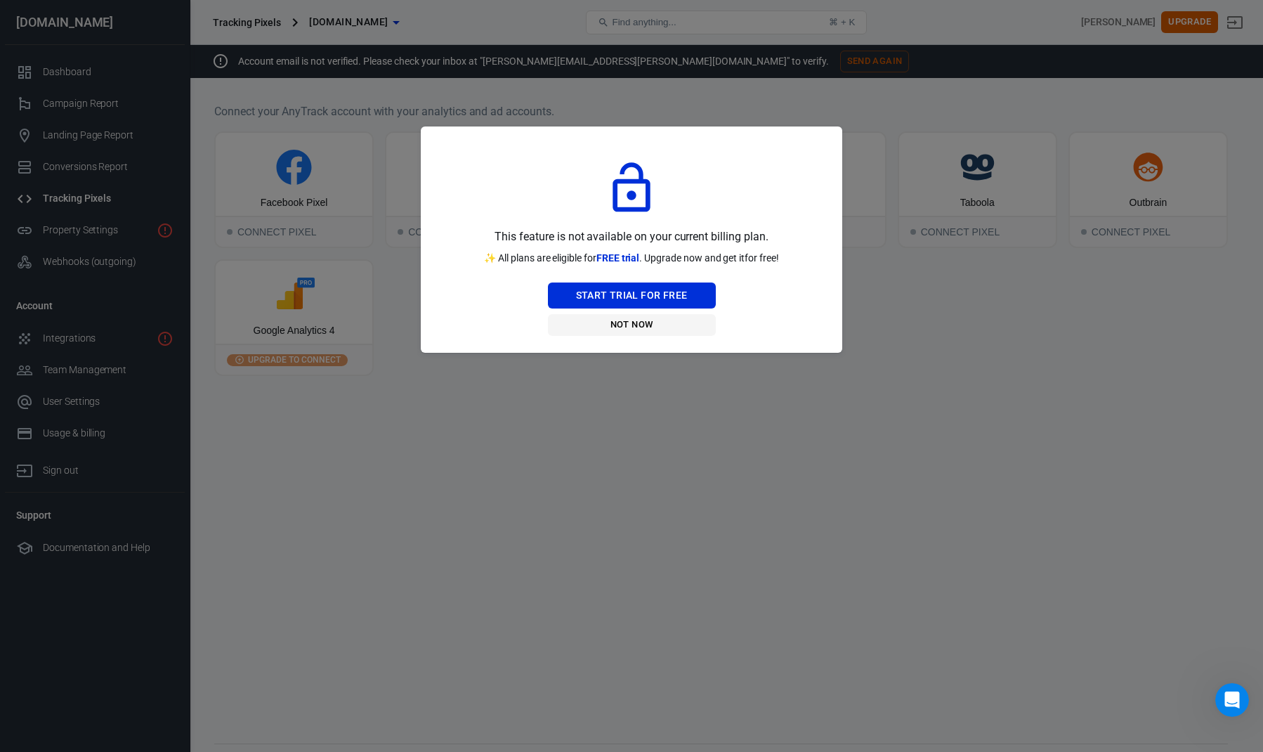
click at [639, 329] on button "Not Now" at bounding box center [632, 325] width 168 height 22
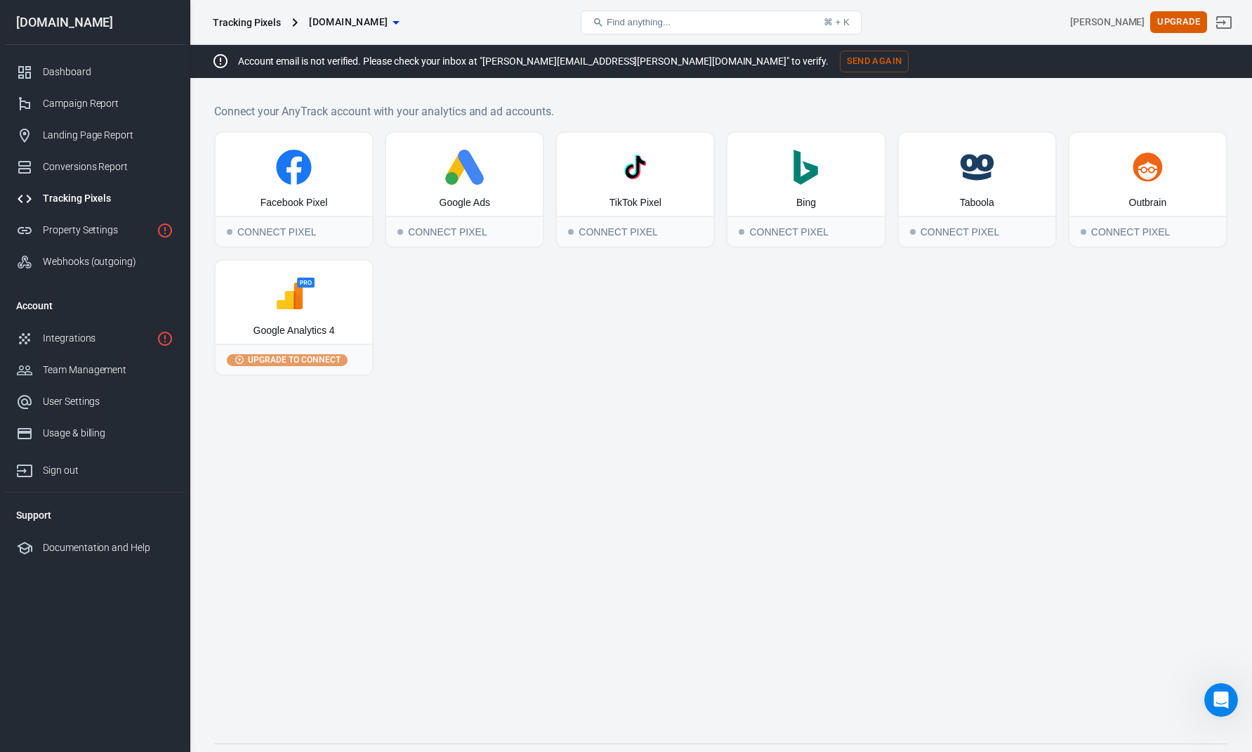
click at [898, 403] on main "Connect your AnyTrack account with your analytics and ad accounts. Facebook Pix…" at bounding box center [721, 412] width 1014 height 618
